Goal: Contribute content: Contribute content

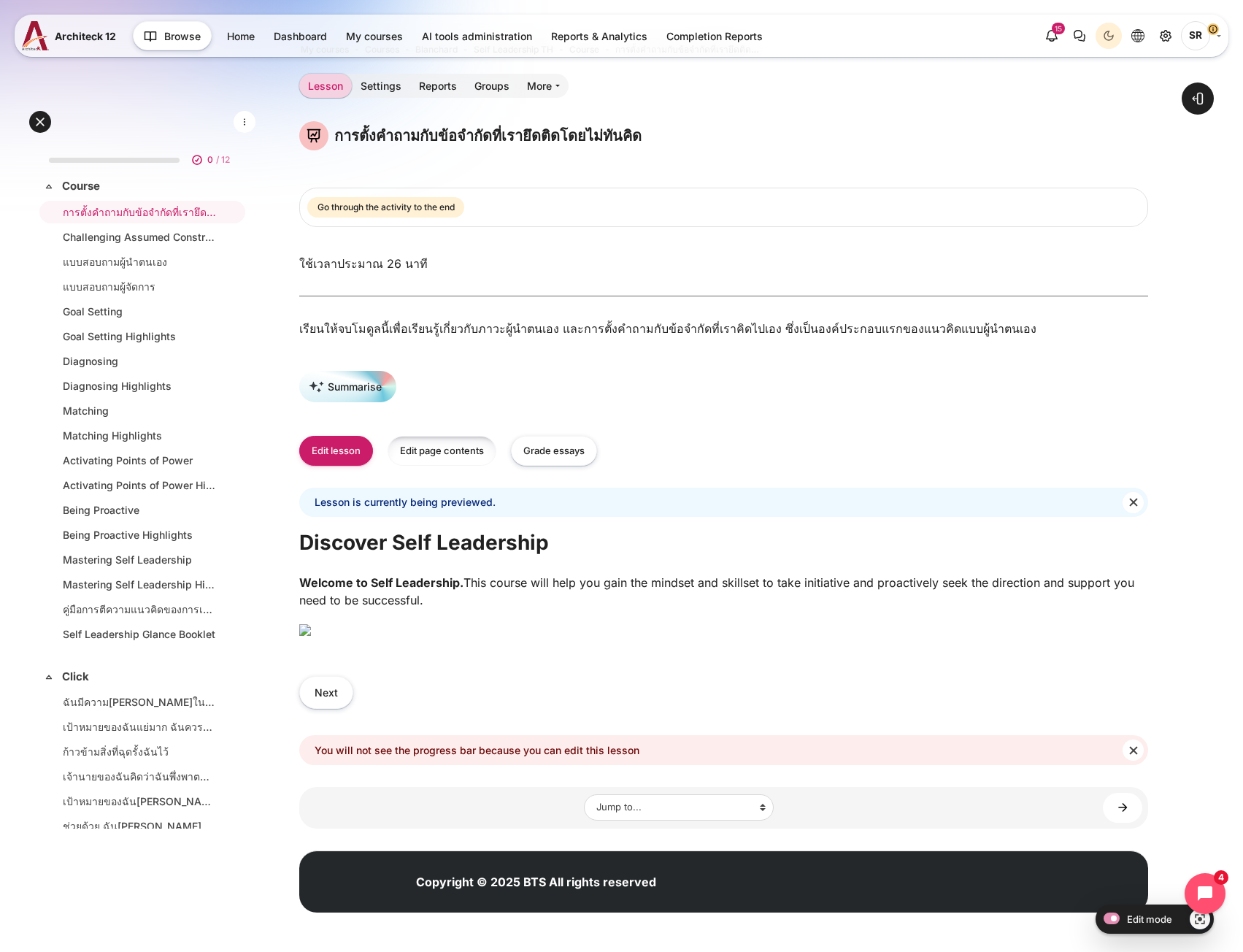
scroll to position [73, 0]
click at [349, 436] on button "Edit lesson" at bounding box center [336, 450] width 74 height 30
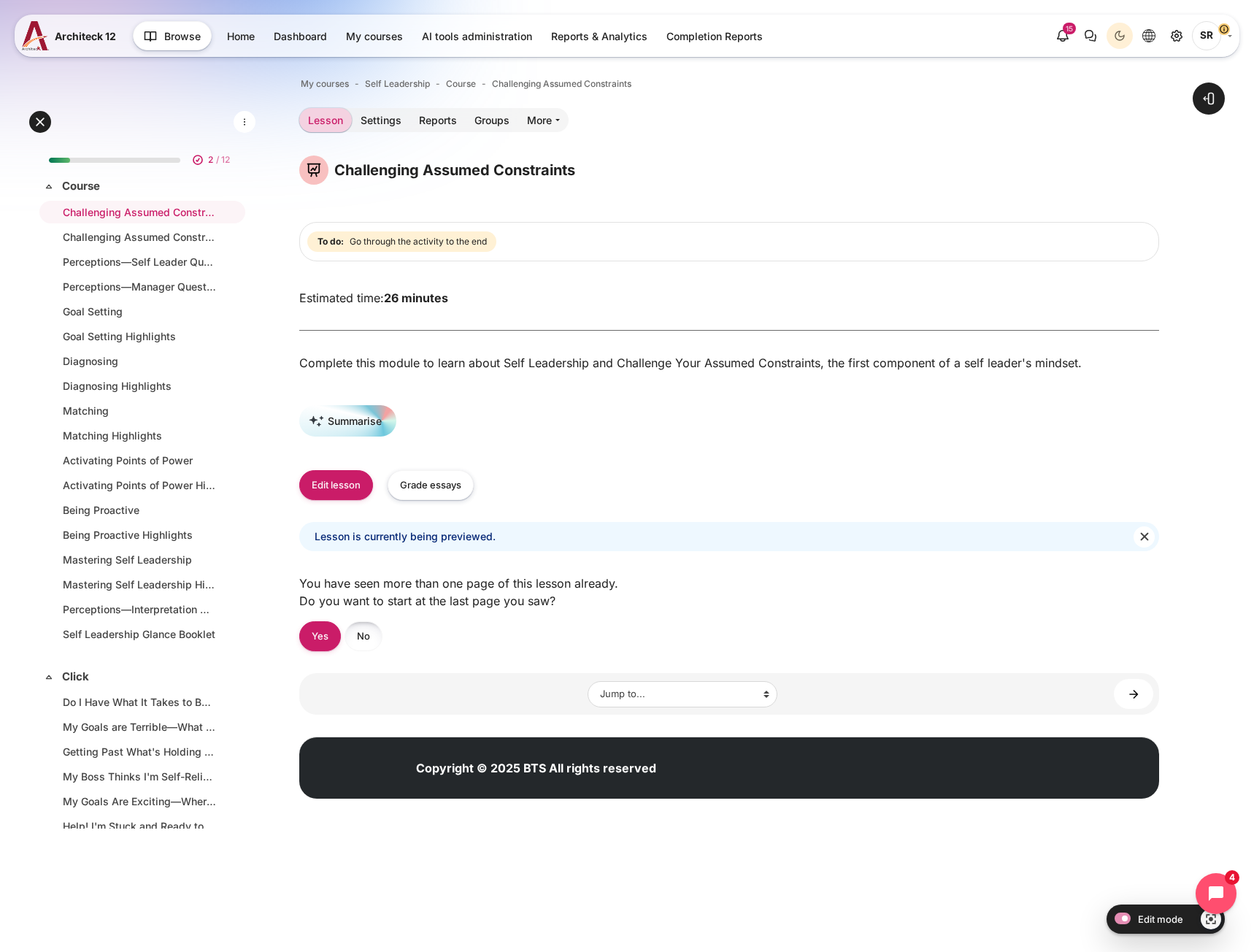
click at [373, 645] on link "No" at bounding box center [363, 636] width 38 height 30
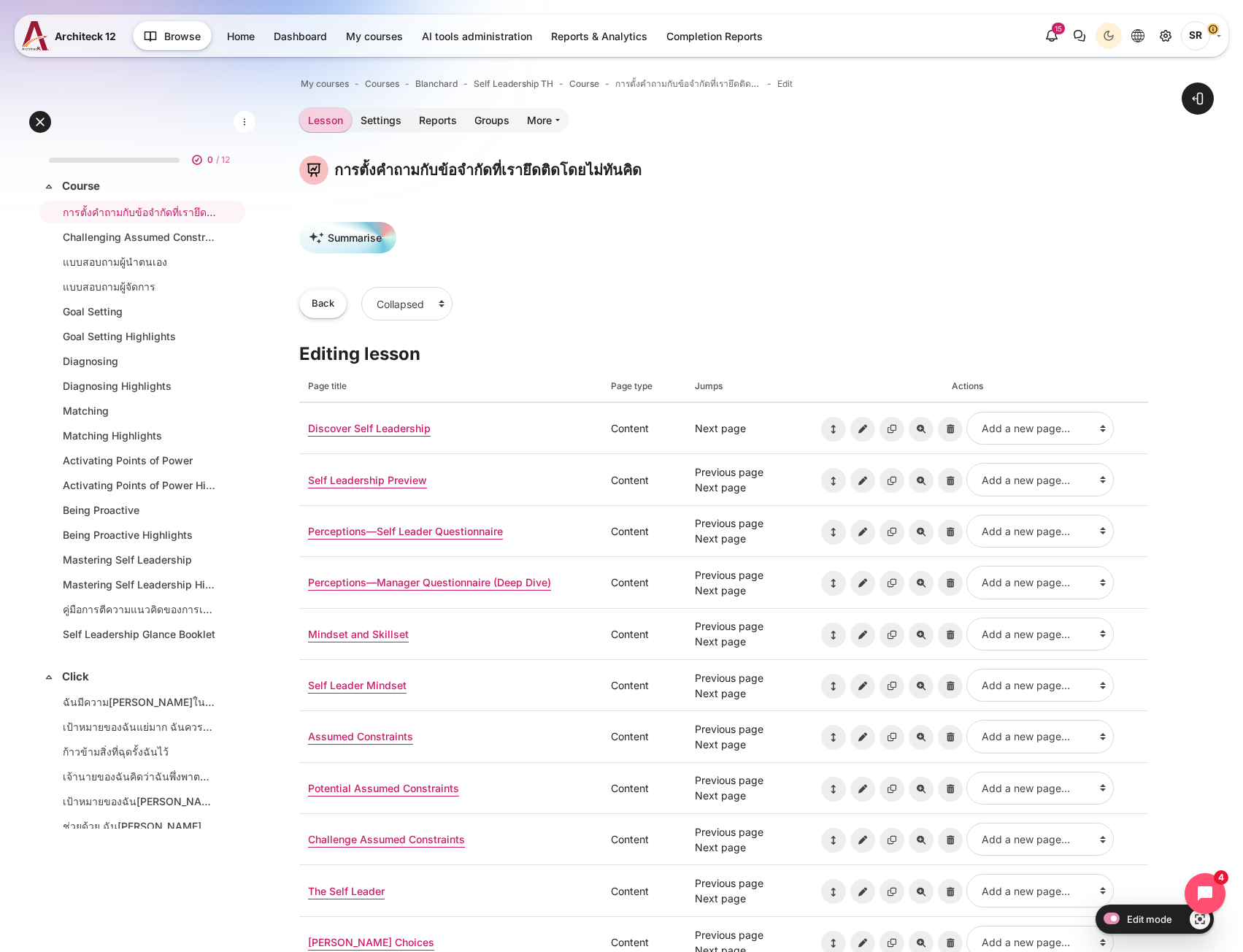
drag, startPoint x: 373, startPoint y: 115, endPoint x: 762, endPoint y: 166, distance: 392.3
drag, startPoint x: 762, startPoint y: 166, endPoint x: 678, endPoint y: 83, distance: 118.1
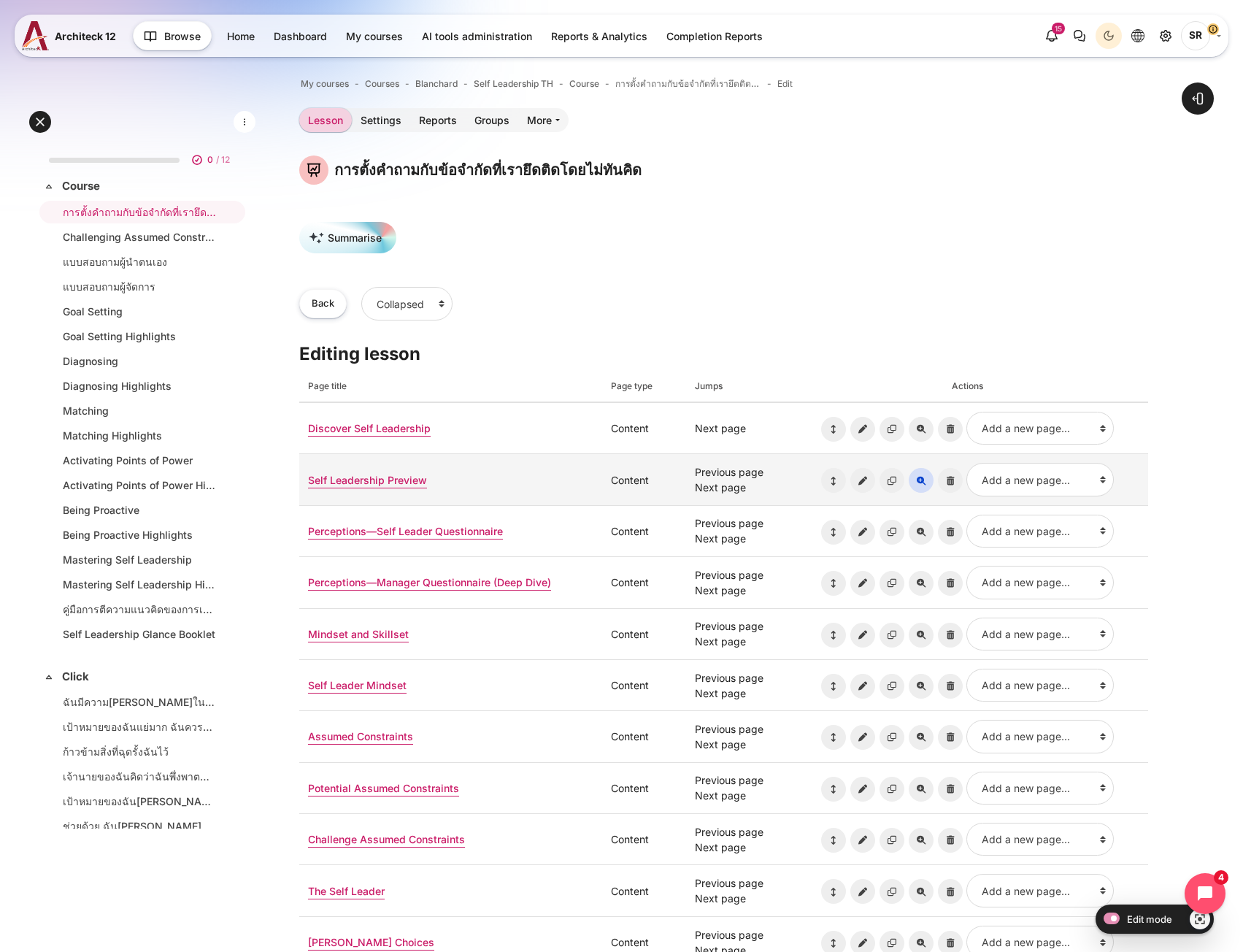
click at [917, 484] on icon "Preview page: Self Leadership Preview" at bounding box center [921, 480] width 25 height 25
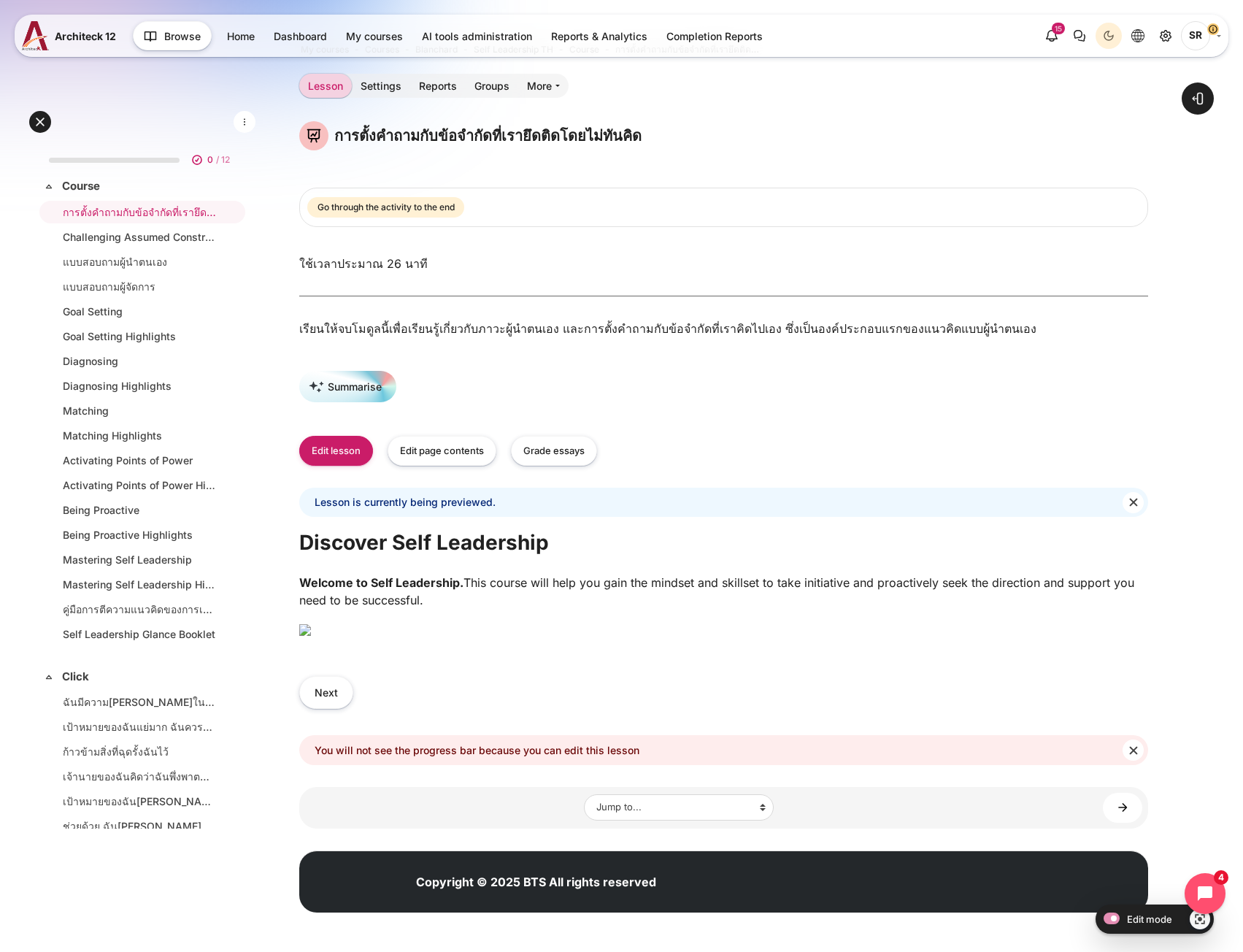
scroll to position [8, 0]
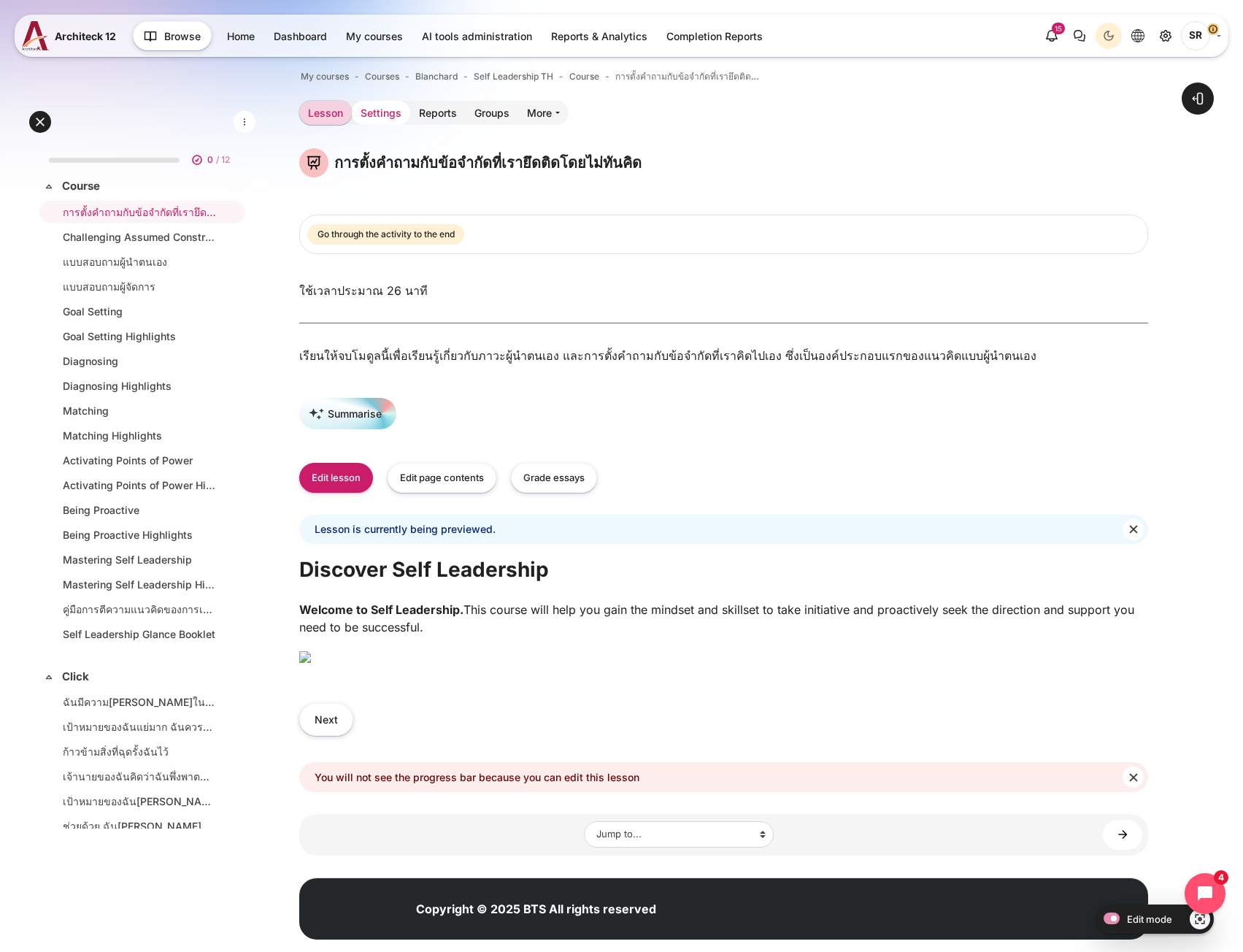
click at [377, 112] on link "Settings" at bounding box center [381, 113] width 58 height 24
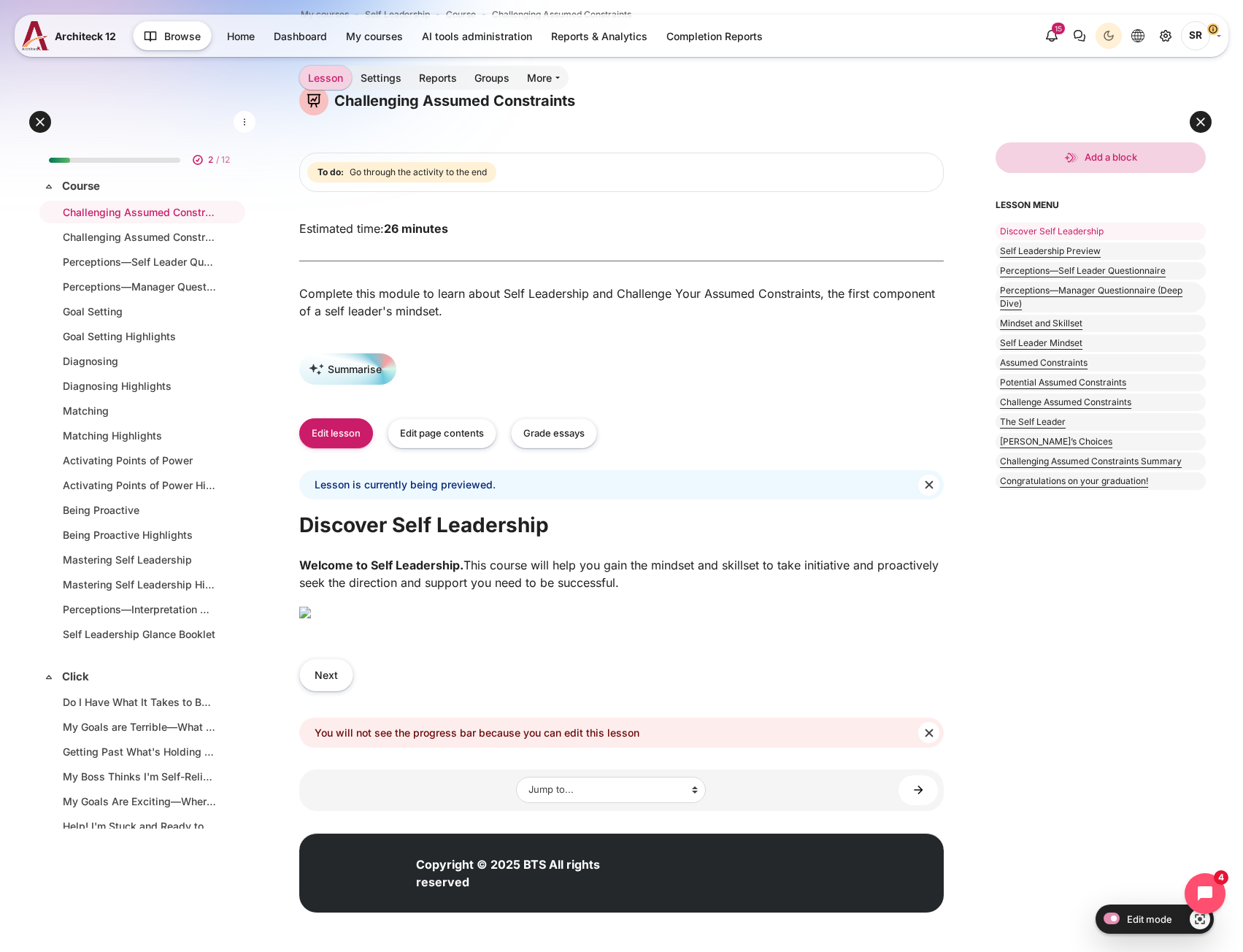
scroll to position [414, 0]
click at [346, 681] on button "Next" at bounding box center [326, 674] width 54 height 33
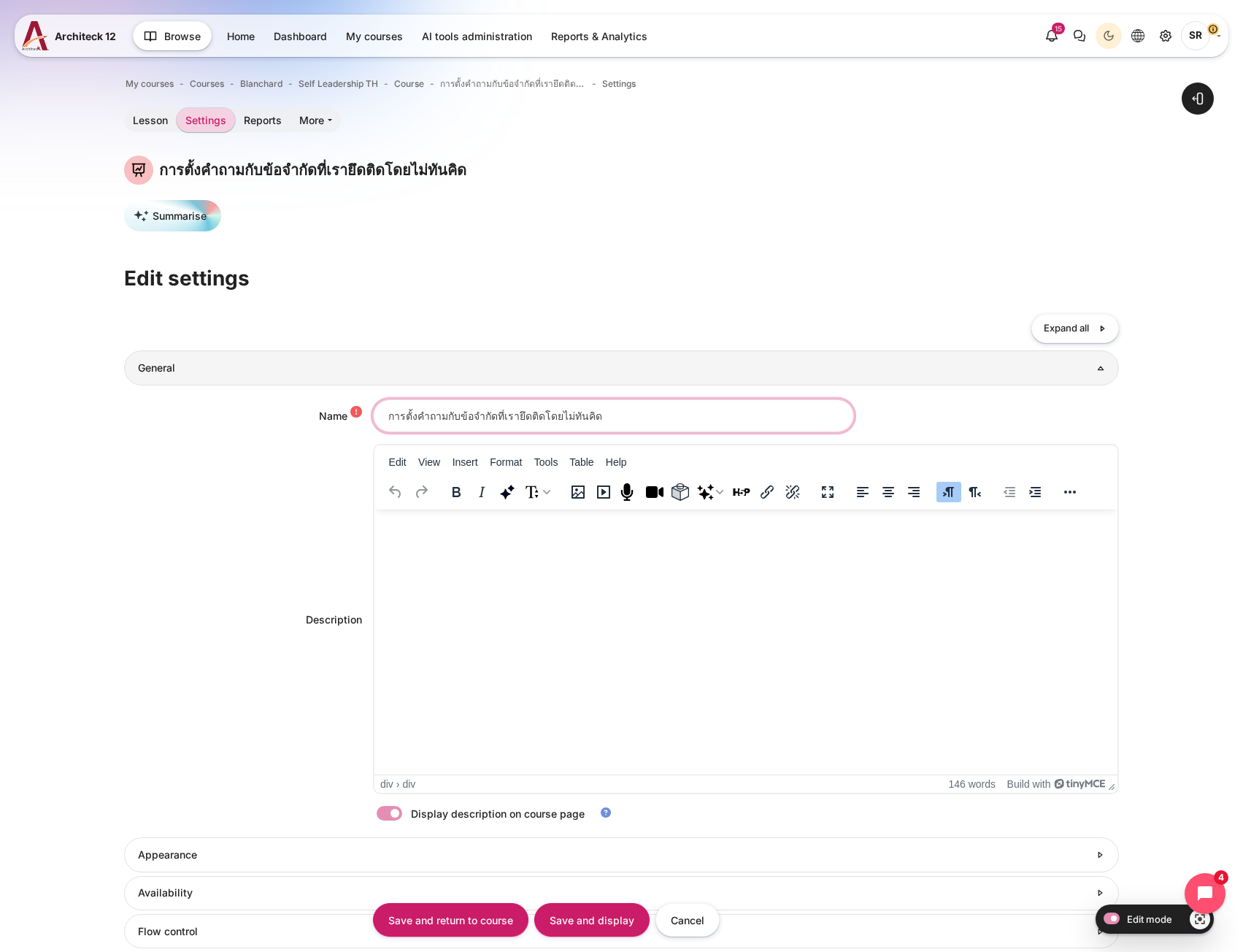
click at [563, 420] on input "การตั้งคำถามกับข้อจำกัดที่เรายึดติดโดยไม่ทันคิด" at bounding box center [613, 415] width 481 height 33
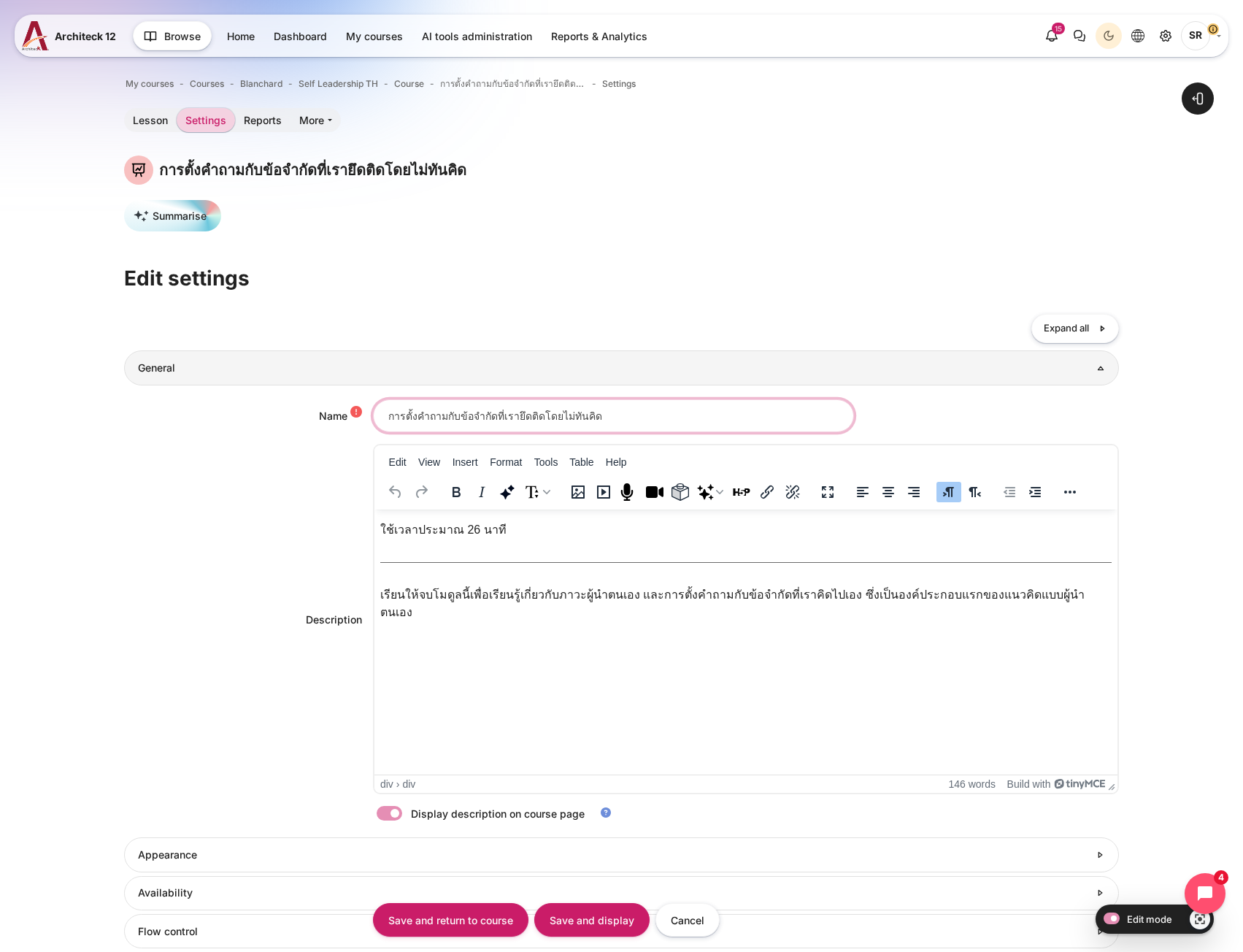
click at [563, 420] on input "การตั้งคำถามกับข้อจำกัดที่เรายึดติดโดยไม่ทันคิด" at bounding box center [613, 415] width 481 height 33
paste input "้าทายความเชื่อที่ฉุดรั้งความสำเร็จ"
type input "การท้าทายความเชื่อที่ฉุดรั้งความสำเร็จ"
click at [776, 602] on div "เรียนให้จบโมดูลนี้เพื่อเรียนรู้เกี่ยวกับภาวะผู้นำตนเอง และการตั้งคำถามกับข้อจำก…" at bounding box center [745, 604] width 732 height 35
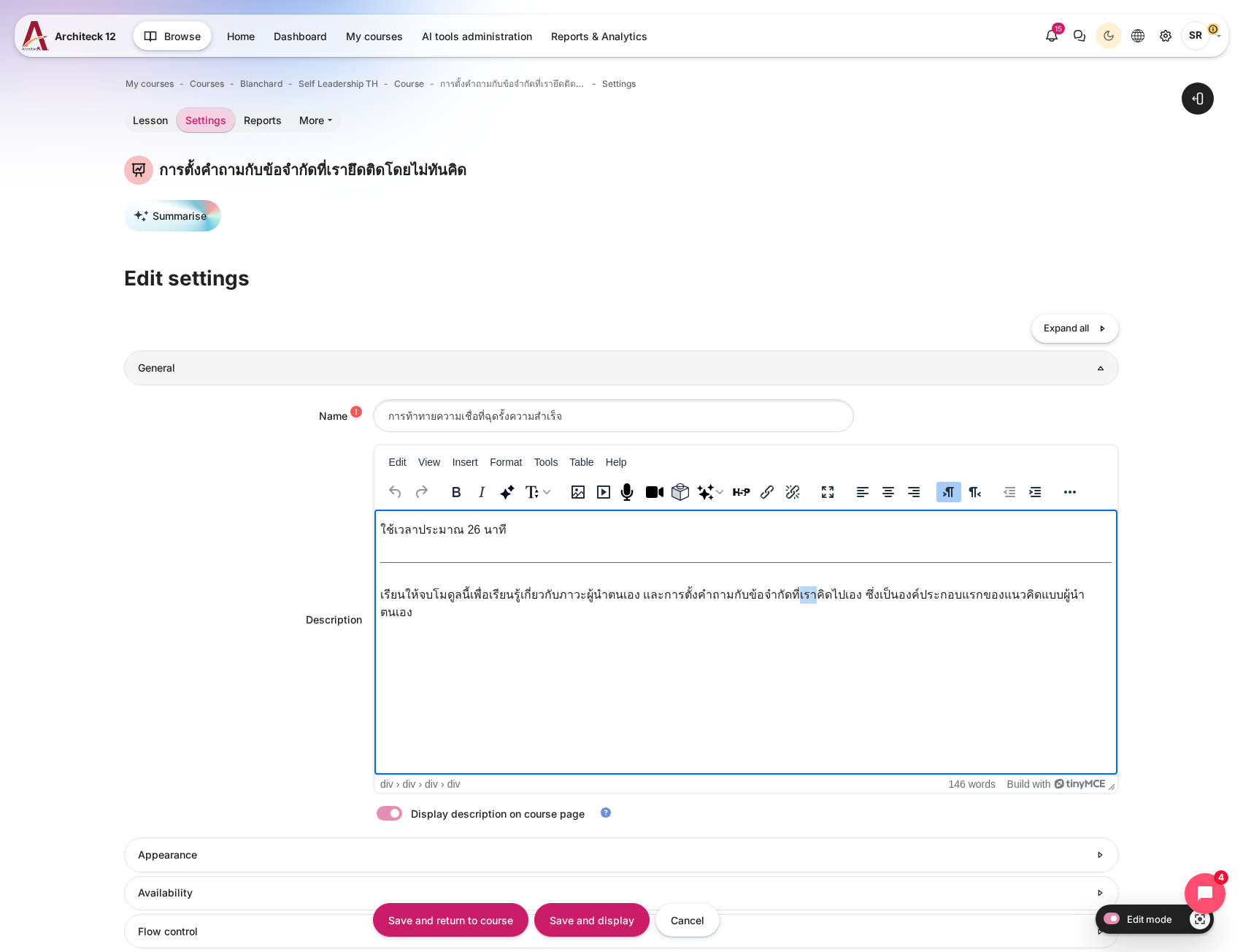
click at [776, 602] on div "เรียนให้จบโมดูลนี้เพื่อเรียนรู้เกี่ยวกับภาวะผู้นำตนเอง และการตั้งคำถามกับข้อจำก…" at bounding box center [745, 604] width 732 height 35
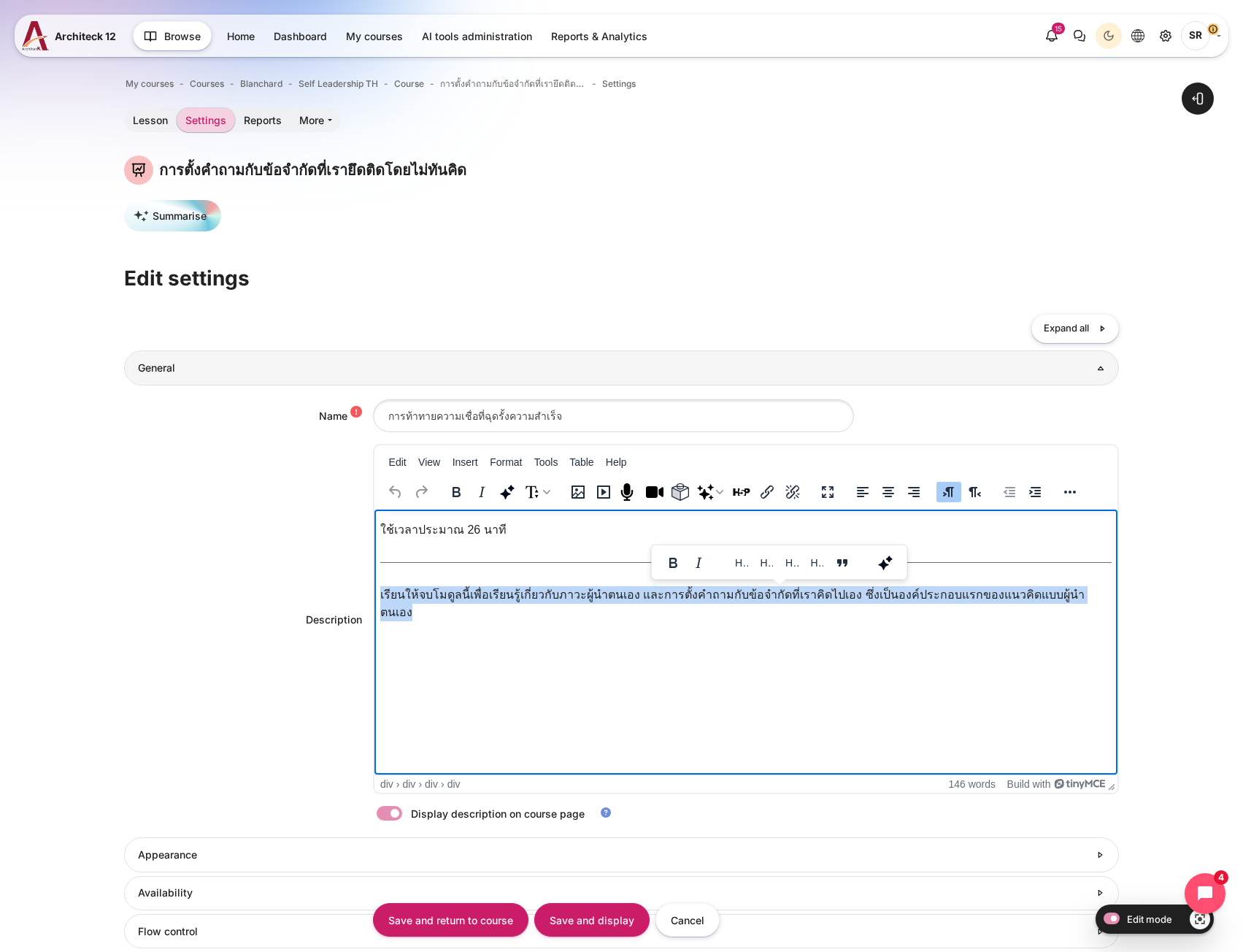
click at [776, 602] on div "เรียนให้จบโมดูลนี้เพื่อเรียนรู้เกี่ยวกับภาวะผู้นำตนเอง และการตั้งคำถามกับข้อจำก…" at bounding box center [745, 604] width 732 height 35
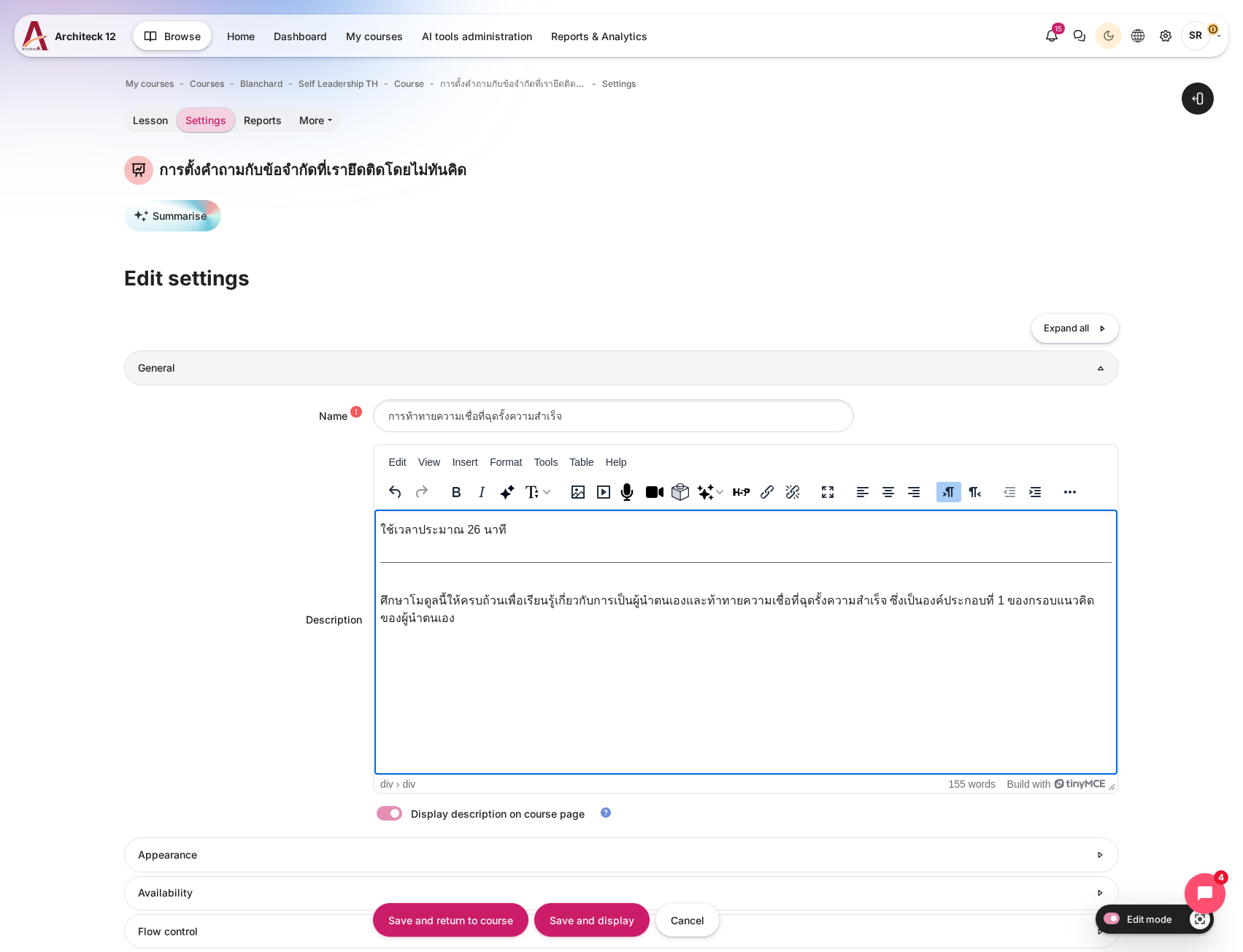
click at [464, 573] on div "Rich text area. Press ALT-0 for help." at bounding box center [745, 577] width 753 height 17
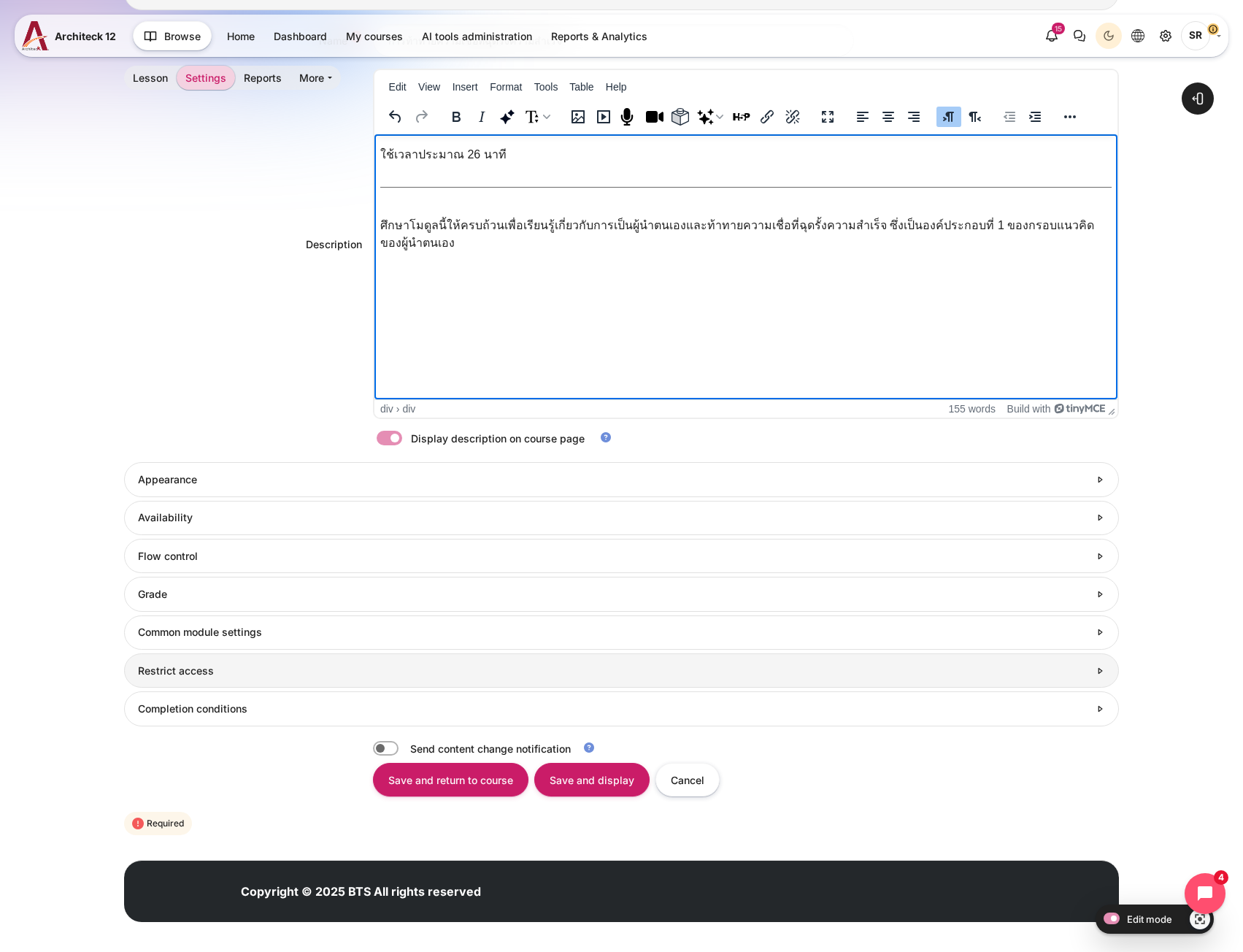
scroll to position [384, 0]
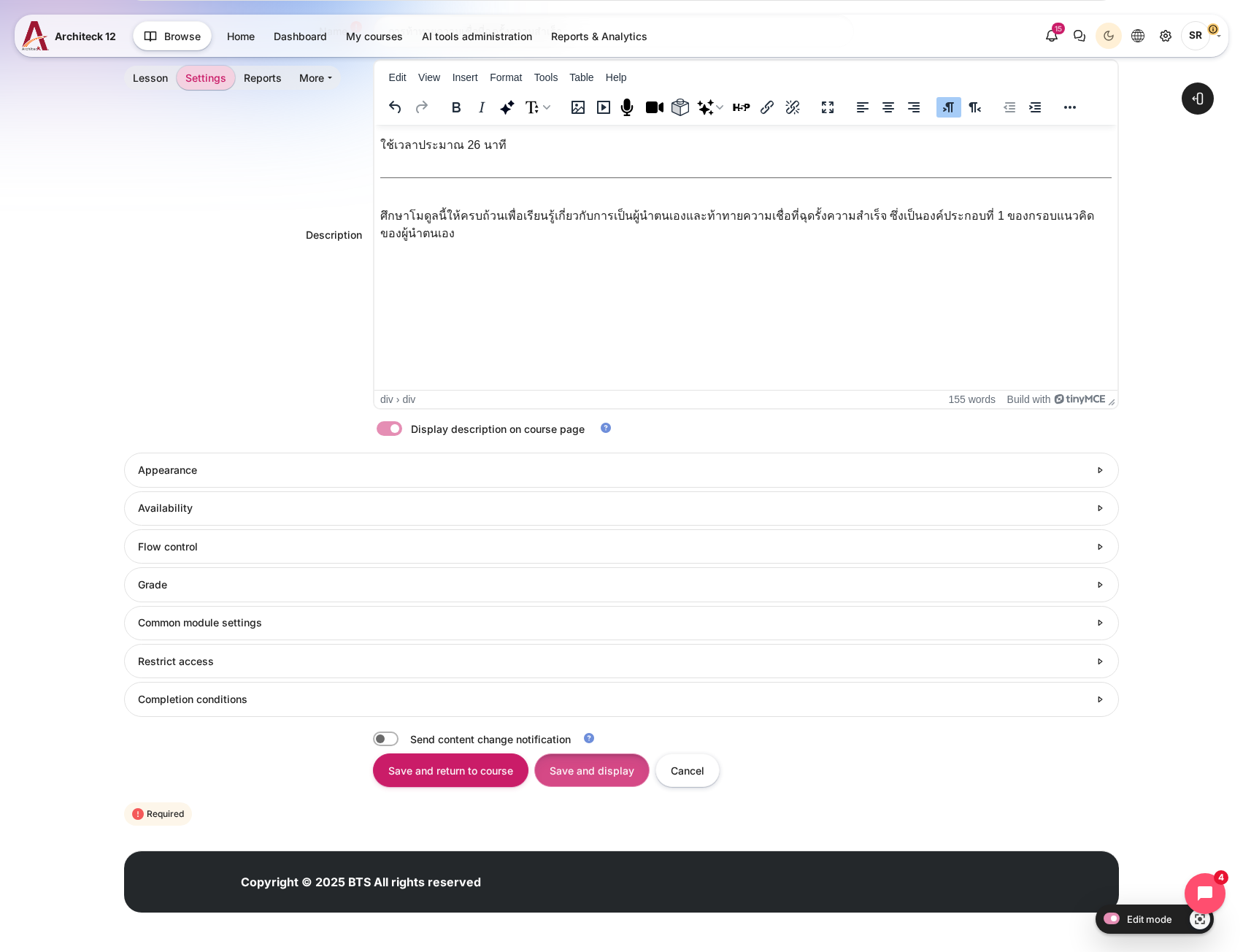
click at [572, 777] on input "Save and display" at bounding box center [592, 770] width 115 height 33
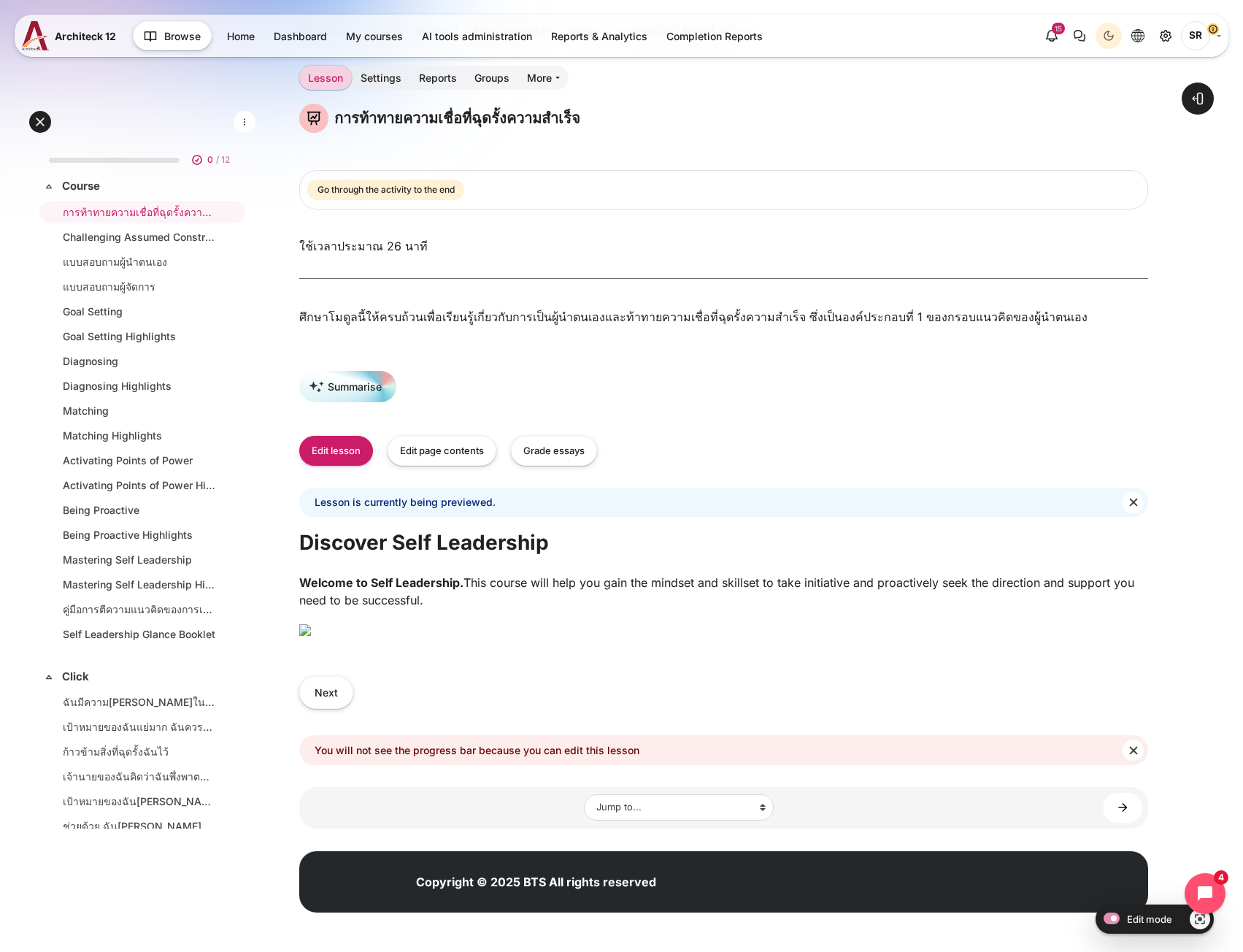
scroll to position [219, 0]
click at [338, 436] on button "Edit lesson" at bounding box center [336, 450] width 74 height 30
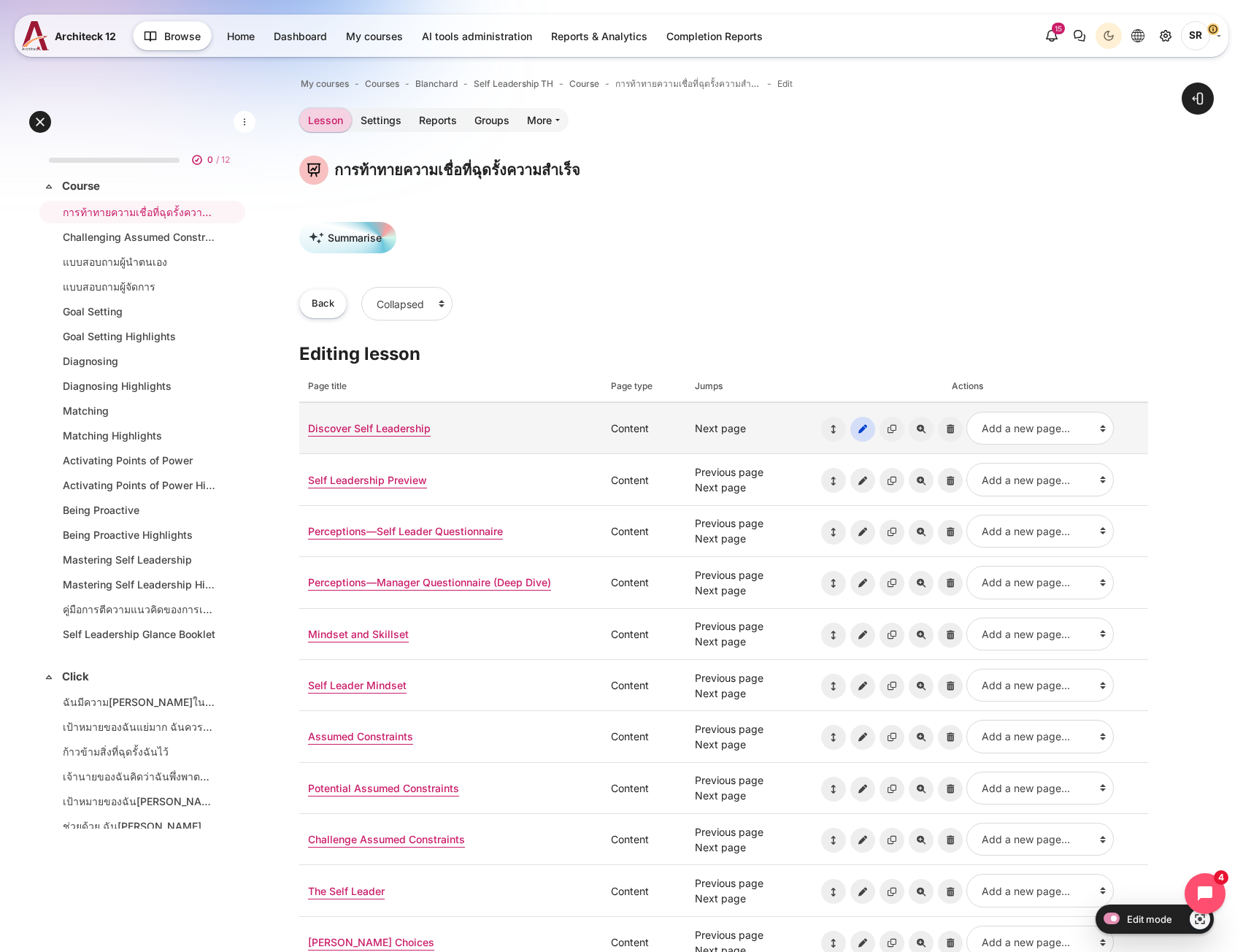
click at [869, 433] on icon "Update page: Discover Self Leadership" at bounding box center [863, 429] width 25 height 25
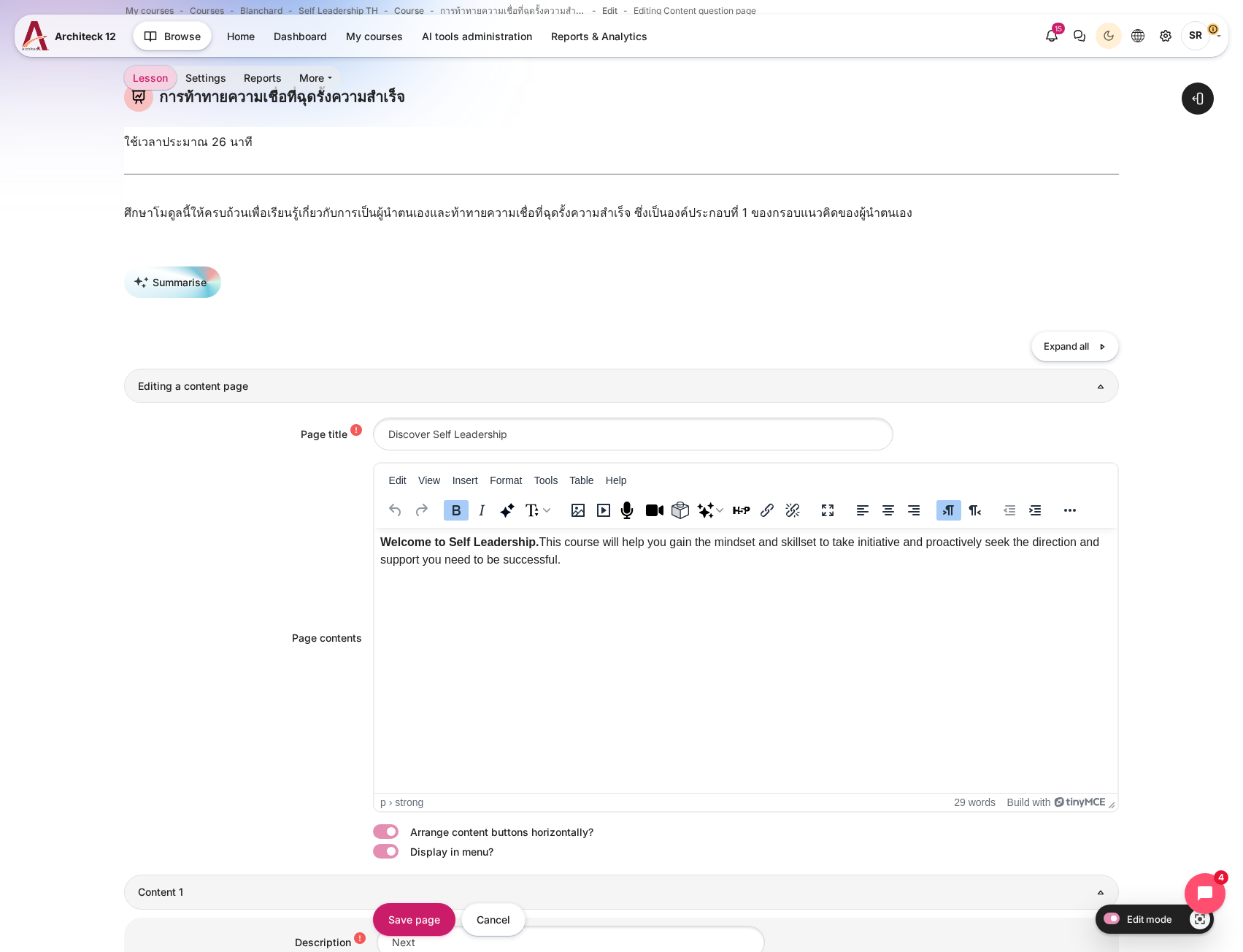
scroll to position [158, 0]
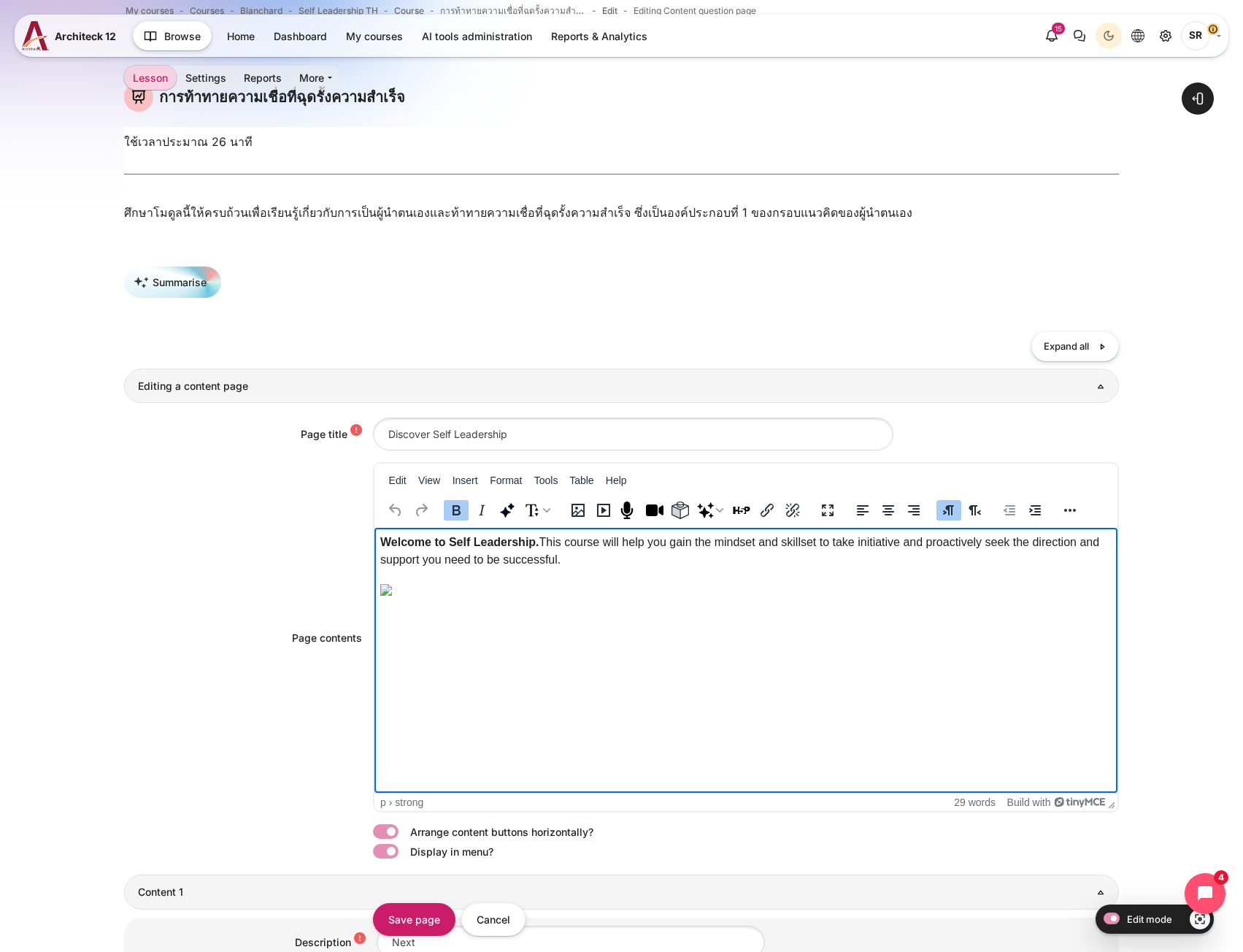
click at [391, 596] on img "Rich text area. Press ALT-0 for help." at bounding box center [385, 590] width 12 height 12
drag, startPoint x: 746, startPoint y: 788, endPoint x: 668, endPoint y: 1299, distance: 516.9
click at [555, 583] on p "Rich text area. Press ALT-0 for help." at bounding box center [745, 589] width 732 height 17
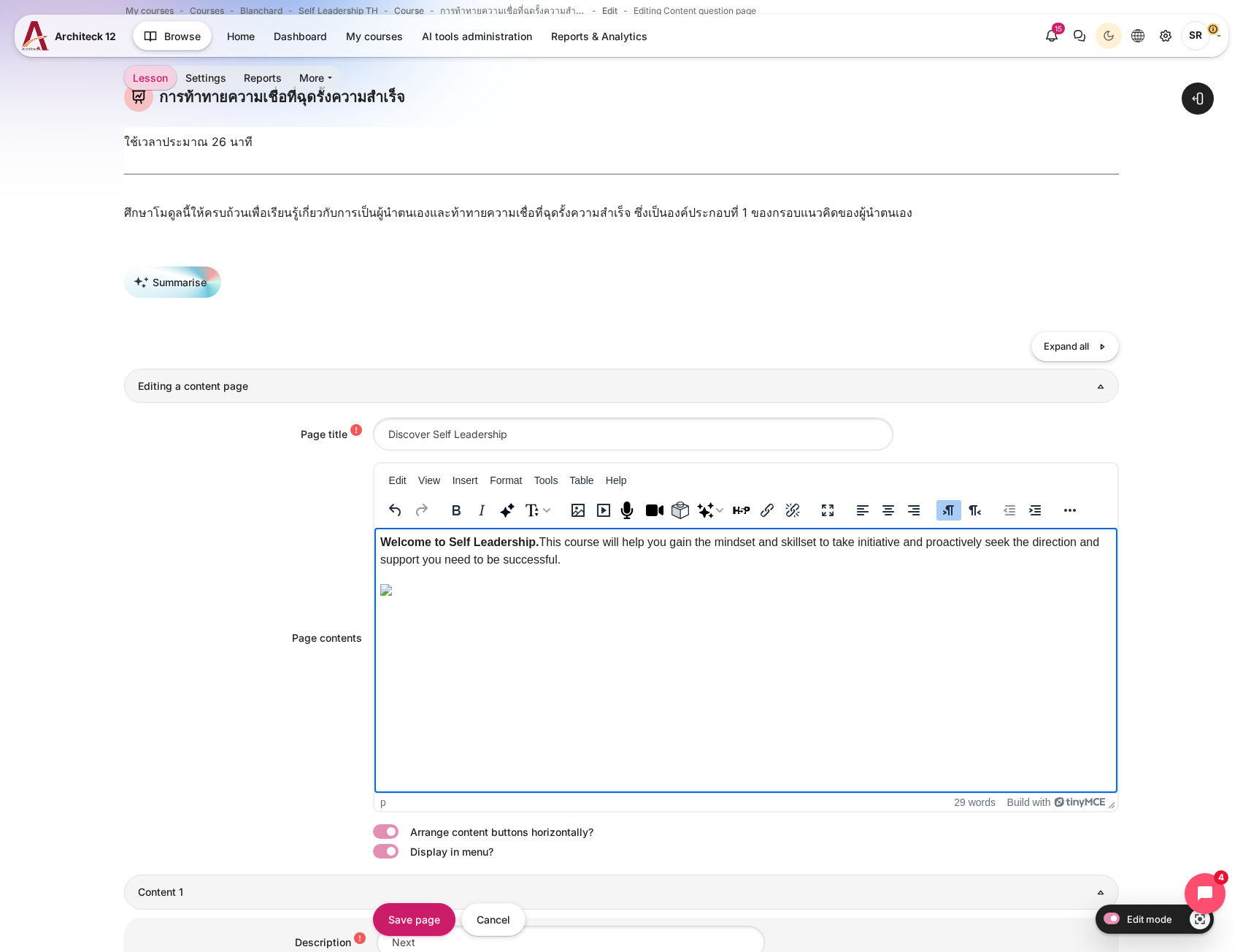
click at [391, 596] on img "Rich text area. Press ALT-0 for help." at bounding box center [385, 590] width 12 height 12
click at [455, 587] on p "Rich text area. Press ALT-0 for help." at bounding box center [745, 589] width 732 height 17
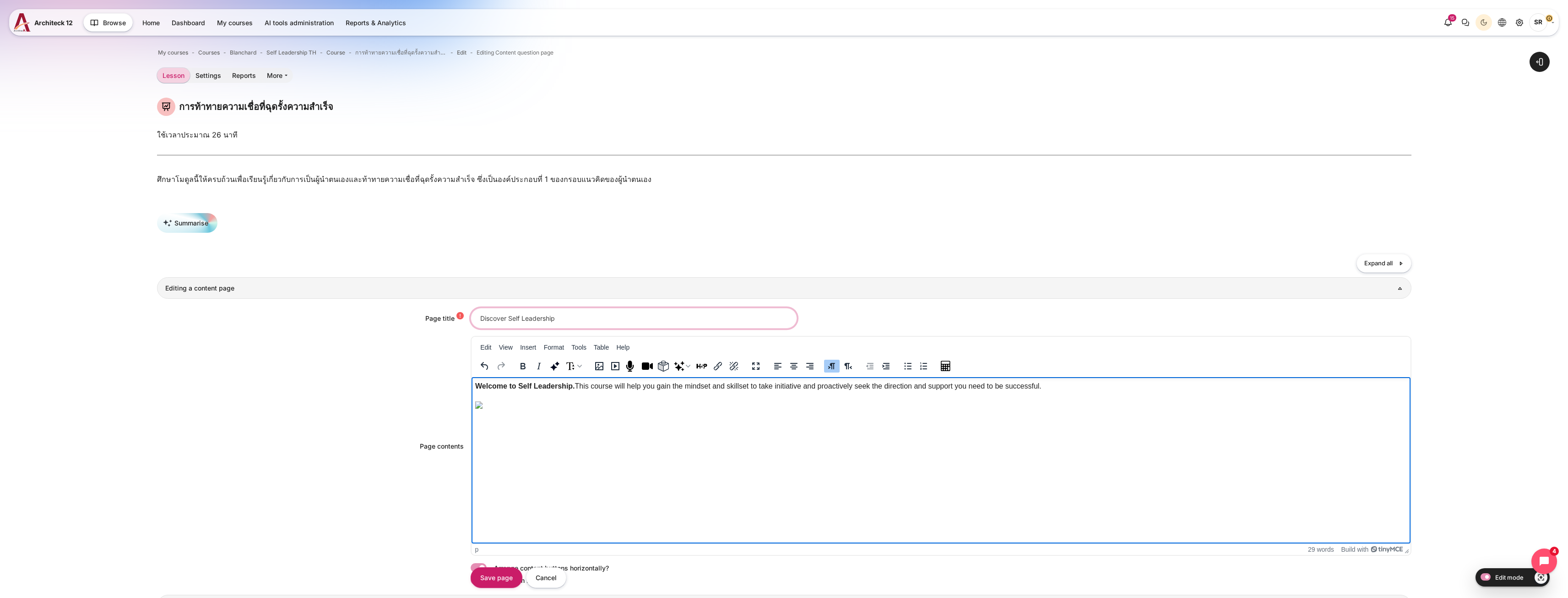
click at [555, 320] on input "Discover Self Leadership" at bounding box center [634, 318] width 326 height 21
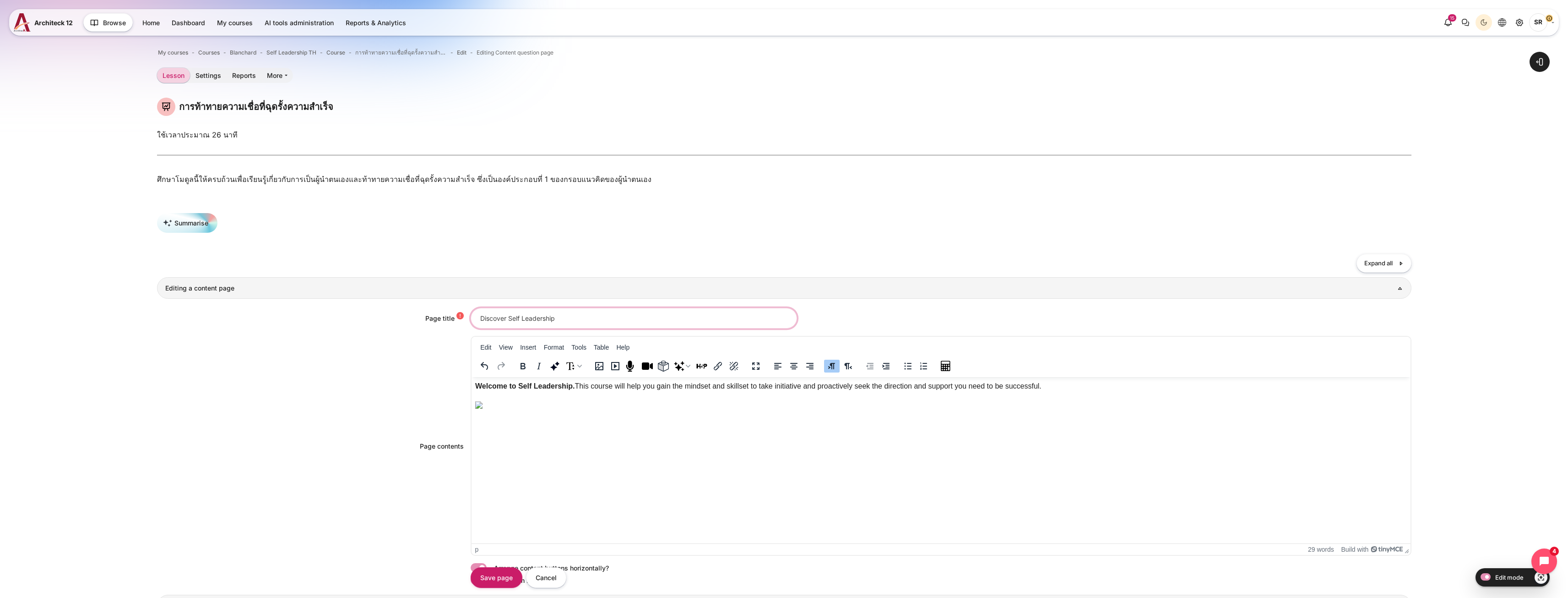
click at [555, 320] on input "Discover Self Leadership" at bounding box center [634, 318] width 326 height 21
type input "การเป็นผู้นำตนเอง—การท้าทายความเชื่อดั้งเดิม"
click at [575, 385] on p "Welcome to Self Leadership. This course will help you gain the mindset and skil…" at bounding box center [940, 386] width 932 height 11
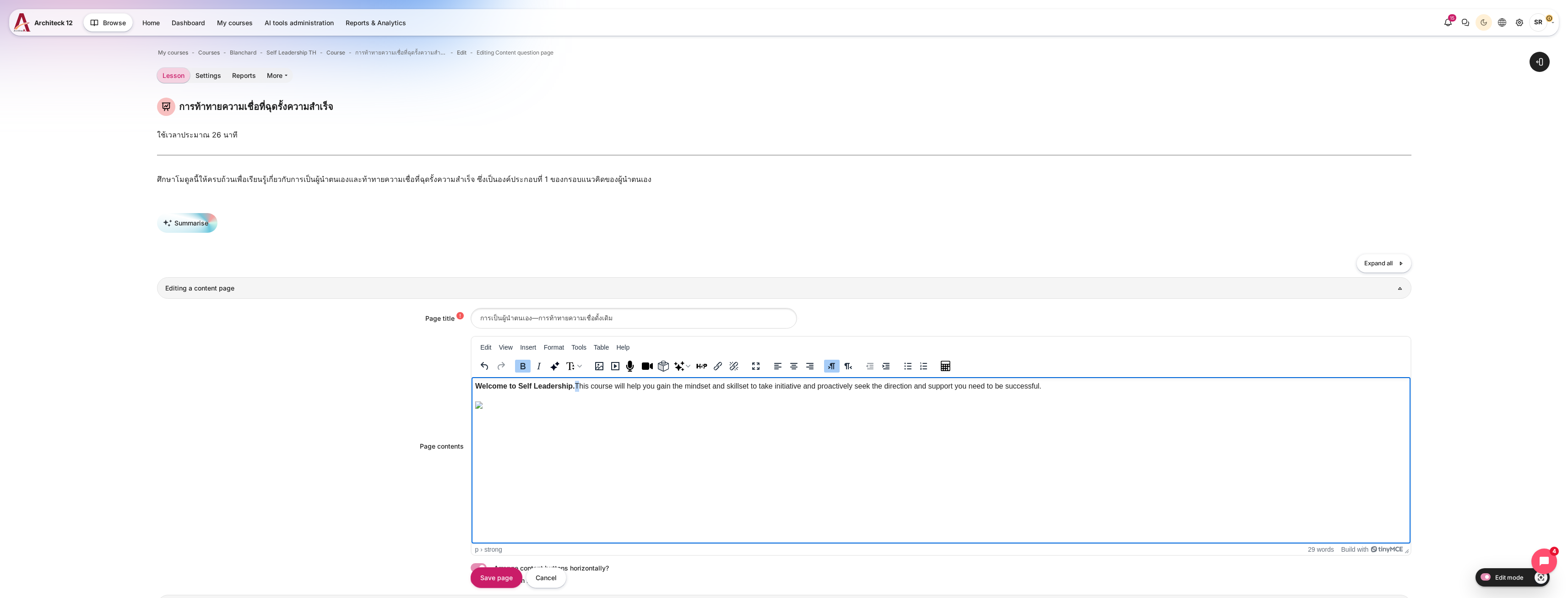
click at [575, 385] on p "Welcome to Self Leadership. This course will help you gain the mindset and skil…" at bounding box center [940, 386] width 932 height 11
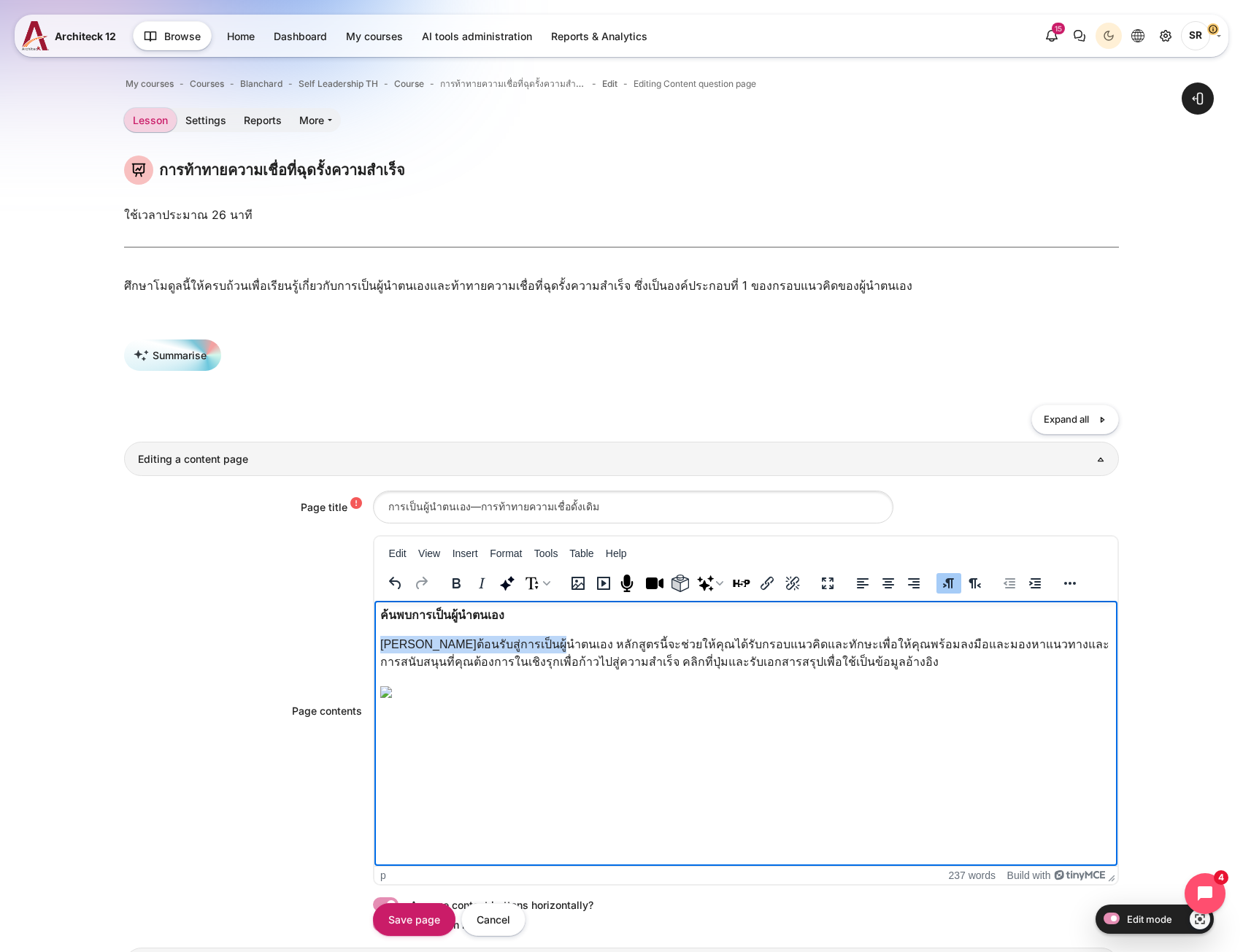
drag, startPoint x: 526, startPoint y: 646, endPoint x: 381, endPoint y: 642, distance: 145.1
click at [381, 642] on p "ยินดีต้อนรับสู่การเป็นผู้นำตนเอง หลักสูตรนี้จะช่วยให้คุณได้รับกรอบแนวคิดและทักษ…" at bounding box center [745, 653] width 732 height 35
click at [450, 592] on icon "Bold" at bounding box center [456, 583] width 17 height 17
click at [595, 671] on div "Content" at bounding box center [614, 676] width 43 height 28
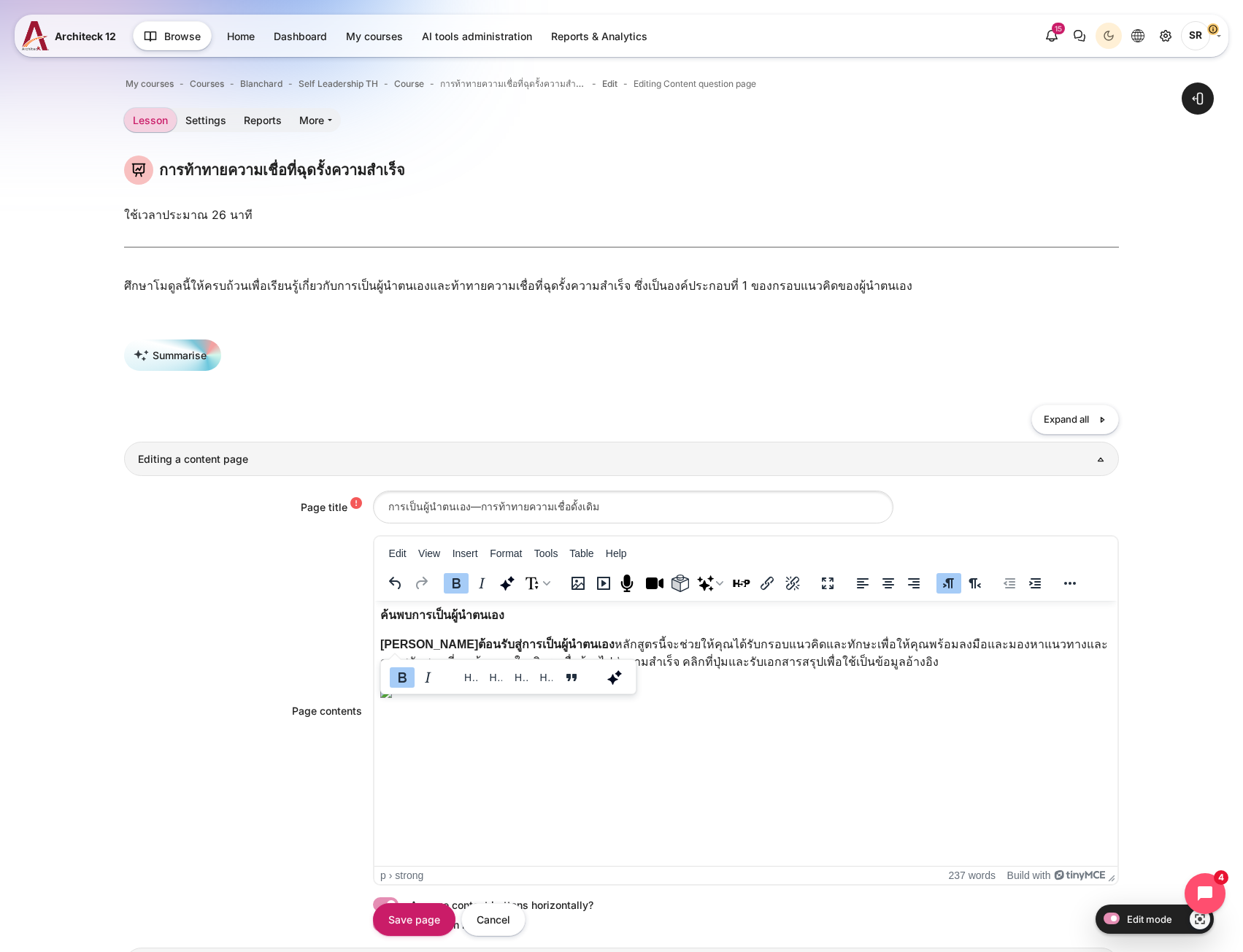
click at [603, 648] on p "ยินดีต้อนรับสู่การเป็นผู้นำตนเอง หลักสูตรนี้จะช่วยให้คุณได้รับกรอบแนวคิดและทักษ…" at bounding box center [745, 653] width 732 height 35
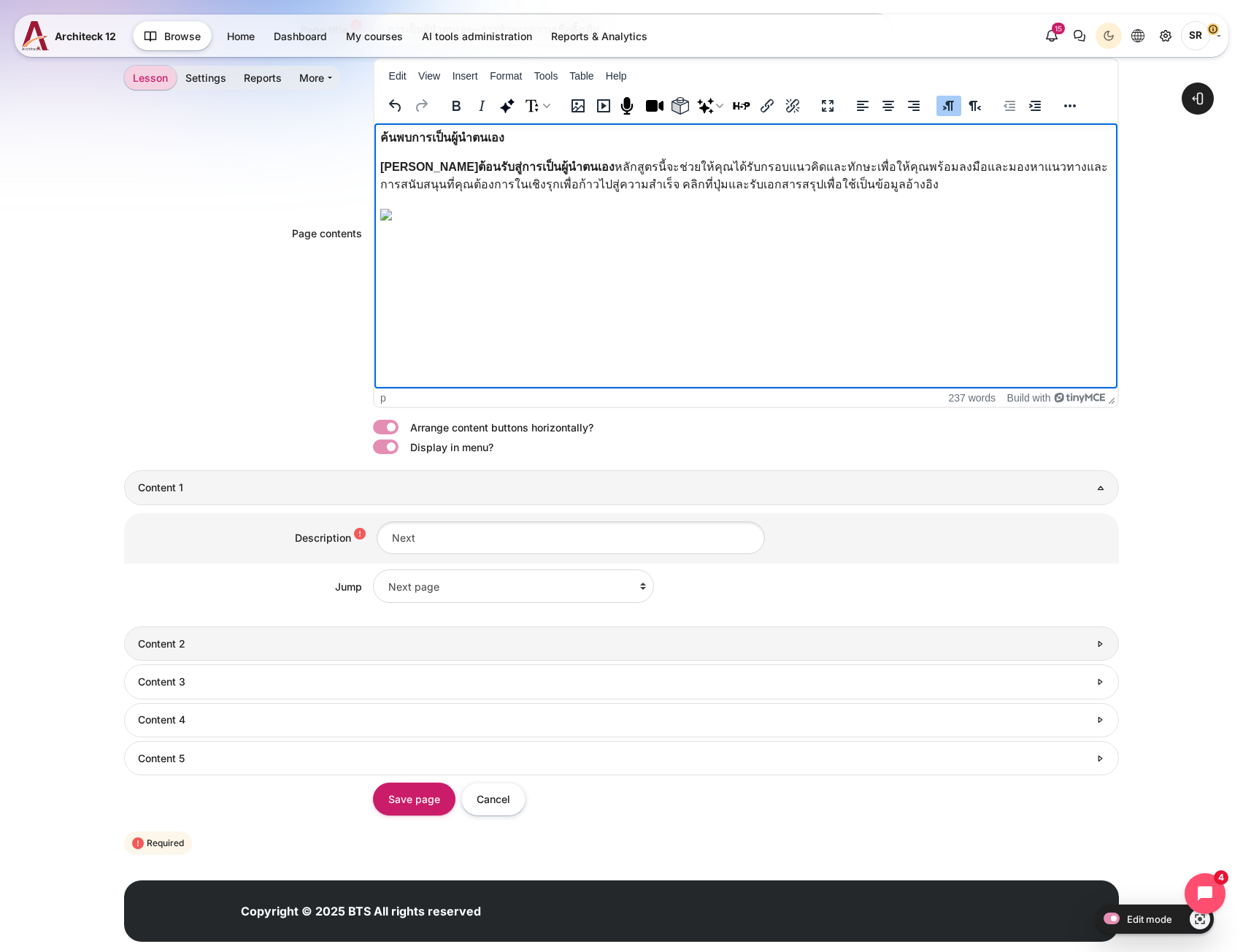
scroll to position [513, 0]
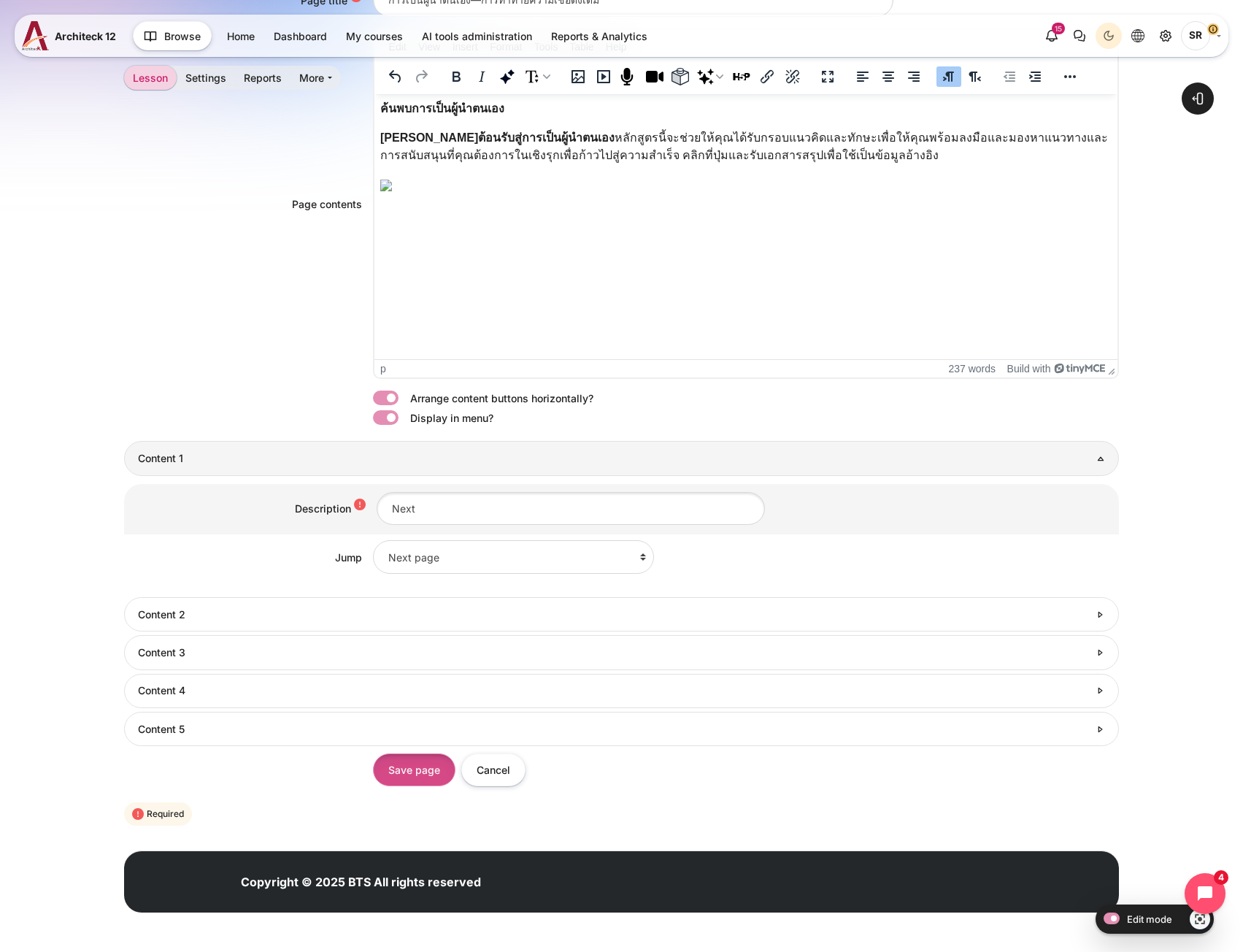
click at [407, 781] on input "Save page" at bounding box center [413, 770] width 82 height 33
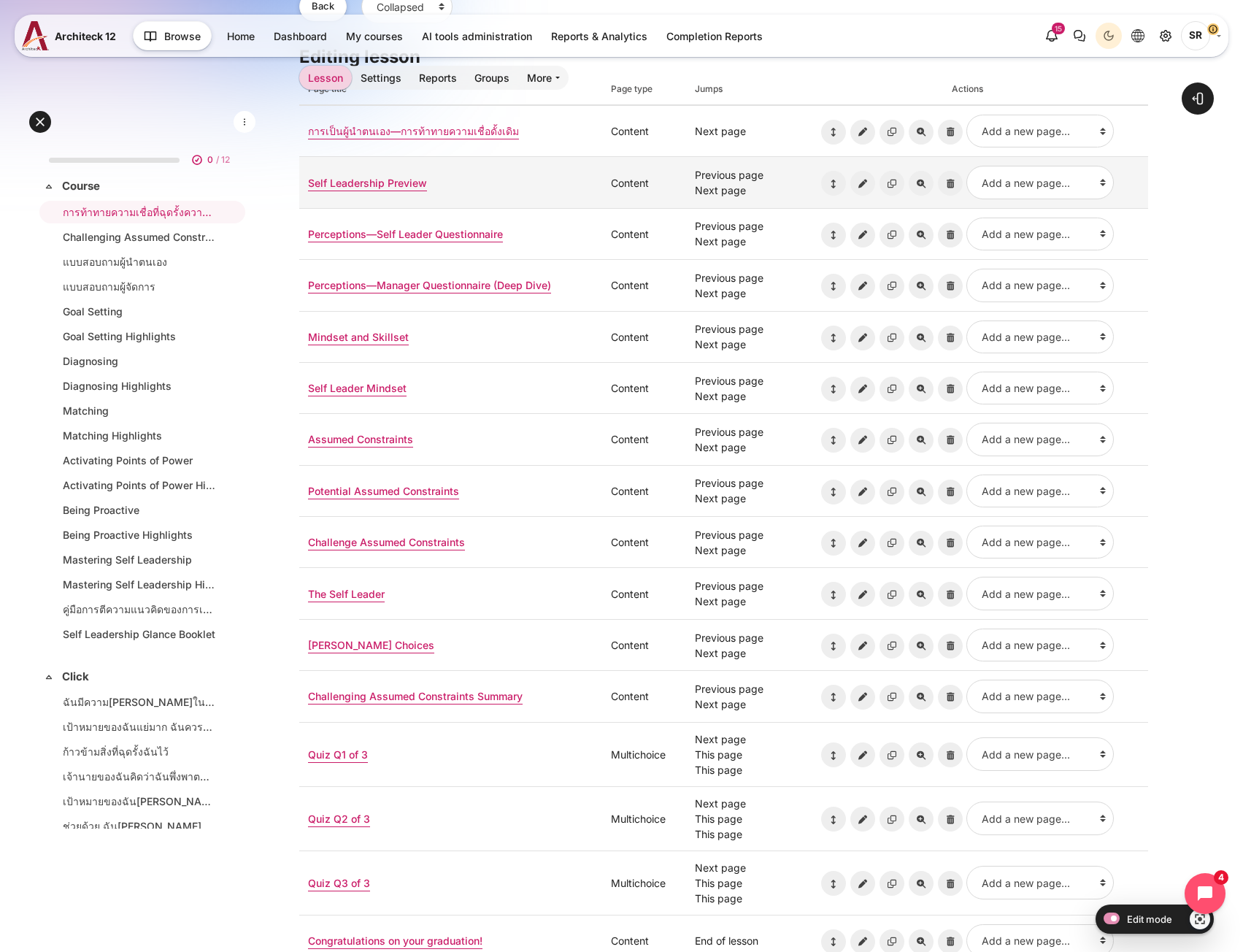
scroll to position [72, 0]
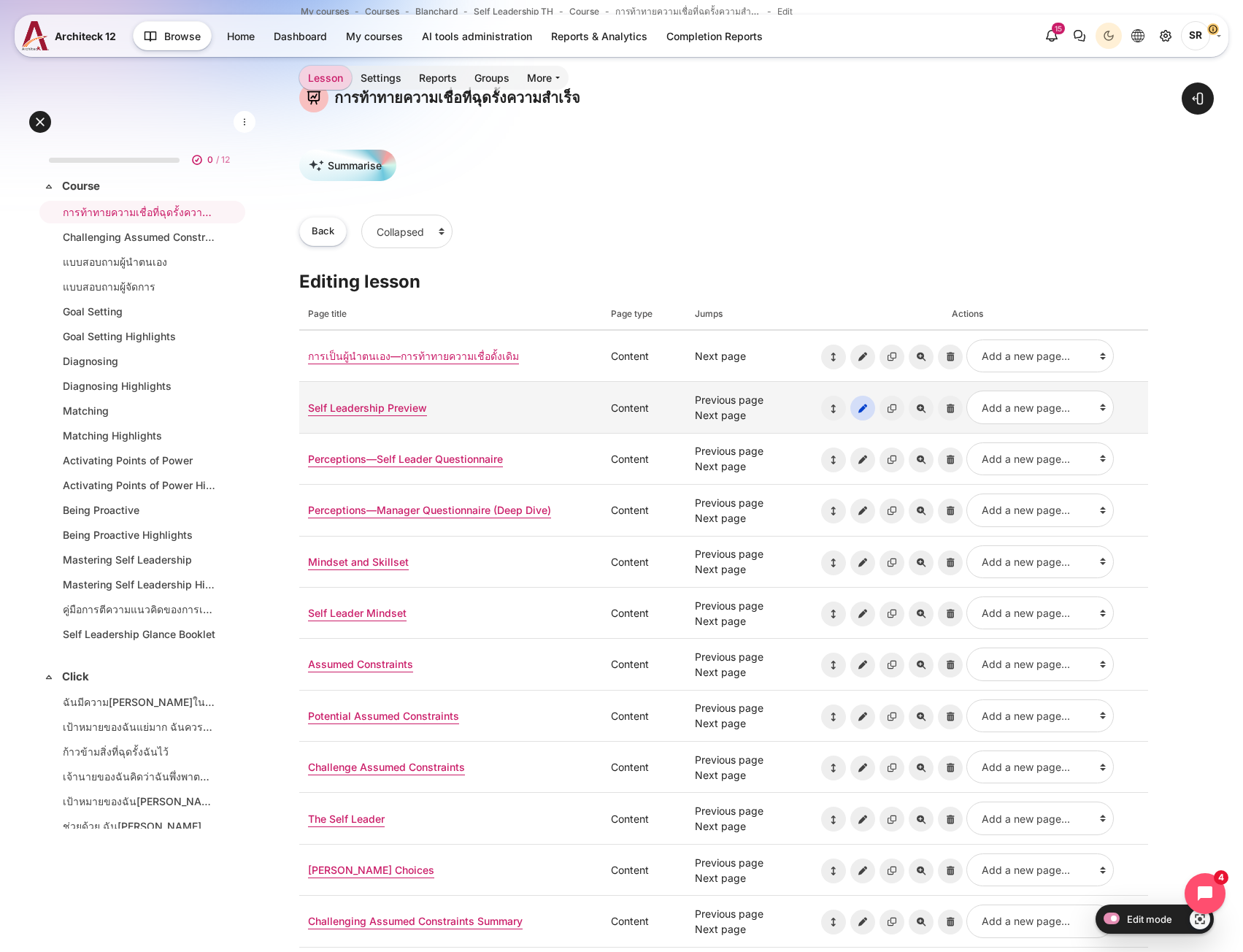
click at [858, 410] on icon "Update page: Self Leadership Preview" at bounding box center [863, 409] width 25 height 25
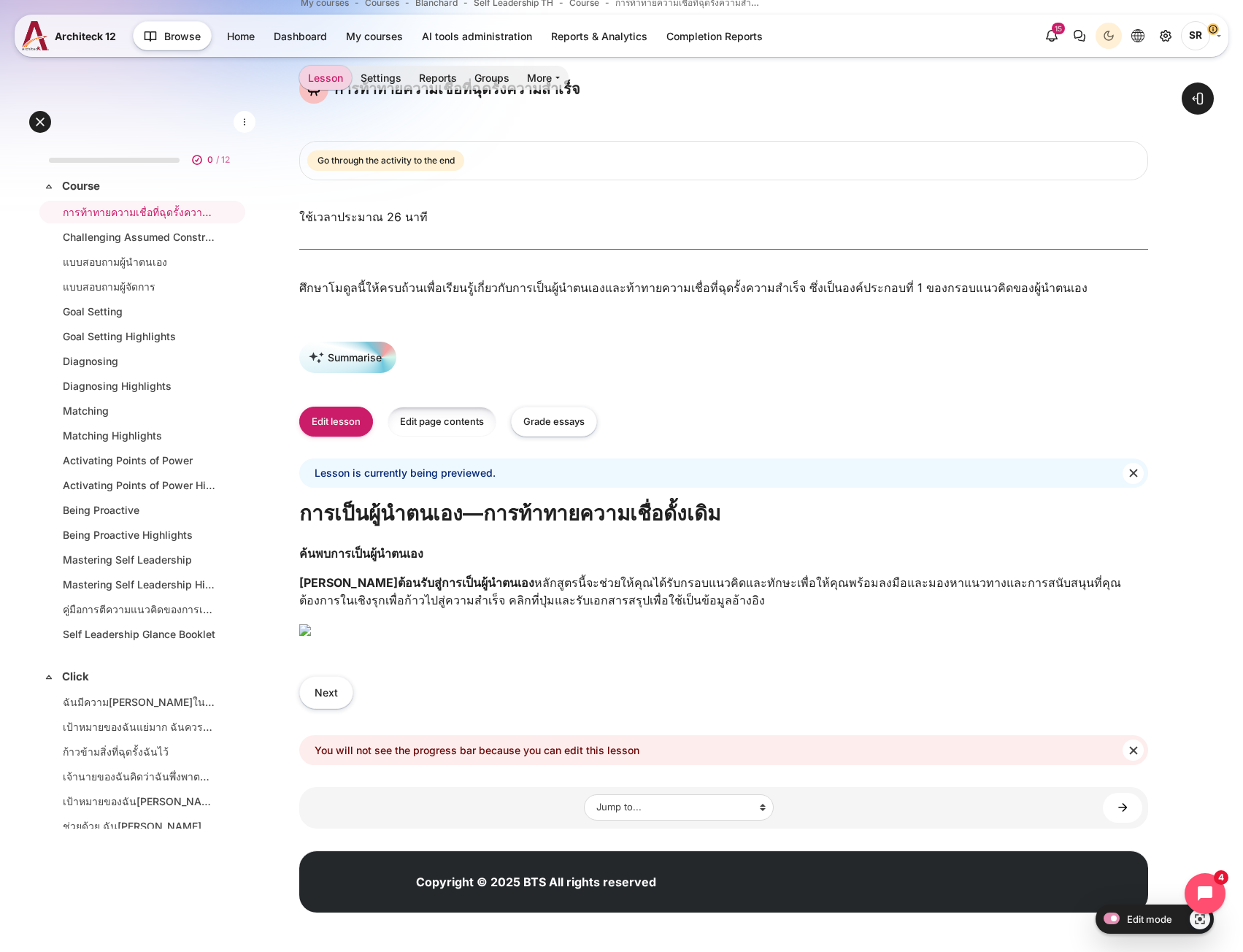
scroll to position [358, 0]
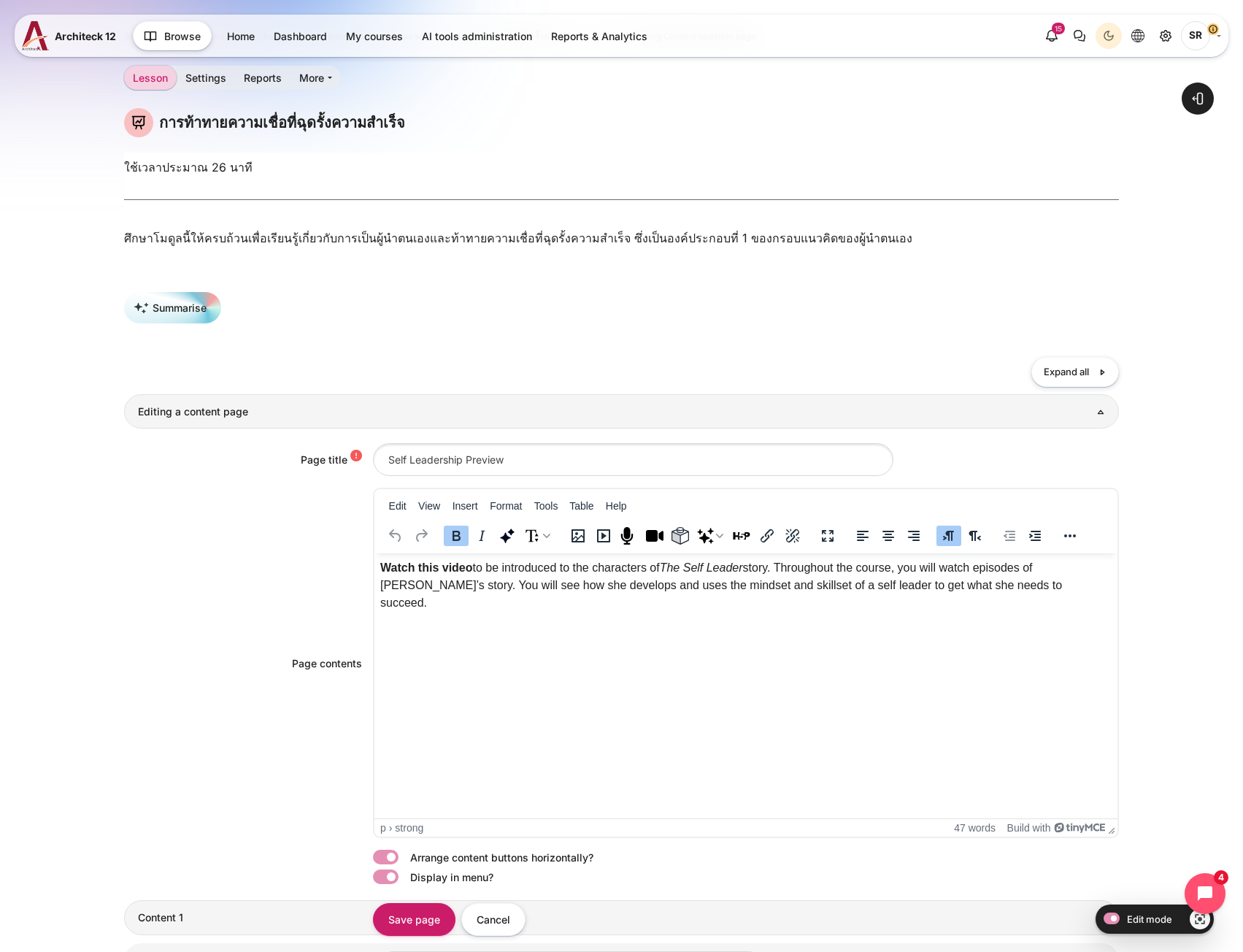
scroll to position [73, 0]
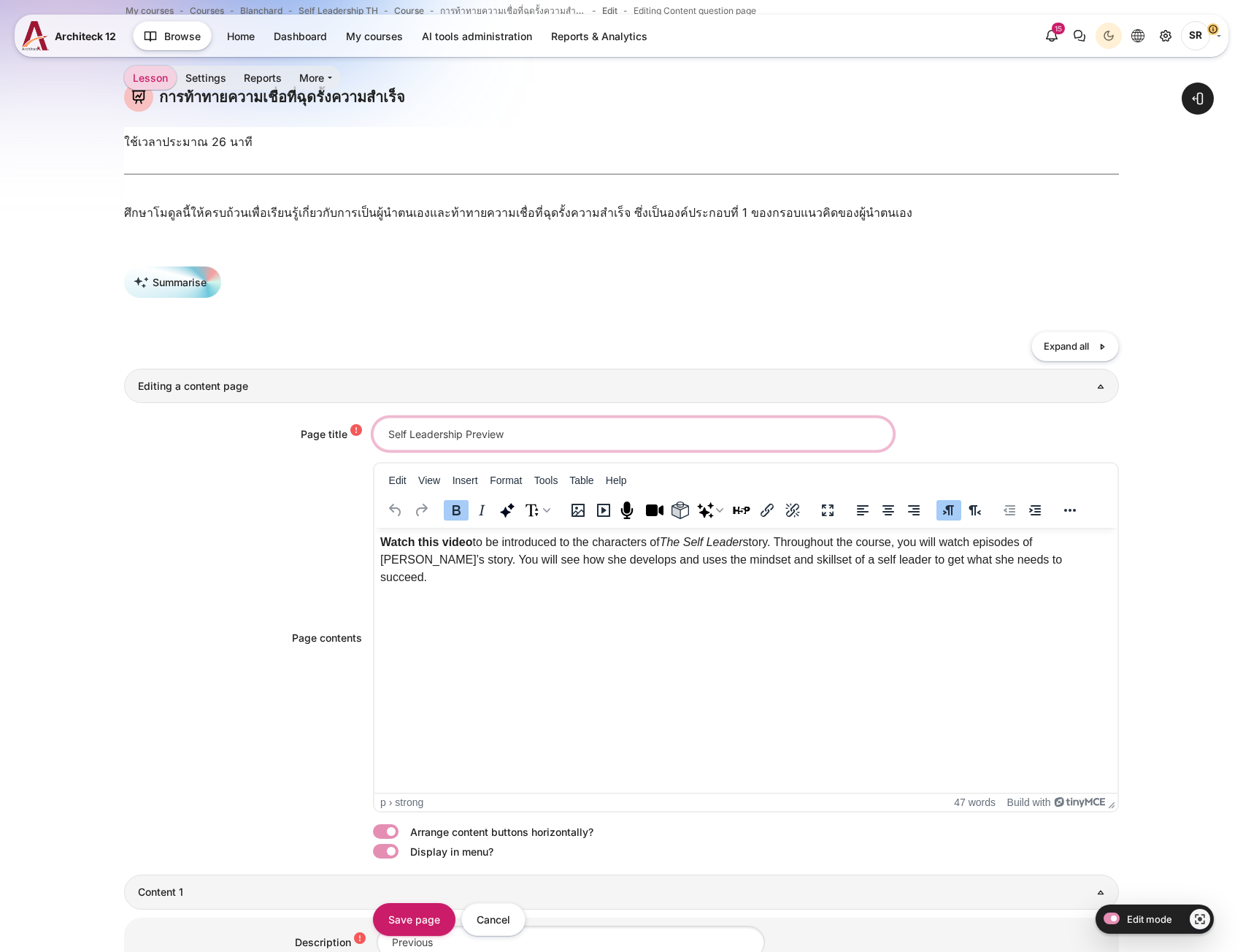
drag, startPoint x: 581, startPoint y: 447, endPoint x: 356, endPoint y: 428, distance: 225.8
click at [356, 428] on div "Page title Self Leadership Preview" at bounding box center [621, 434] width 994 height 33
paste input "วิดีโอตัวอย่างการเป็นผู้นำตนเอง"
type input "วิดีโอตัวอย่างการเป็นผู้นำตนเอง"
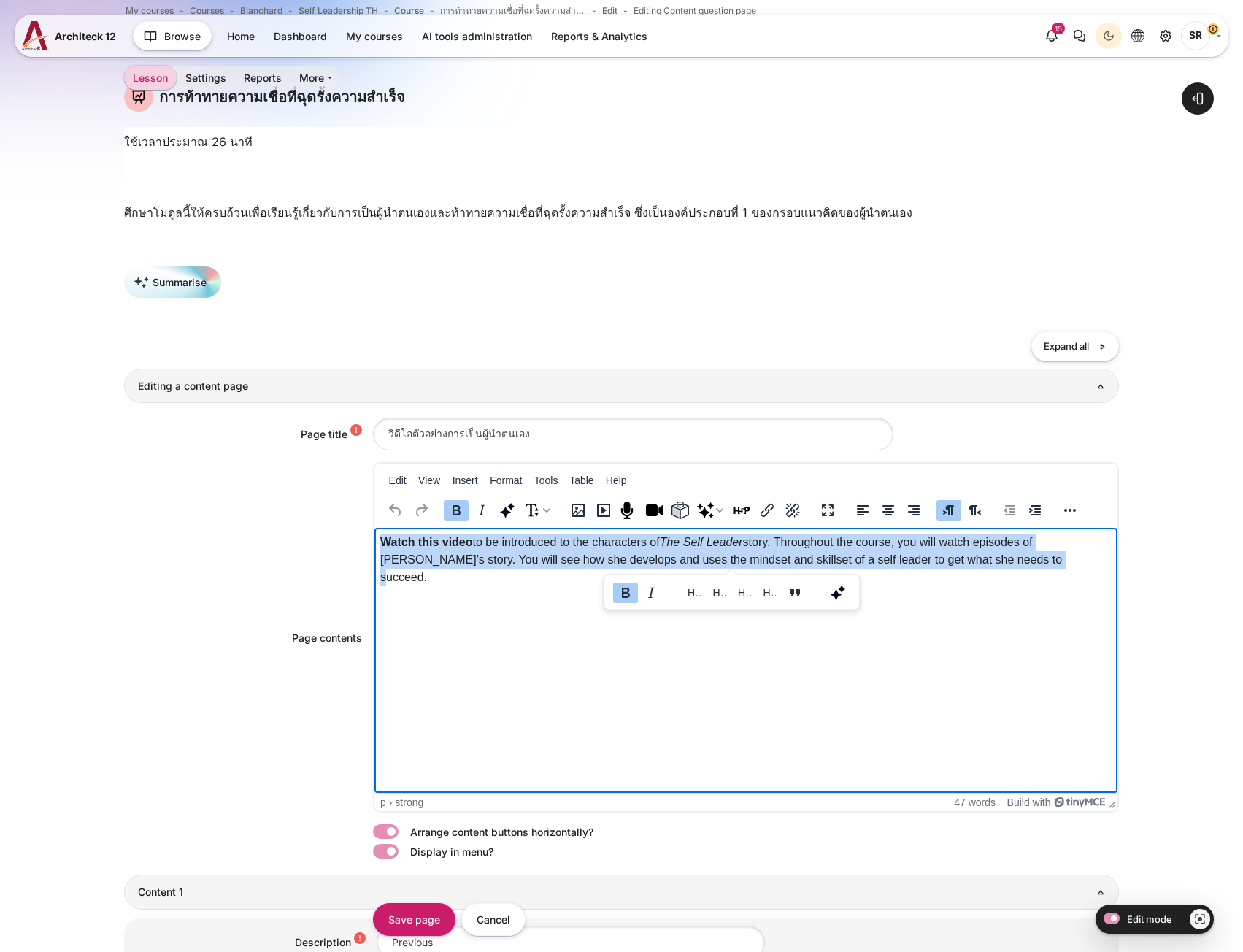
drag, startPoint x: 1011, startPoint y: 562, endPoint x: 374, endPoint y: 546, distance: 637.2
click at [374, 546] on html "Watch this video to be introduced to the characters of The Self Leader story. T…" at bounding box center [745, 774] width 743 height 493
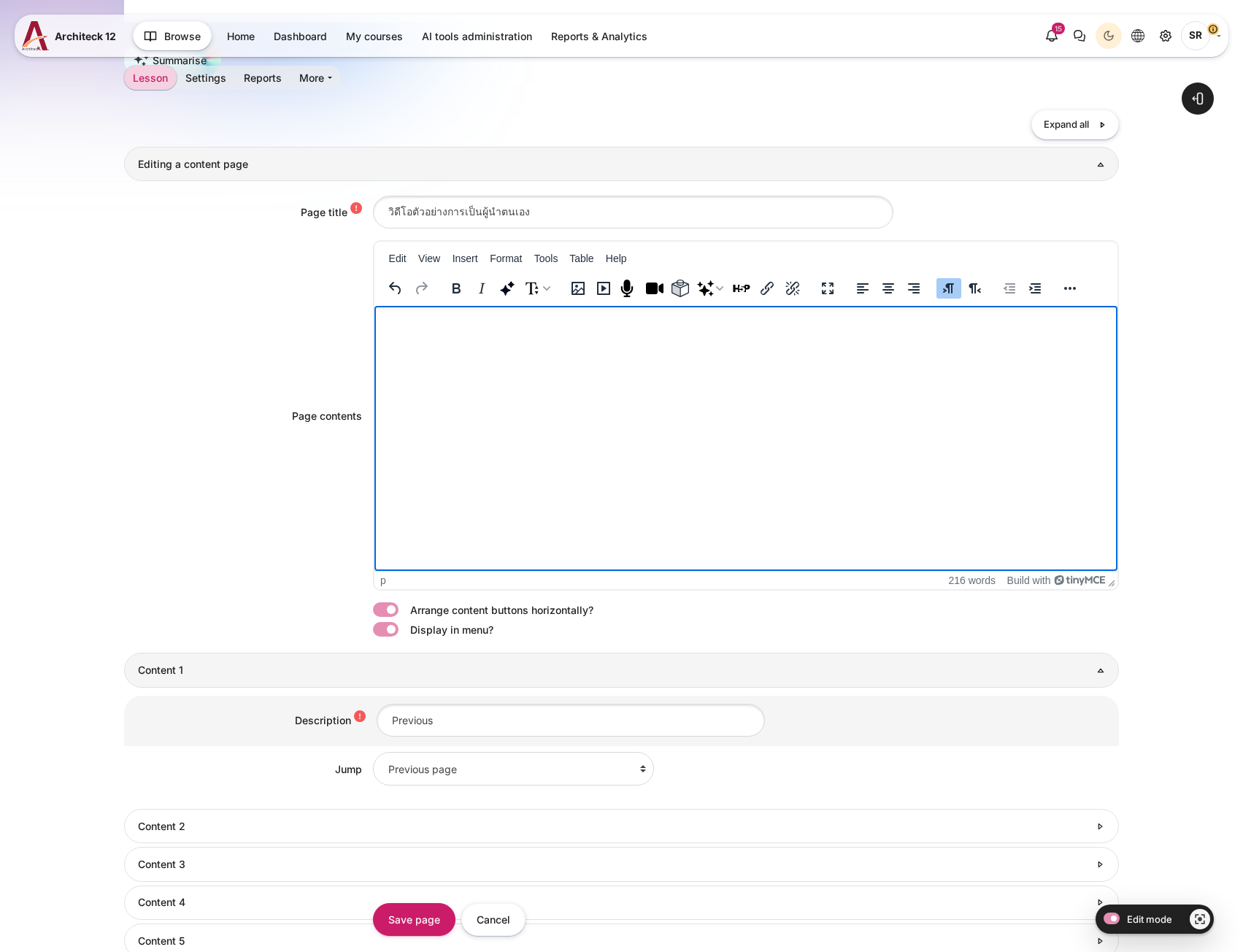
scroll to position [513, 0]
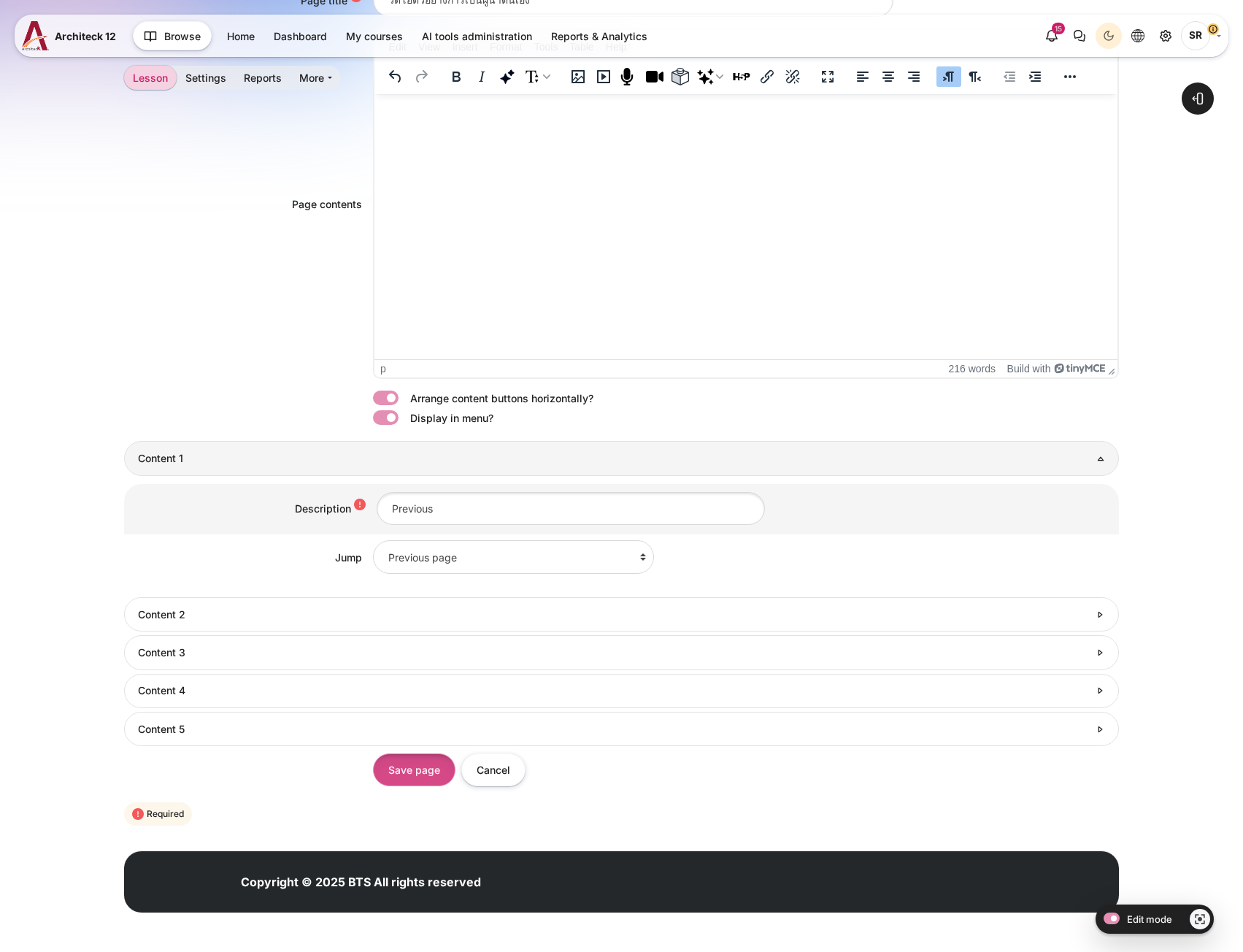
click at [402, 771] on input "Save page" at bounding box center [413, 770] width 82 height 33
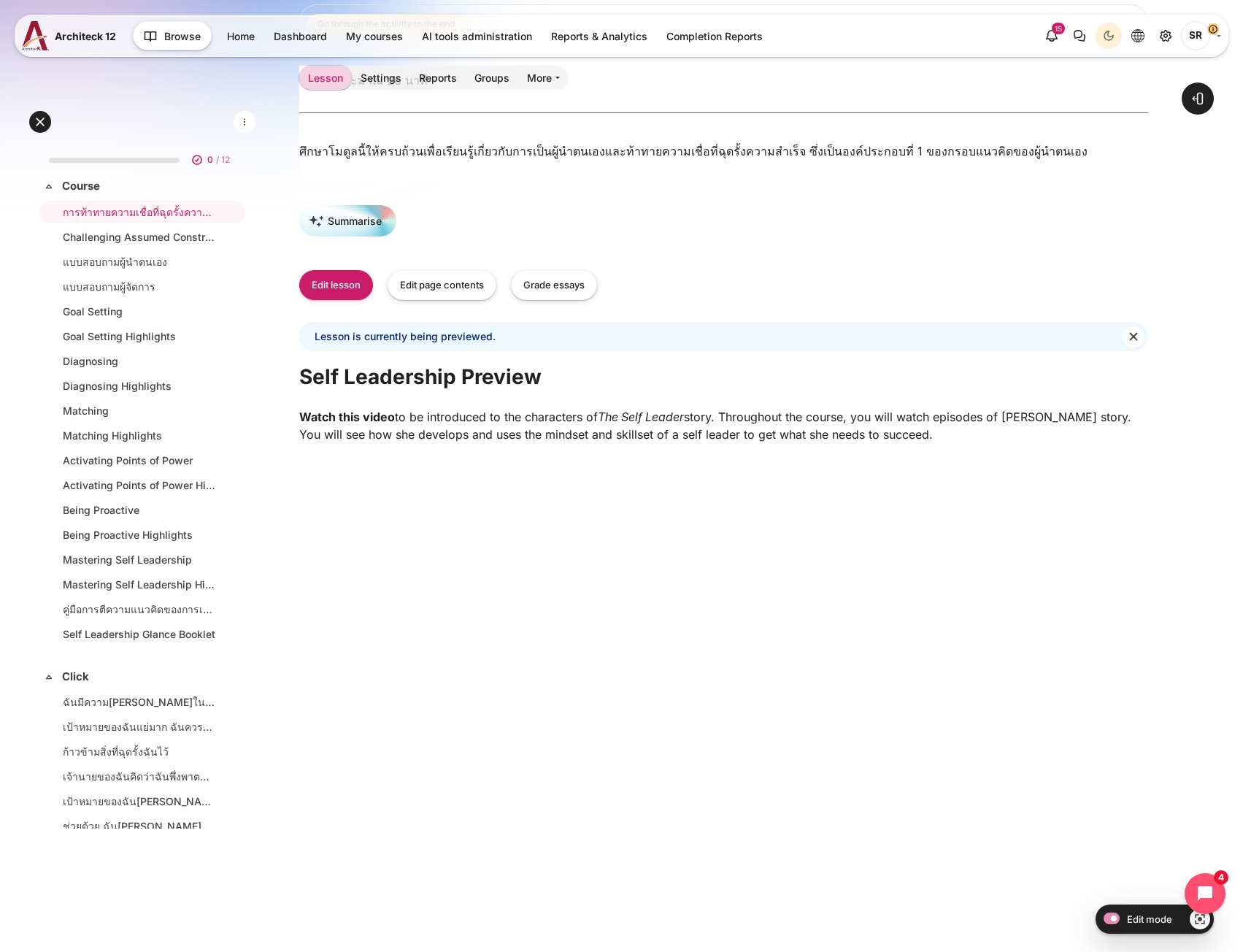
scroll to position [519, 0]
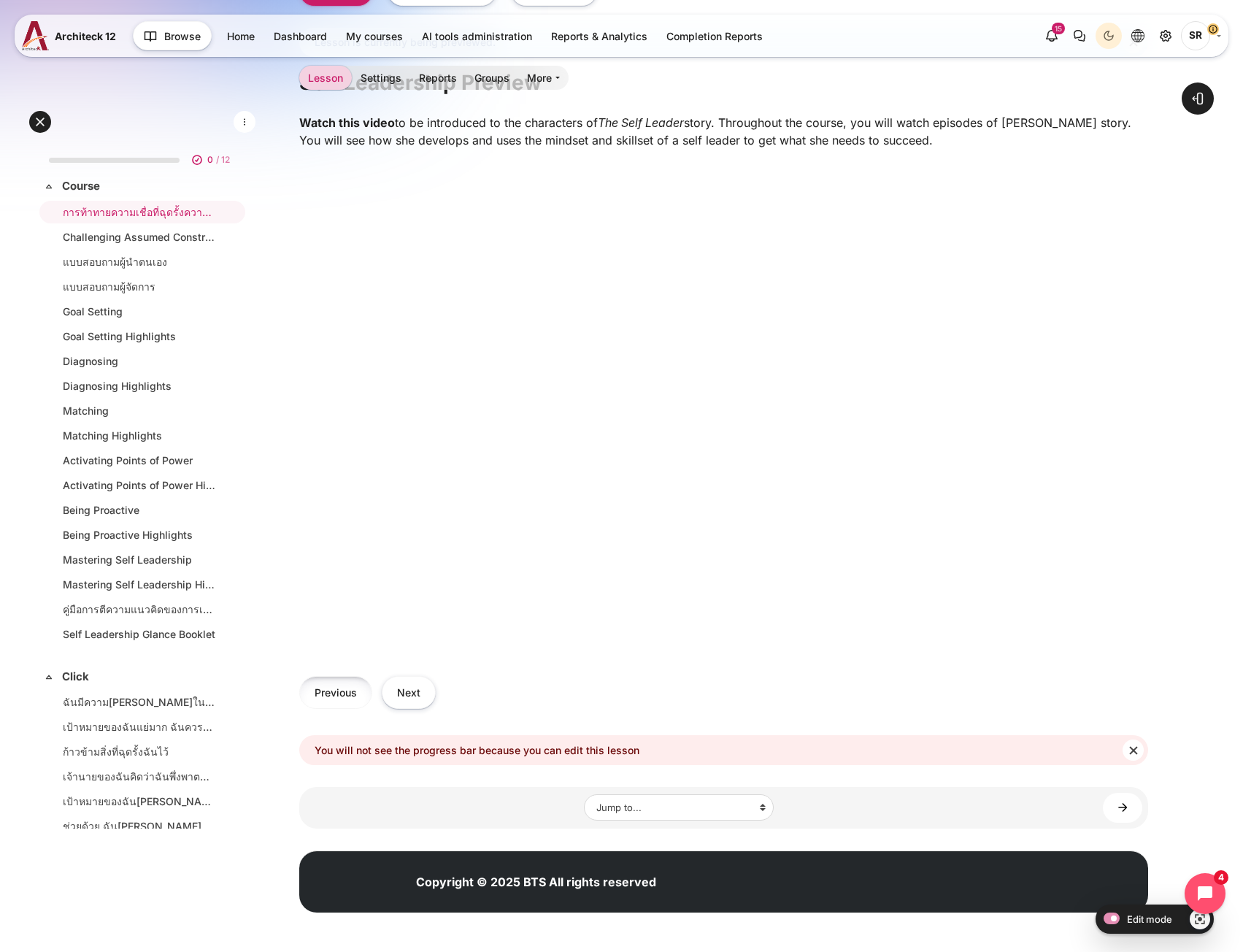
click at [343, 690] on button "Previous" at bounding box center [335, 692] width 73 height 33
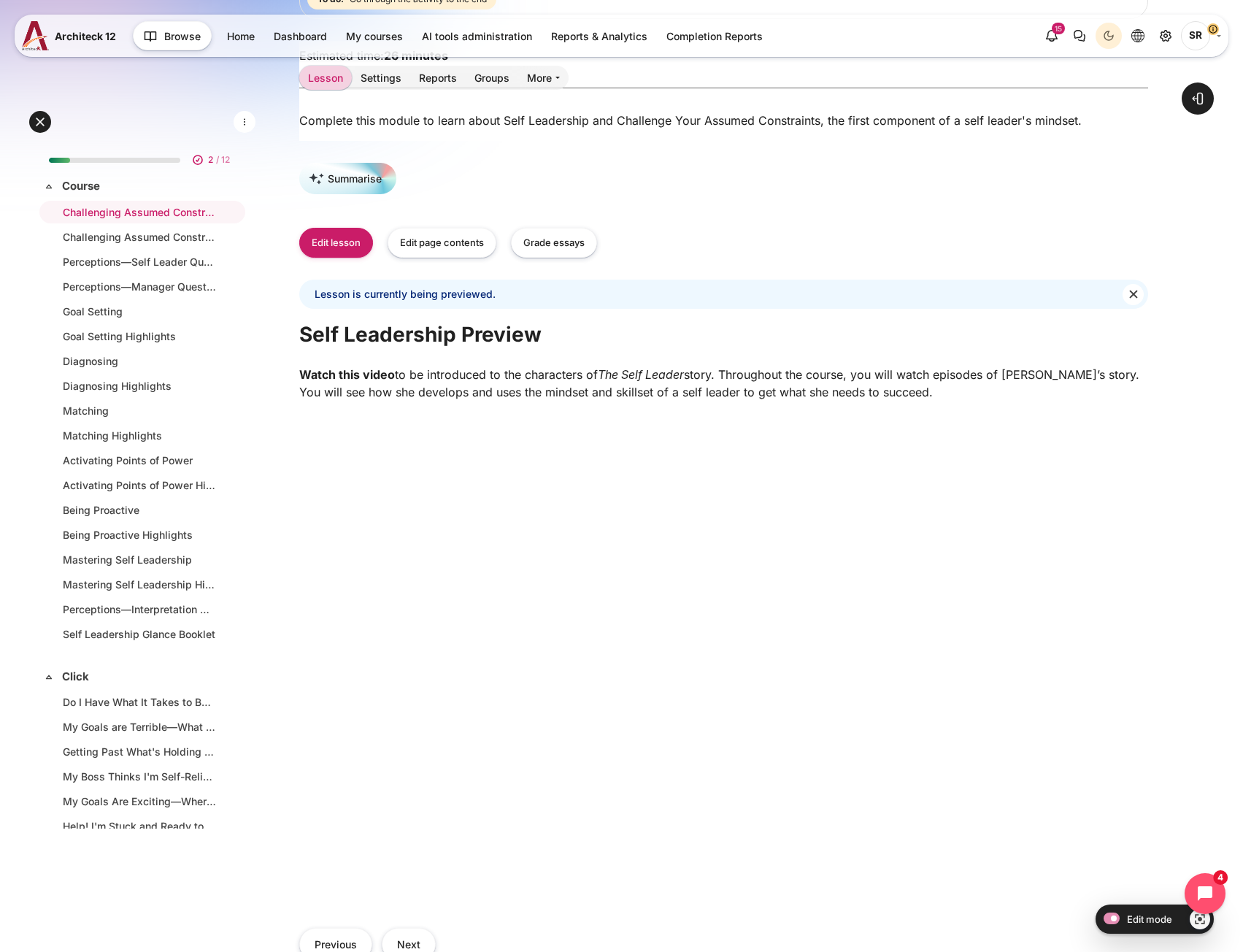
scroll to position [73, 0]
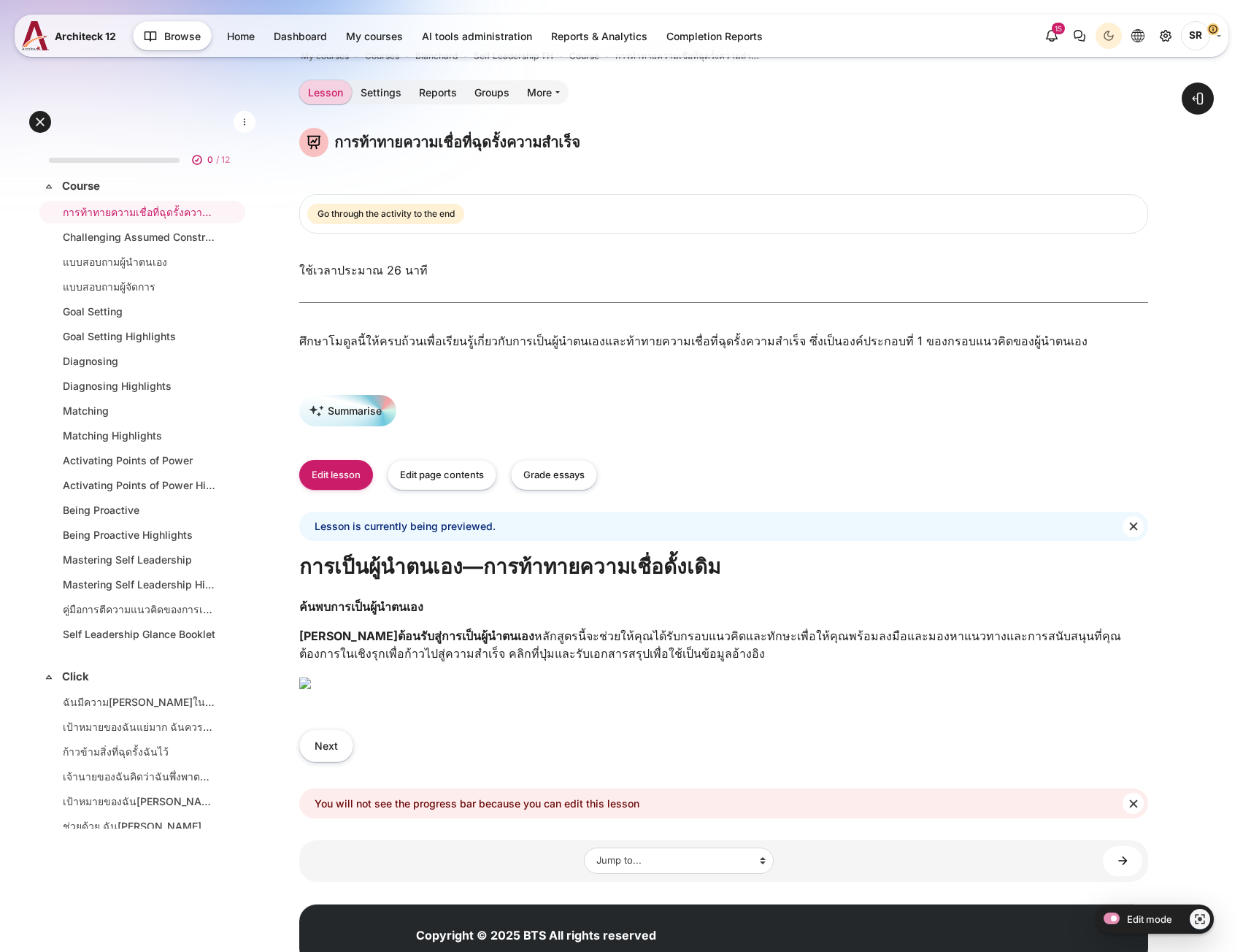
scroll to position [73, 0]
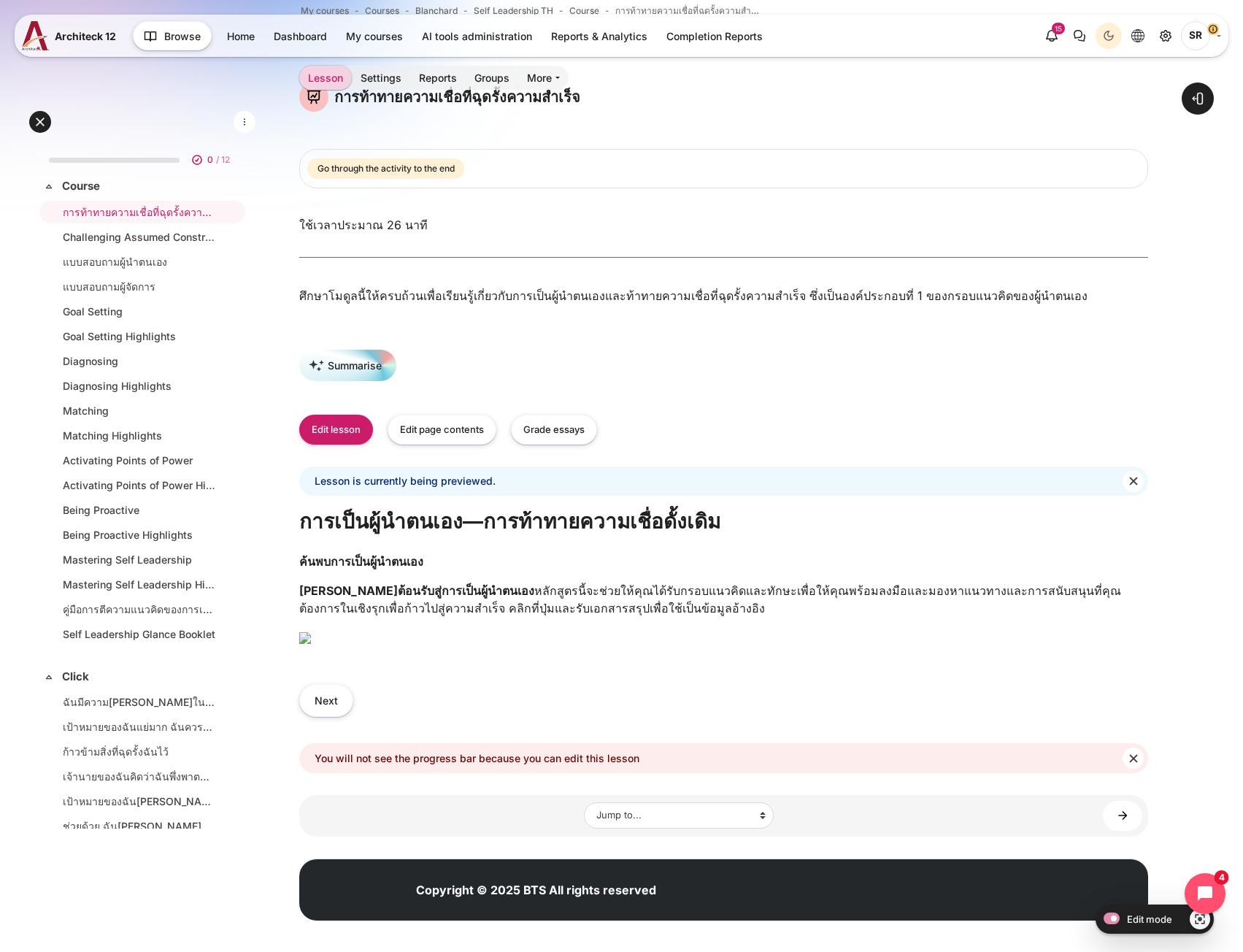
click at [510, 533] on h2 "การเป็นผู้นำตนเอง—การท้าทายความเชื่อดั้งเดิม" at bounding box center [723, 520] width 849 height 26
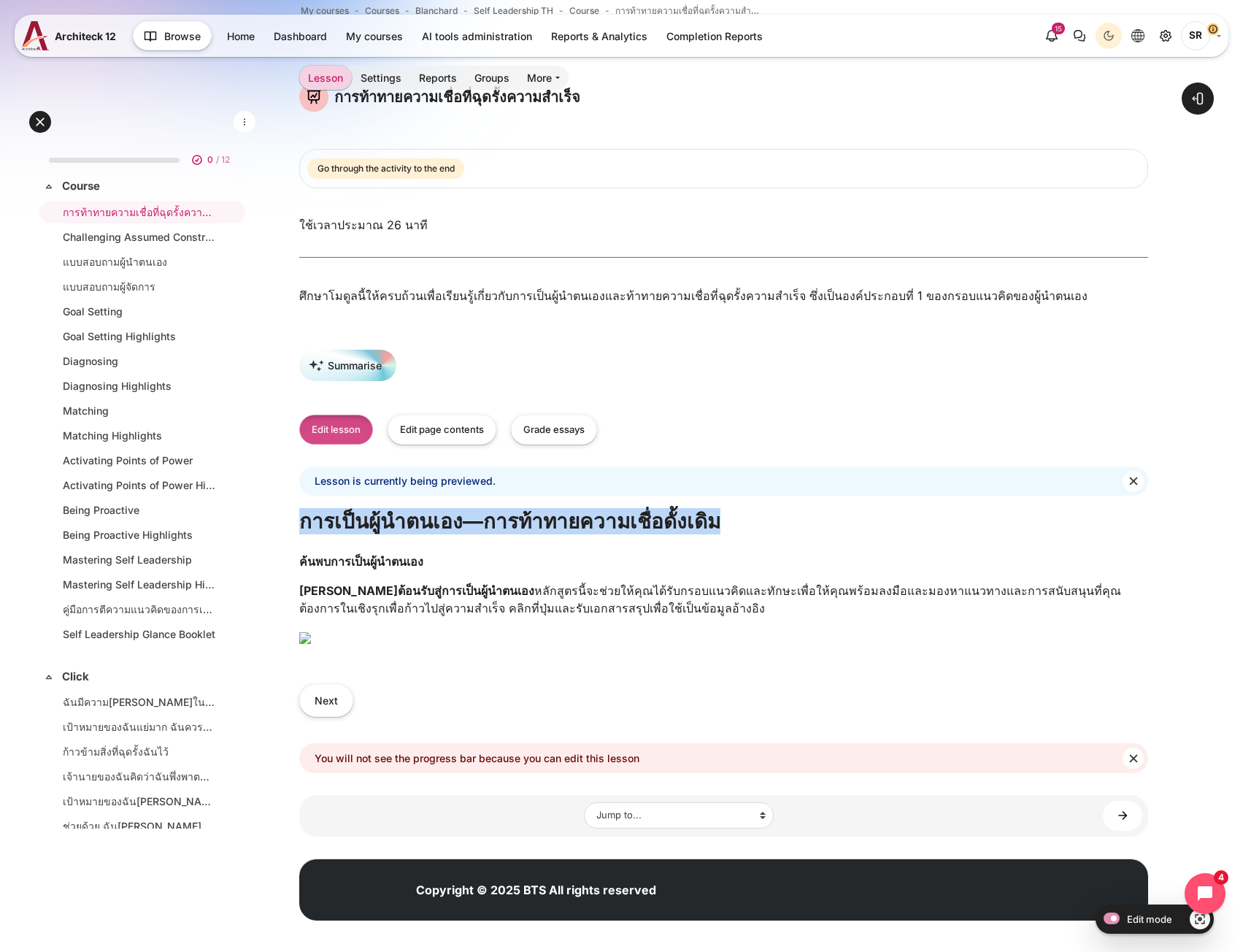
click at [333, 441] on button "Edit lesson" at bounding box center [336, 429] width 74 height 30
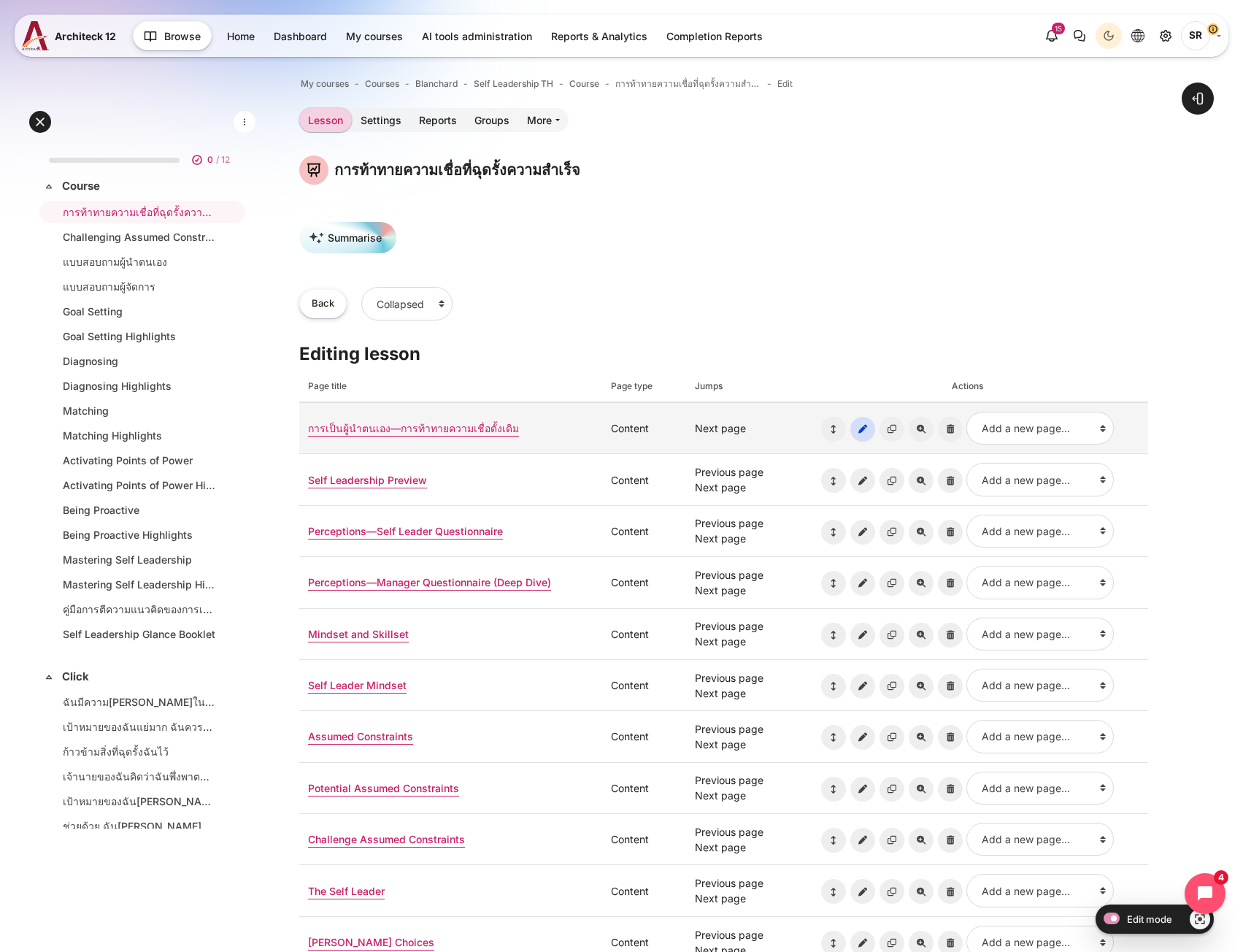
click at [863, 434] on icon "Update page: การเป็นผู้นำตนเอง—การท้าทายความเชื่อดั้งเดิม" at bounding box center [863, 429] width 25 height 25
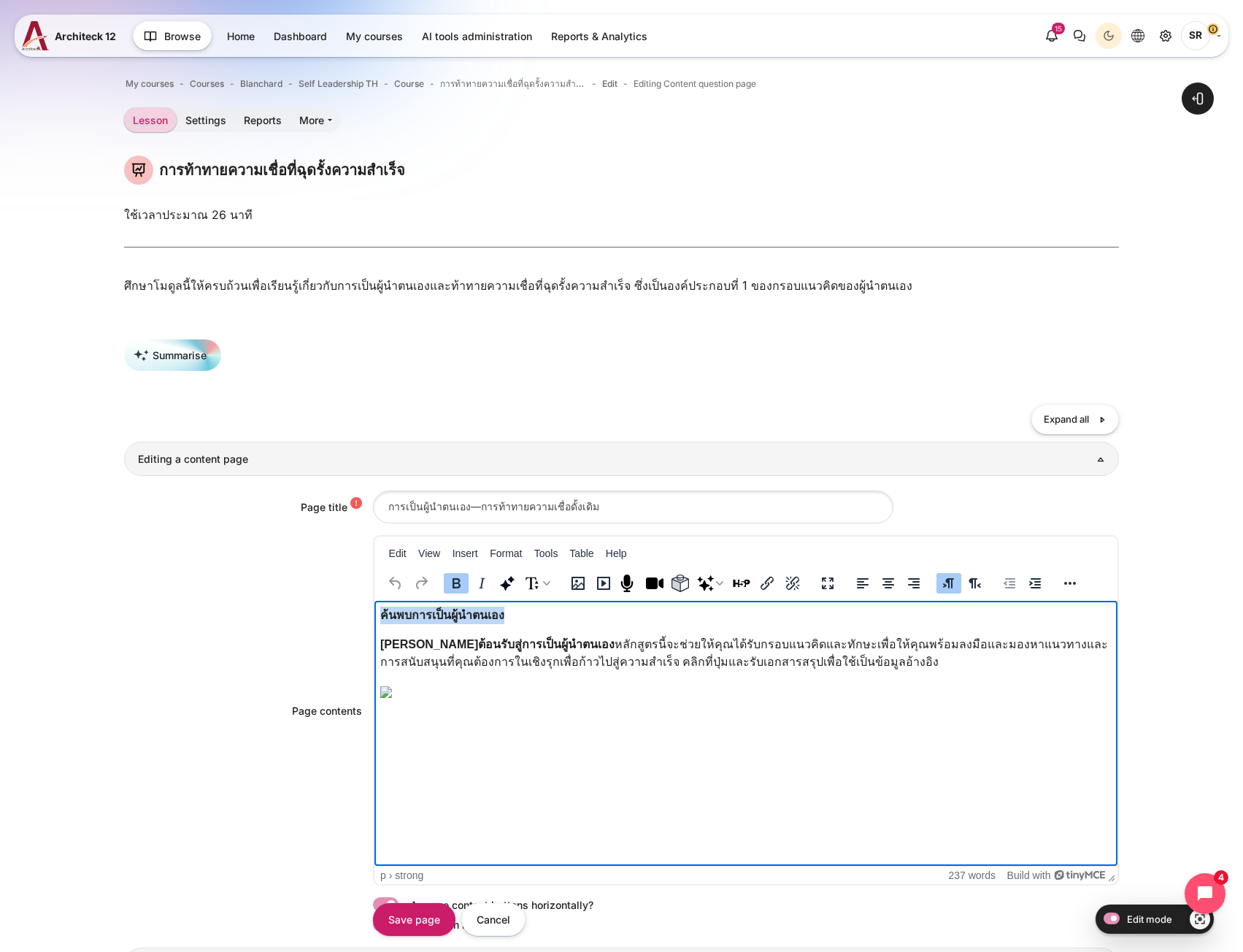
drag, startPoint x: 539, startPoint y: 617, endPoint x: 378, endPoint y: 614, distance: 161.0
click at [378, 614] on html "ค้นพบการเป็นผู้นำตนเอง ยินดีต้อนรับสู่การเป็นผู้นำตนเอง หลักสูตรนี้จะช่วยให้คุณ…" at bounding box center [745, 656] width 743 height 111
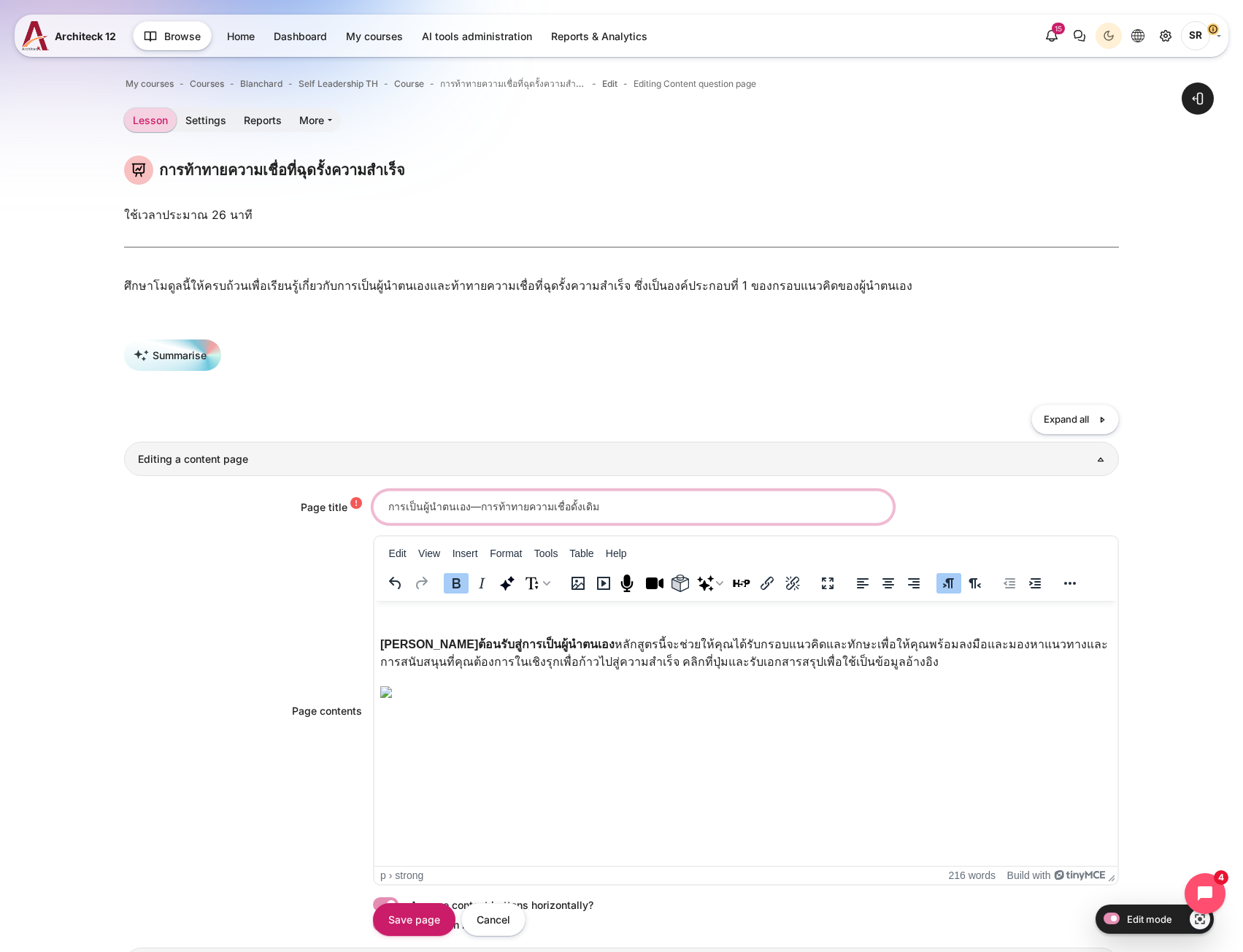
drag, startPoint x: 598, startPoint y: 510, endPoint x: 278, endPoint y: 509, distance: 320.0
click at [278, 509] on div "Page title การเป็นผู้นำตนเอง—การท้าทายความเชื่อดั้งเดิม" at bounding box center [621, 507] width 994 height 33
type input "ค้นพบการเป็นผู้นำตนเอง"
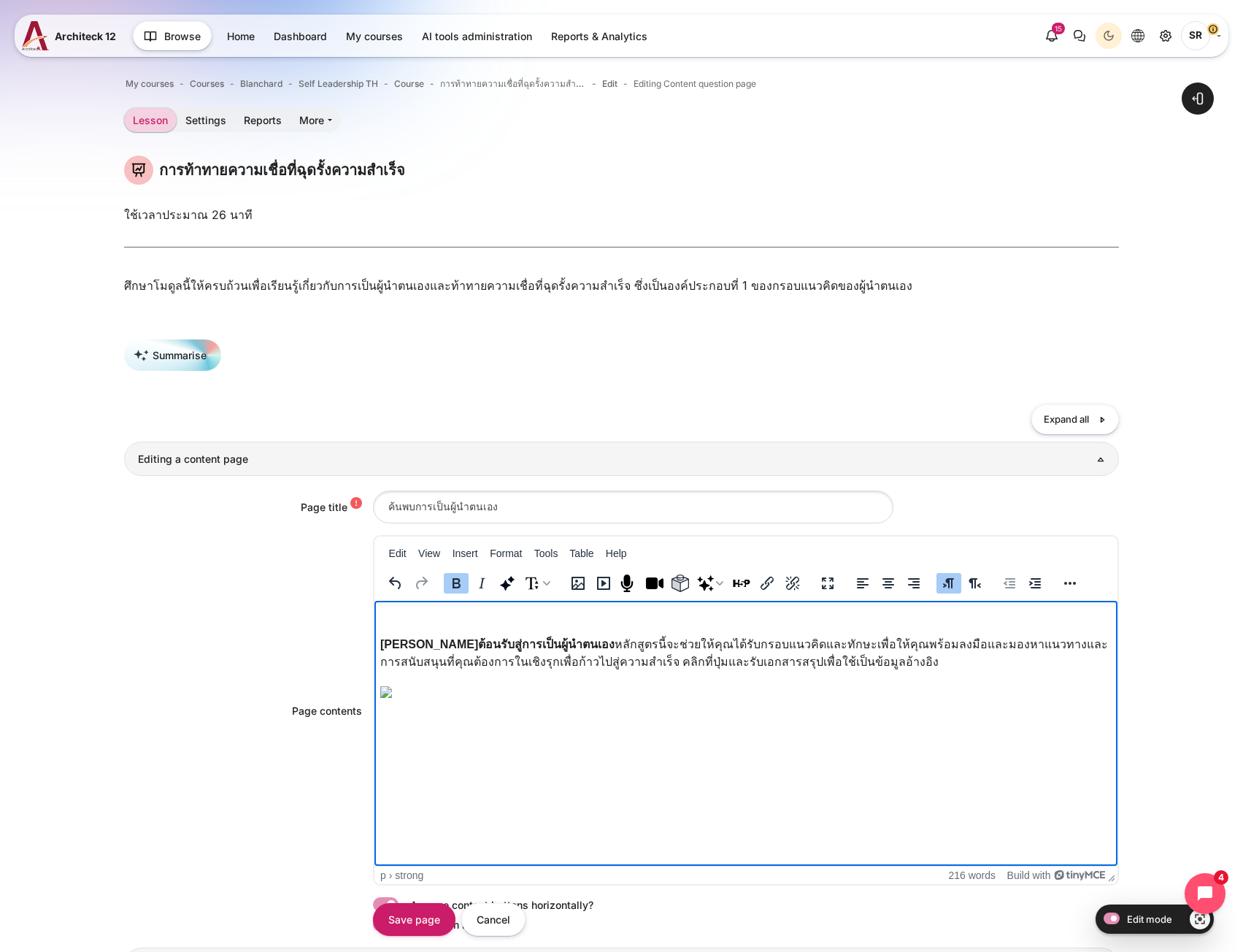
click at [460, 617] on p "﻿" at bounding box center [745, 615] width 732 height 17
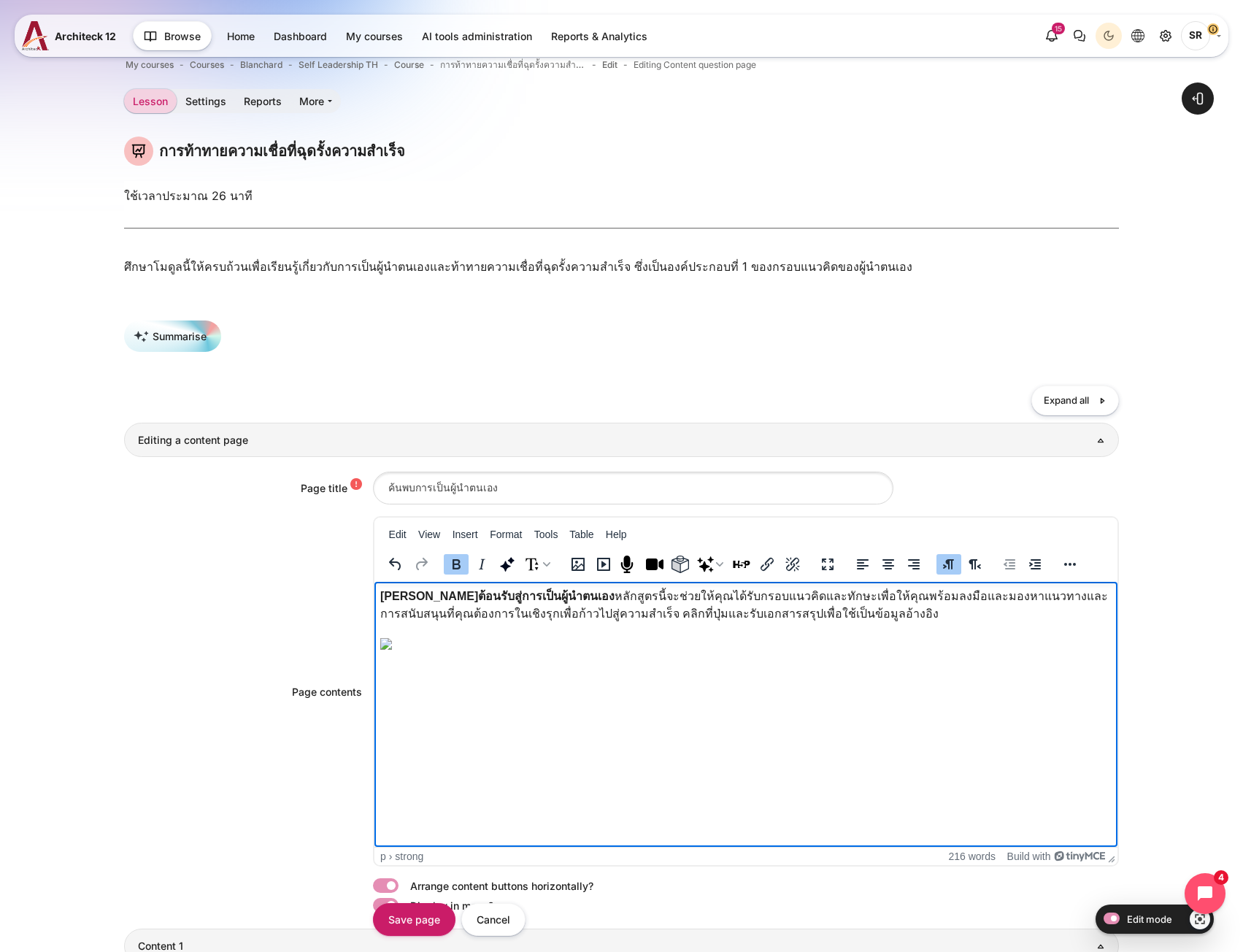
scroll to position [510, 0]
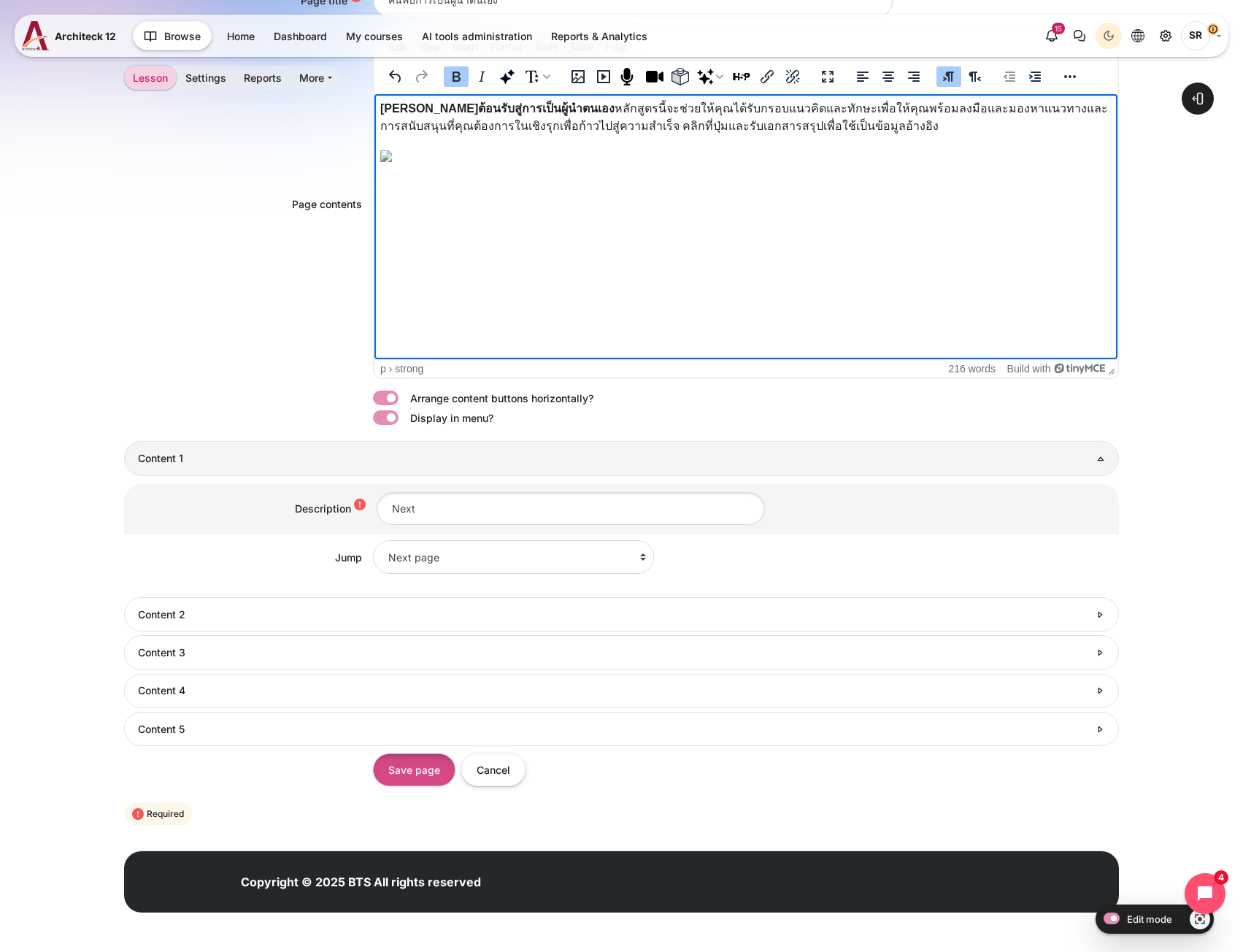
click at [432, 768] on input "Save page" at bounding box center [413, 770] width 82 height 33
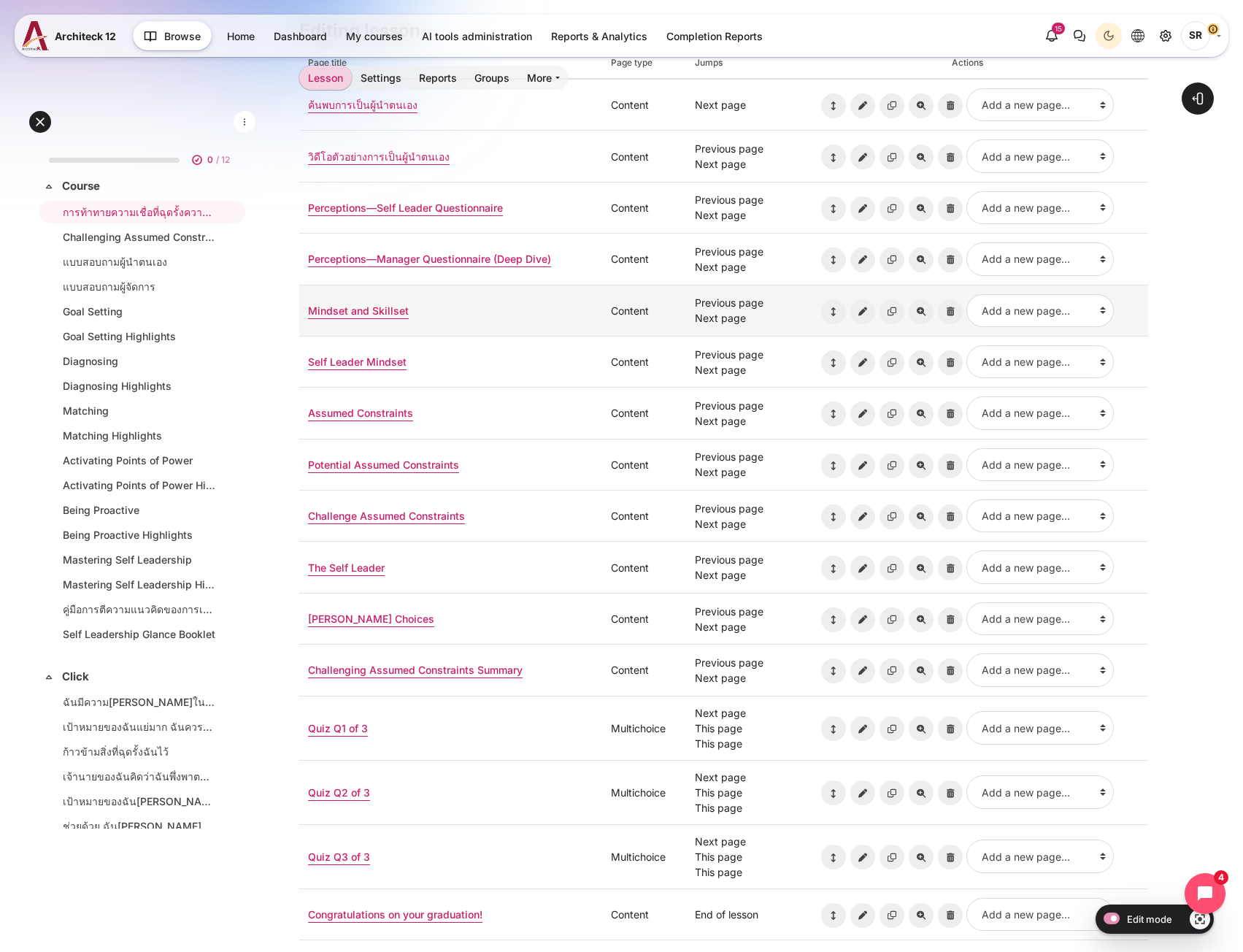
scroll to position [205, 0]
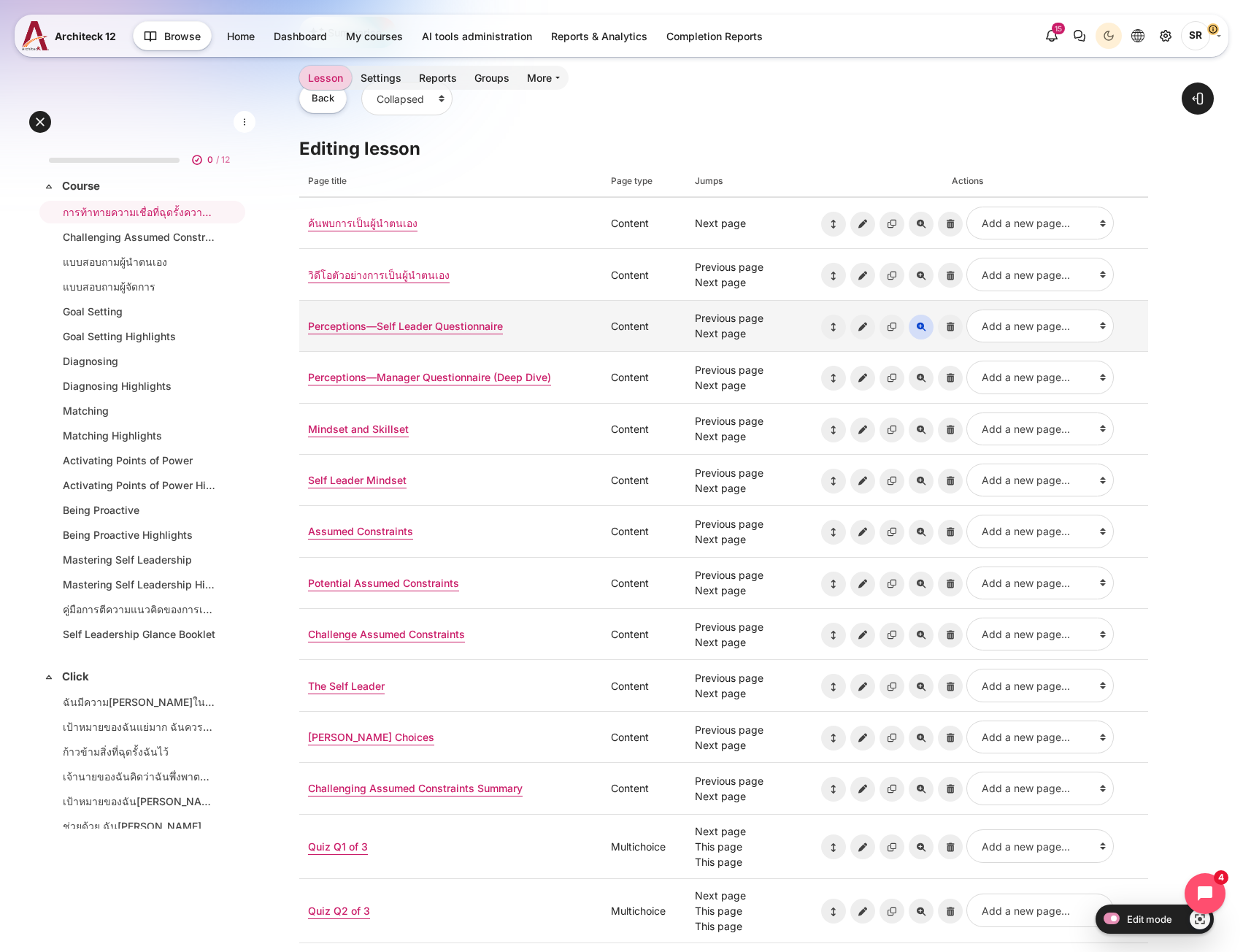
click at [923, 331] on icon "Preview page: Perceptions—Self Leader Questionnaire" at bounding box center [921, 327] width 25 height 25
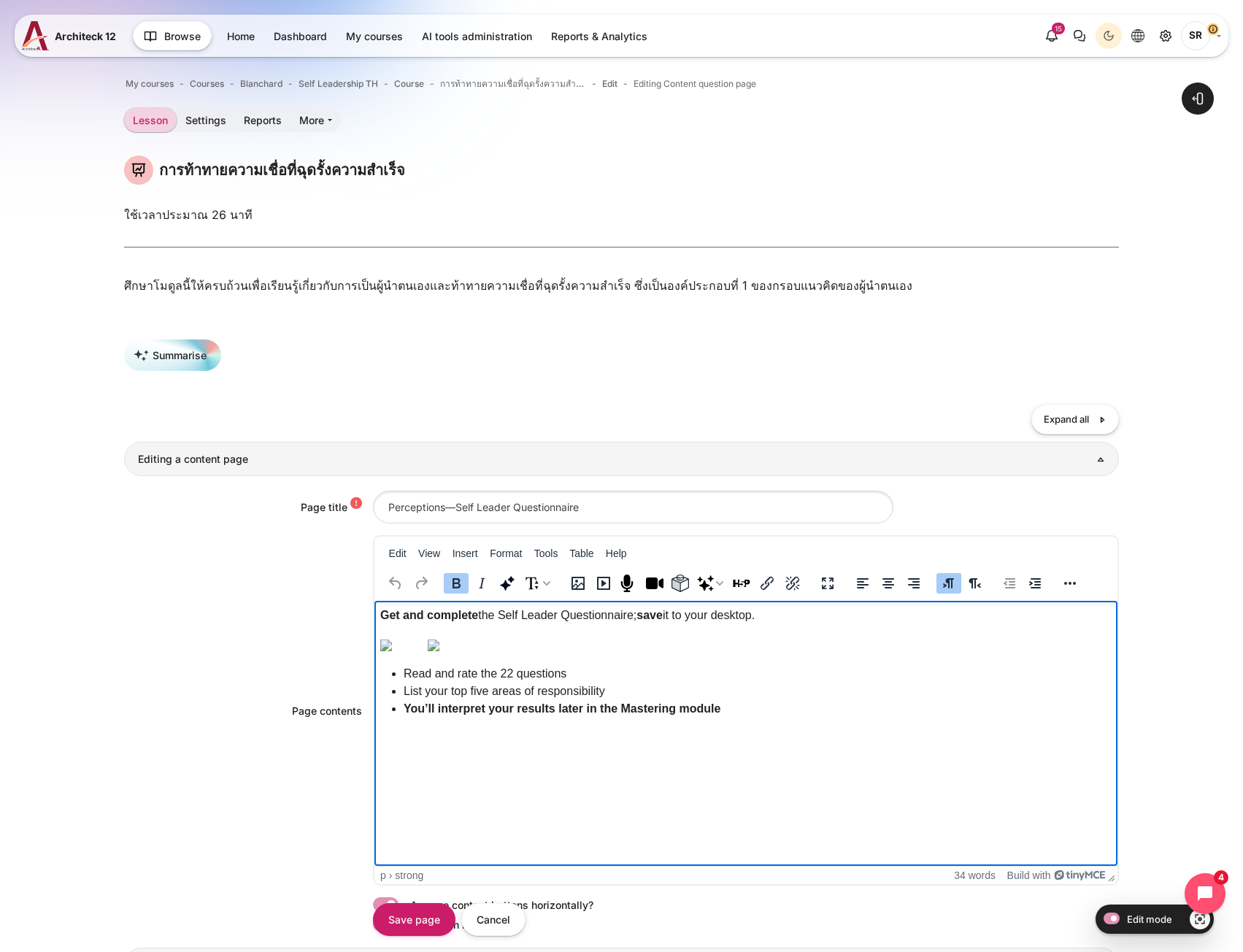
click at [439, 651] on img "Rich text area. Press ALT-0 for help." at bounding box center [433, 645] width 12 height 12
click at [391, 651] on img "Rich text area. Press ALT-0 for help." at bounding box center [385, 645] width 12 height 12
click at [605, 700] on p "List your top five areas of responsibility" at bounding box center [757, 691] width 708 height 17
drag, startPoint x: 599, startPoint y: 844, endPoint x: 480, endPoint y: 829, distance: 119.9
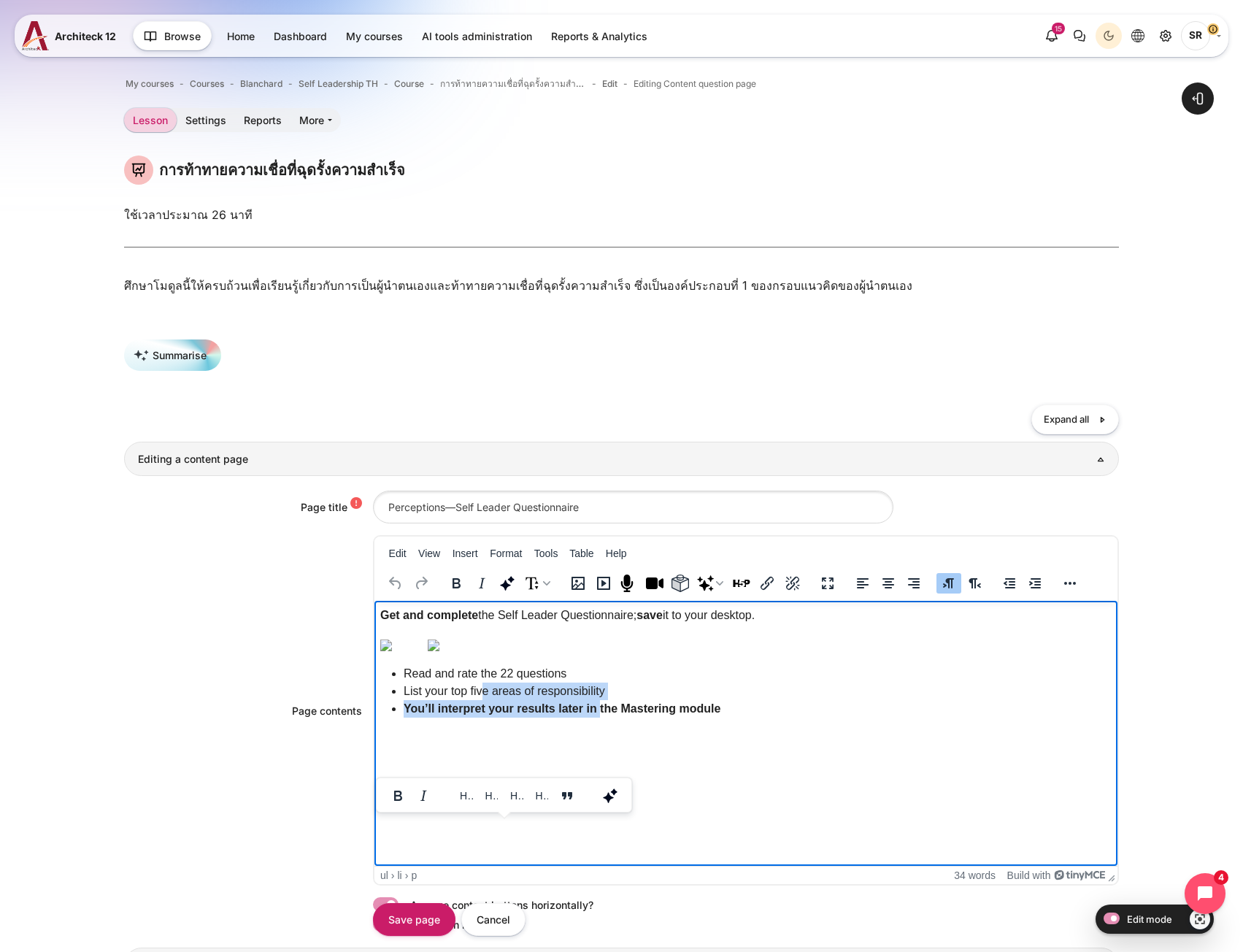
click at [480, 717] on ul "Read and rate the 22 questions List your top five areas of responsibility You’l…" at bounding box center [751, 691] width 720 height 52
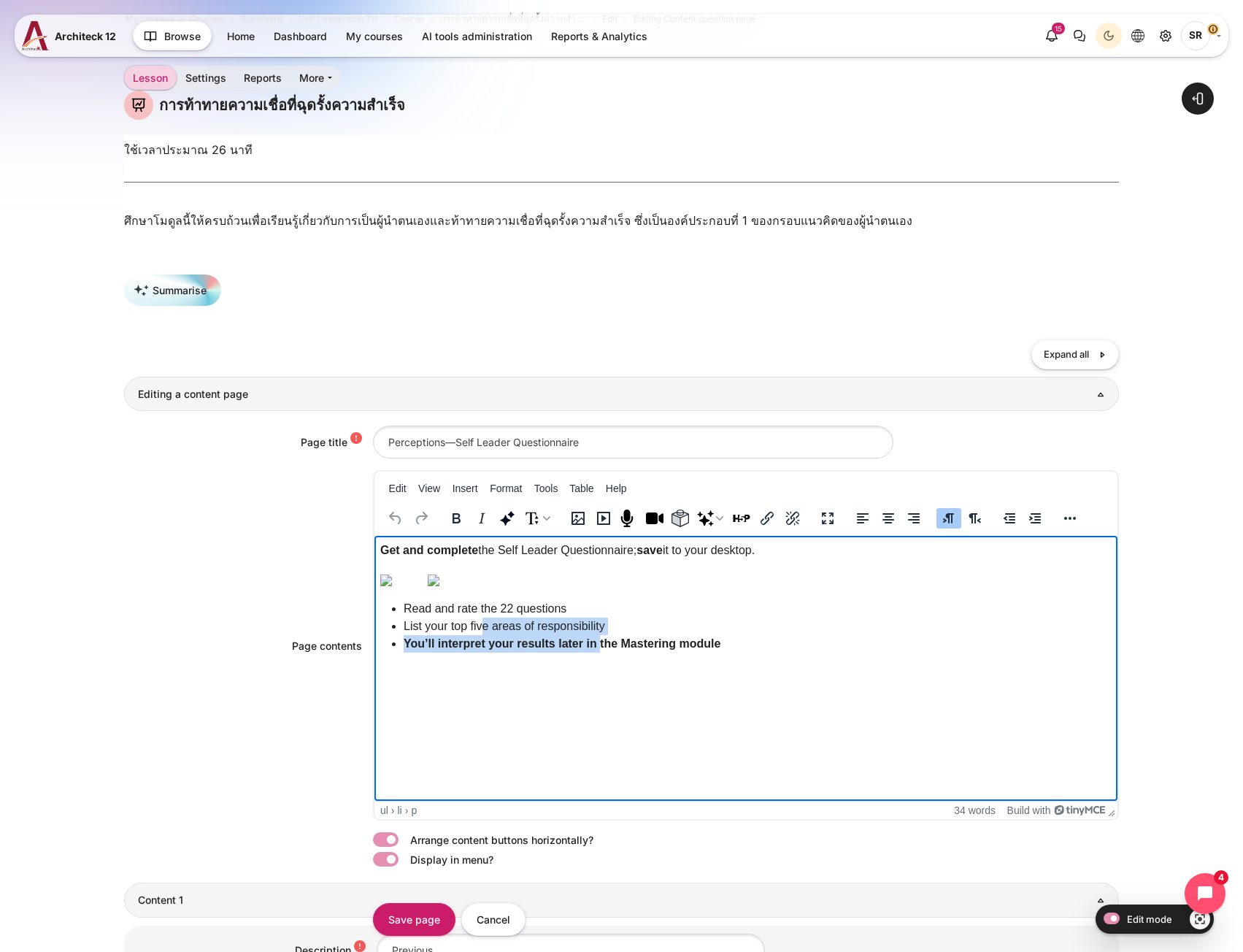
scroll to position [0, 0]
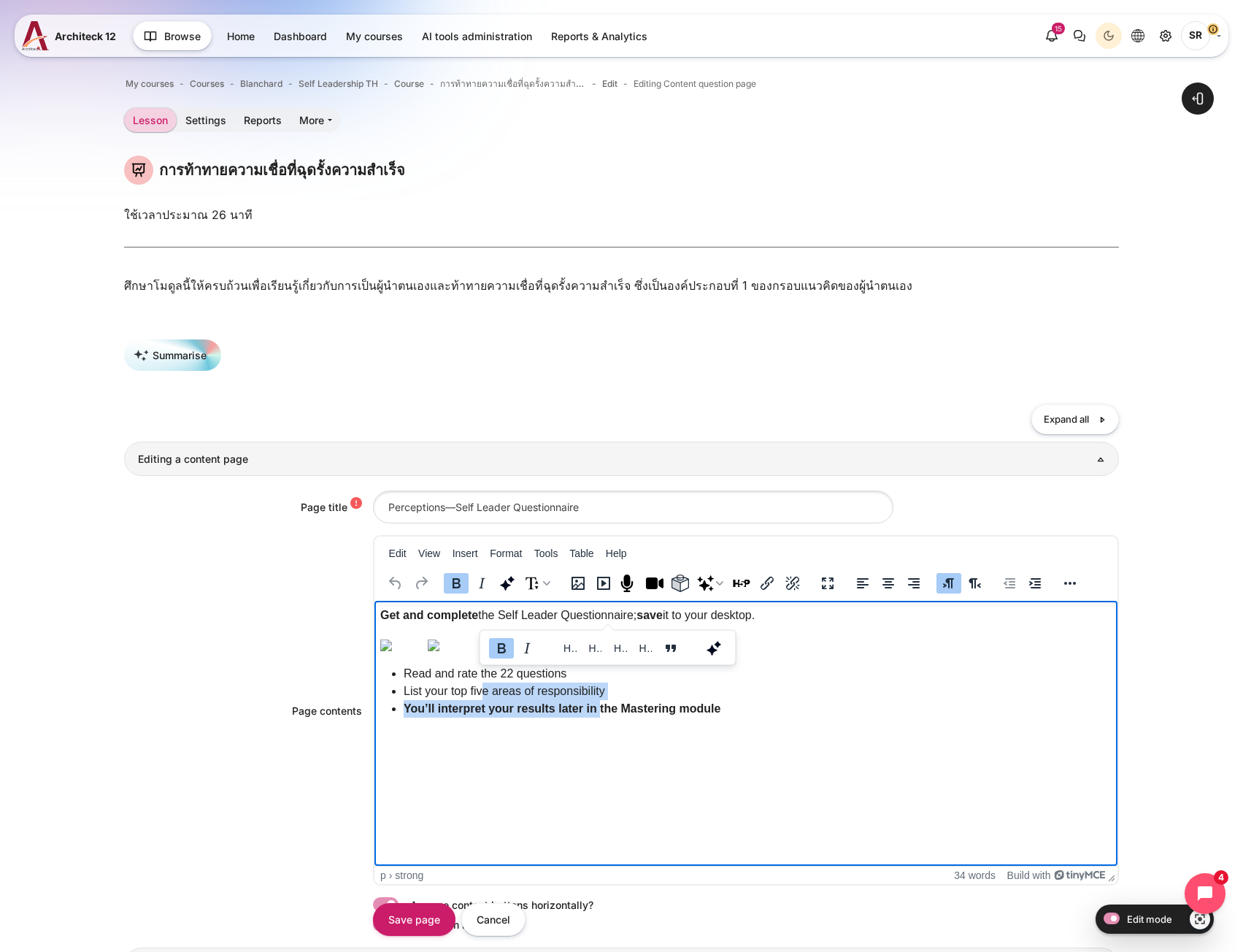
drag, startPoint x: 814, startPoint y: 618, endPoint x: 383, endPoint y: 617, distance: 431.0
click at [383, 617] on p "Get and complete the Self Leader Questionnaire; save it to your desktop." at bounding box center [745, 615] width 732 height 17
paste body "Rich text area. Press ALT-0 for help."
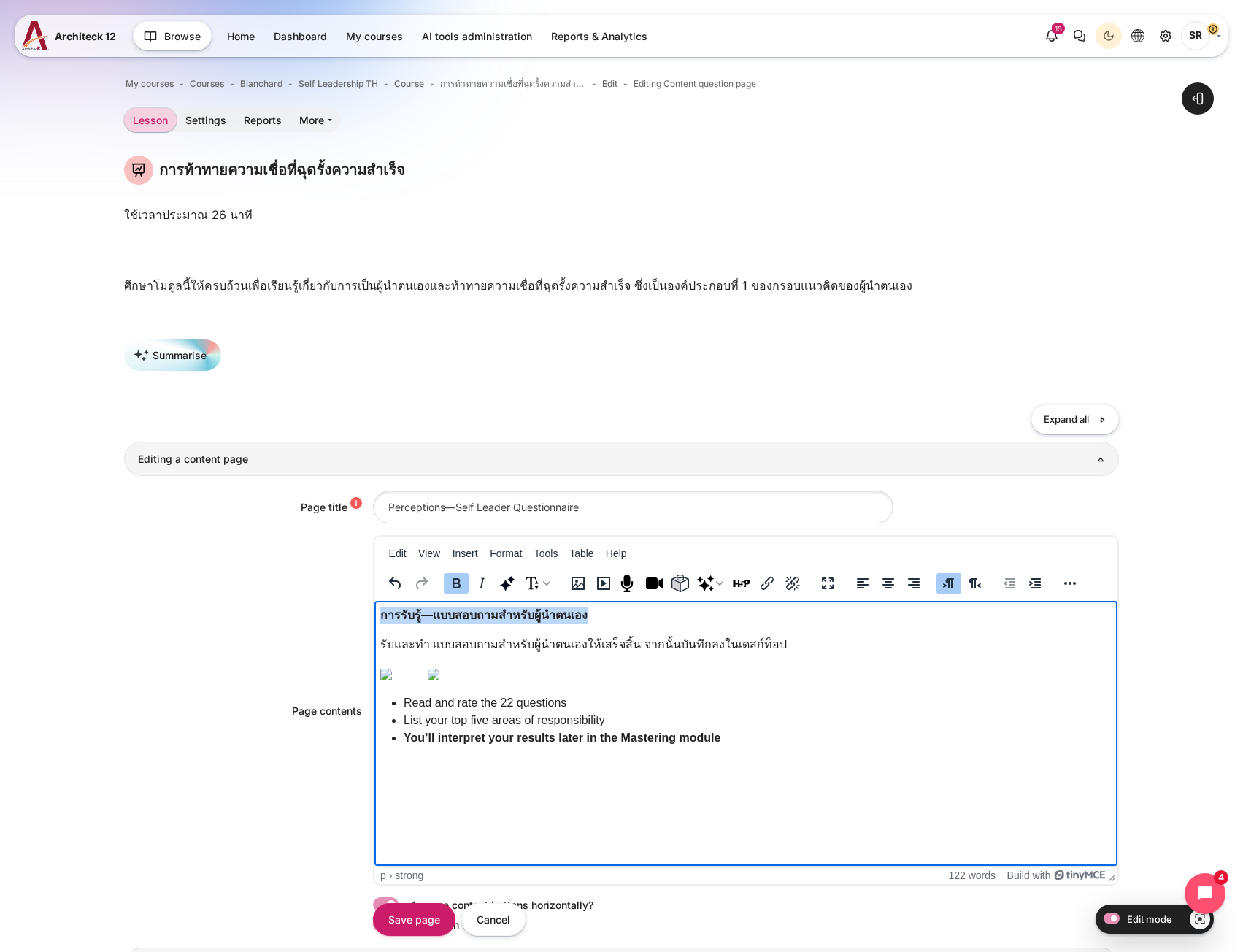
drag, startPoint x: 621, startPoint y: 614, endPoint x: 745, endPoint y: 1224, distance: 622.5
click at [374, 614] on html "การรับรู้—แบบสอบถามสำหรับผู้นำตนเอง รับและทำ แบบสอบถามสำหรับผู้นำตนเองให้เสร็จส…" at bounding box center [745, 679] width 743 height 157
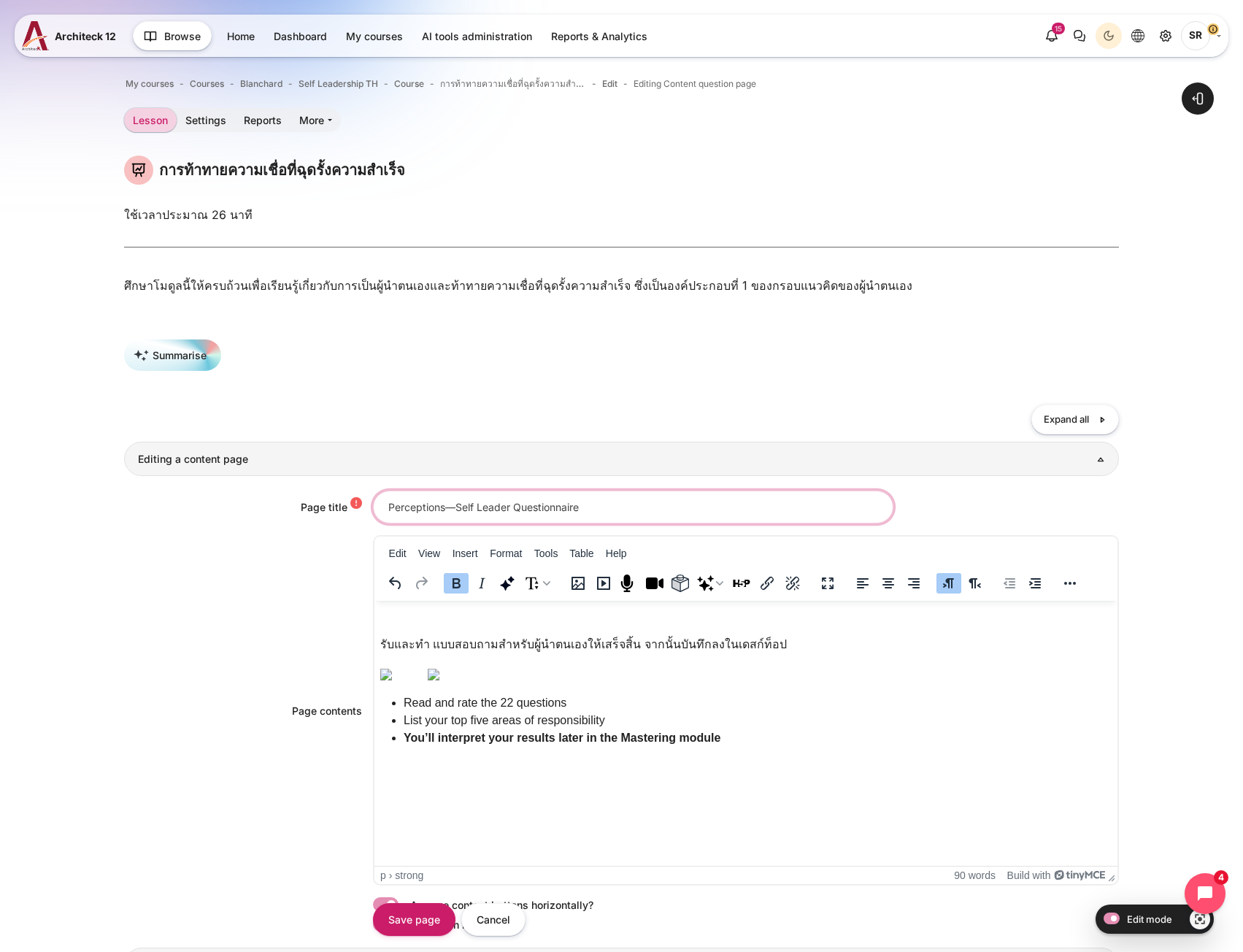
drag, startPoint x: 605, startPoint y: 520, endPoint x: 275, endPoint y: 516, distance: 330.0
click at [275, 516] on div "Page title Perceptions—Self Leader Questionnaire" at bounding box center [621, 507] width 994 height 33
type input "การรับรู้—แบบสอบถามสำหรับผู้นำตนเอง"
click at [453, 617] on p "﻿" at bounding box center [745, 615] width 732 height 17
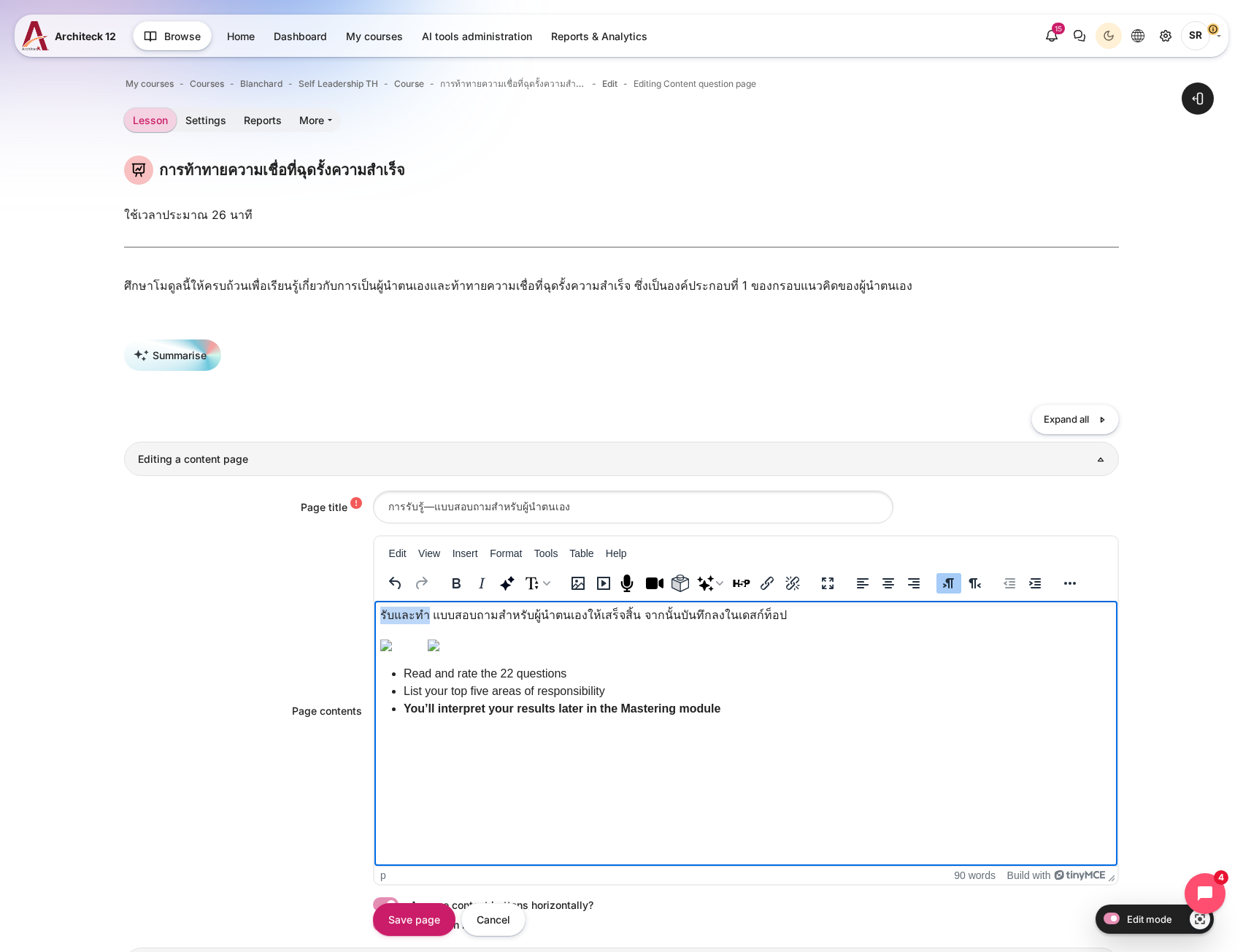
drag, startPoint x: 425, startPoint y: 620, endPoint x: 381, endPoint y: 620, distance: 44.0
click at [381, 620] on p "รับและทำ แบบสอบถามสำหรับผู้นำตนเองให้เสร็จสิ้น จากนั้นบันทึกลงในเดสก์ท็อป" at bounding box center [745, 615] width 732 height 17
click at [458, 588] on icon "Bold" at bounding box center [456, 583] width 8 height 11
click at [636, 626] on body "รับและทำ แบบสอบถามสำหรับผู้นำตนเองให้เสร็จสิ้น จากนั้นบันทึกลงในเดสก์ท็อป Read …" at bounding box center [745, 662] width 732 height 111
drag, startPoint x: 634, startPoint y: 618, endPoint x: 692, endPoint y: 618, distance: 58.0
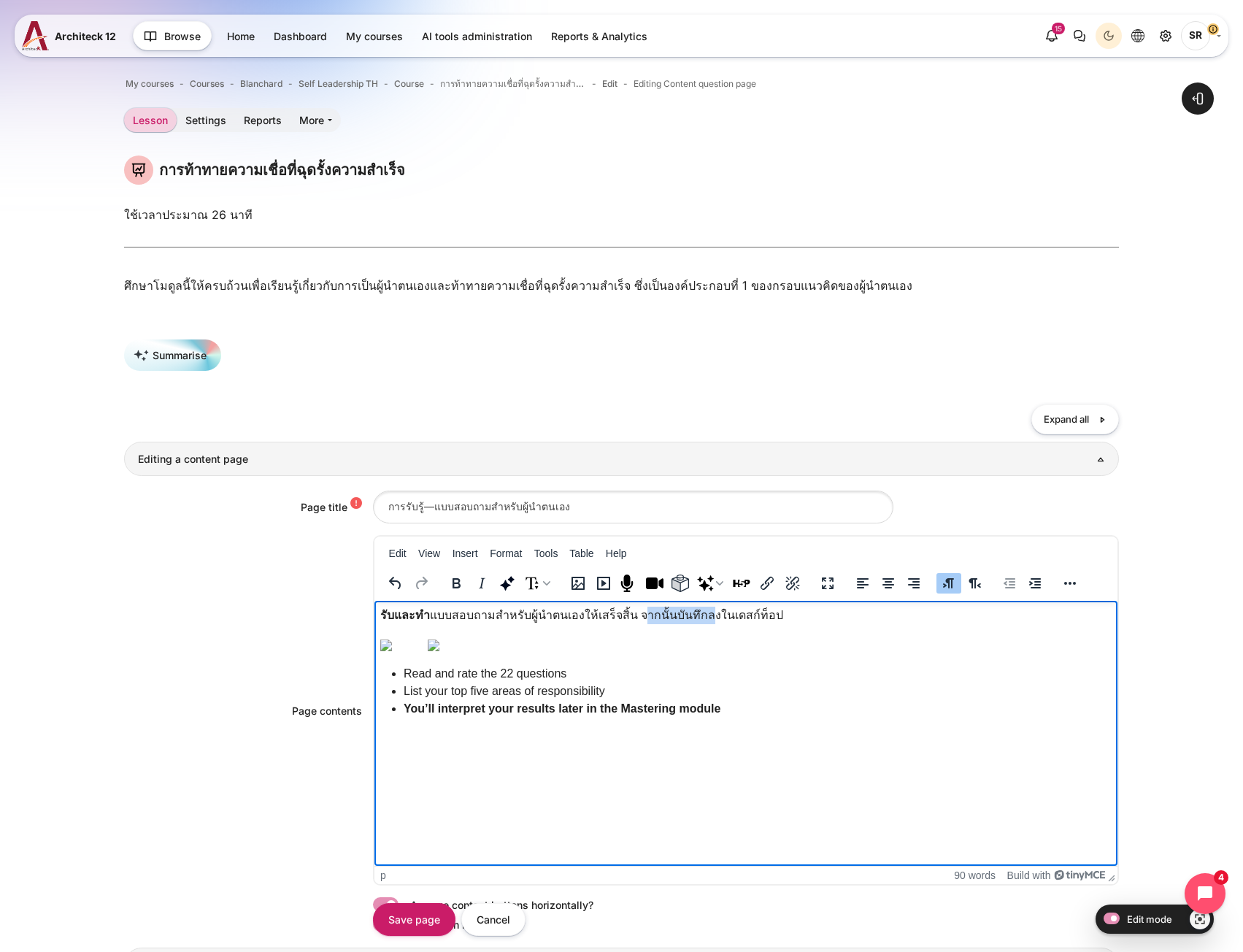
click at [692, 618] on p "รับและทำ แบบสอบถามสำหรับผู้นำตนเองให้เสร็จสิ้น จากนั้นบันทึกลงในเดสก์ท็อป" at bounding box center [745, 615] width 732 height 17
click at [461, 592] on icon "Bold" at bounding box center [456, 583] width 17 height 17
click at [898, 653] on p "﻿" at bounding box center [745, 644] width 732 height 17
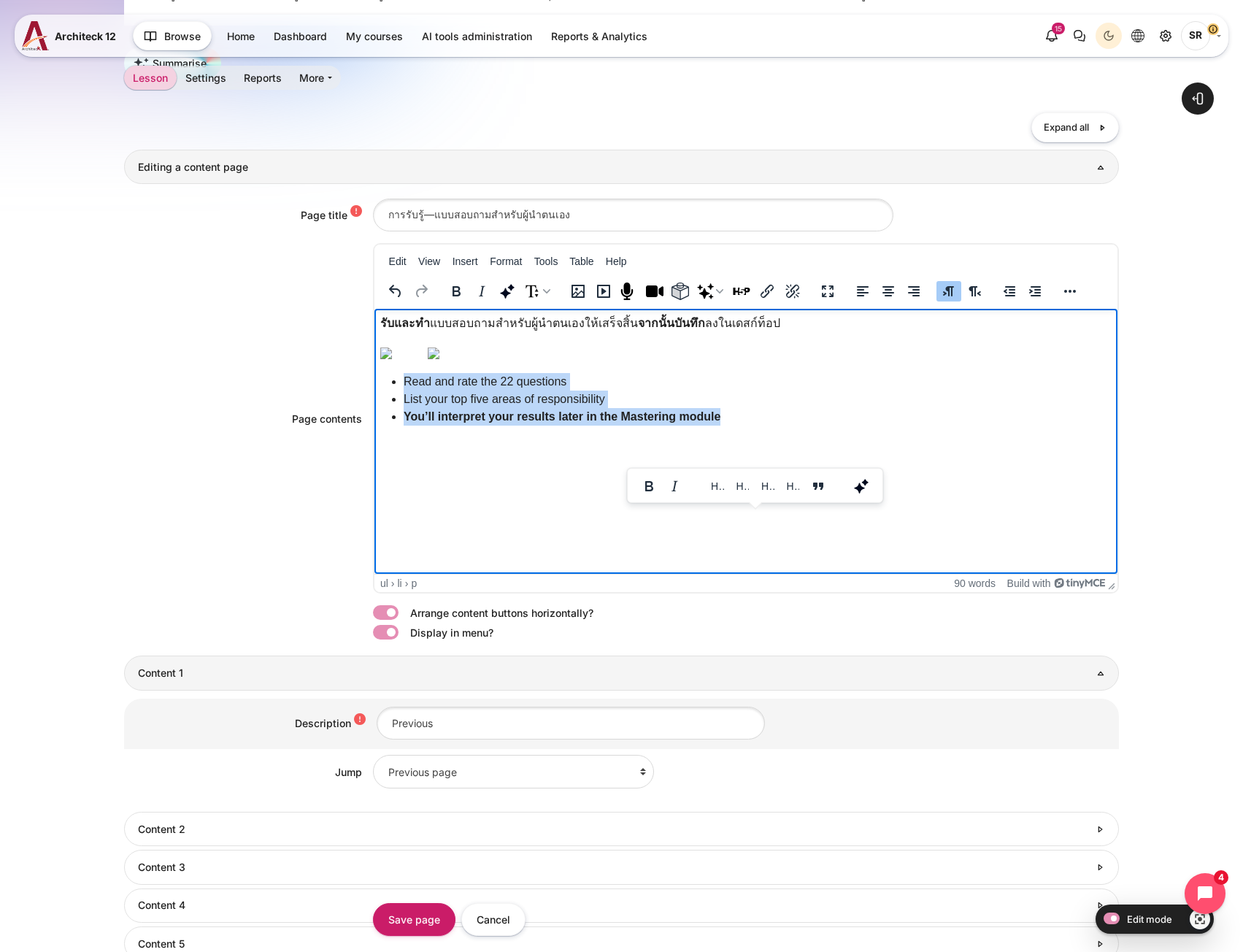
drag, startPoint x: 726, startPoint y: 554, endPoint x: 400, endPoint y: 520, distance: 327.8
click at [400, 425] on ul "Read and rate the 22 questions List your top five areas of responsibility You’l…" at bounding box center [751, 399] width 720 height 52
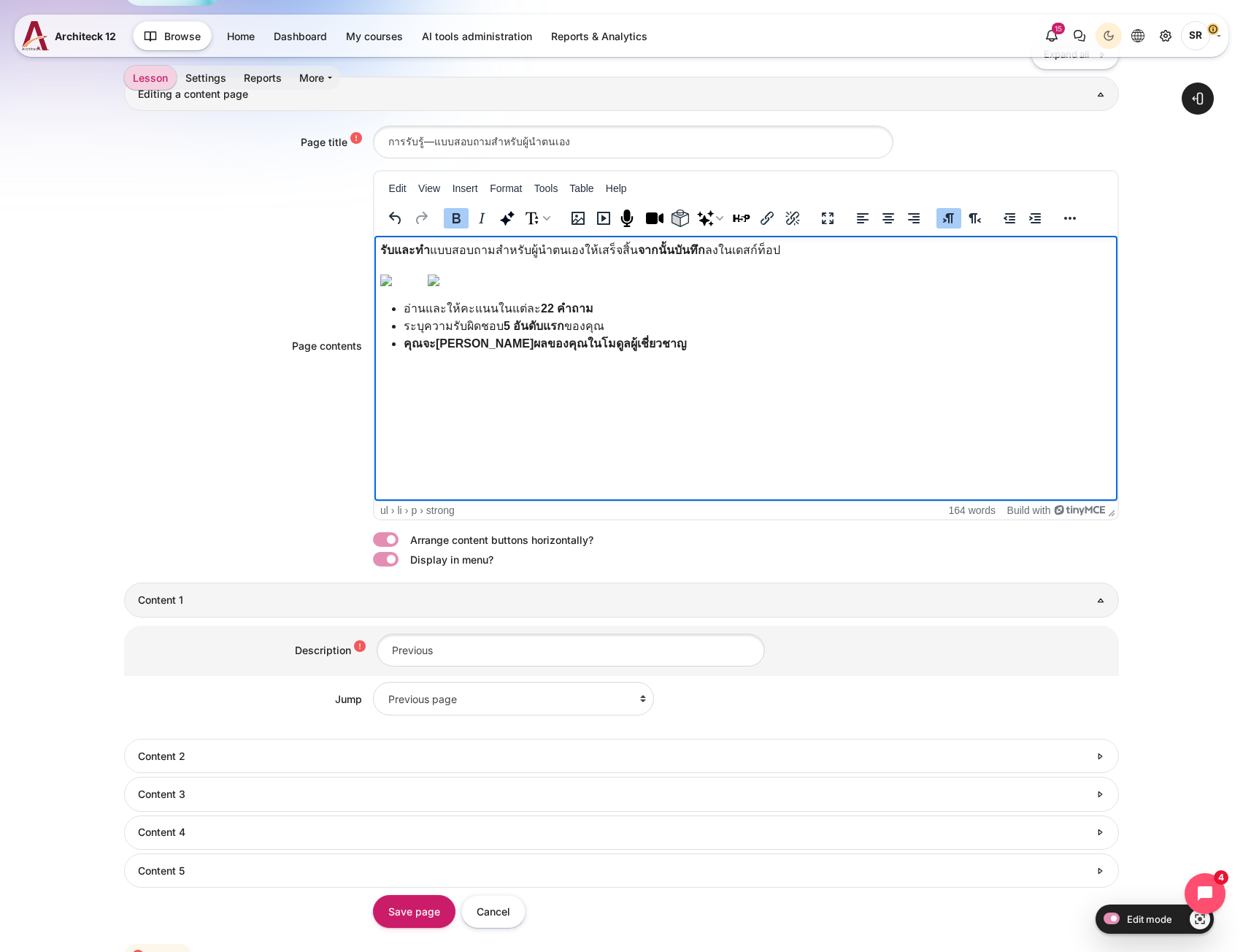
scroll to position [54, 0]
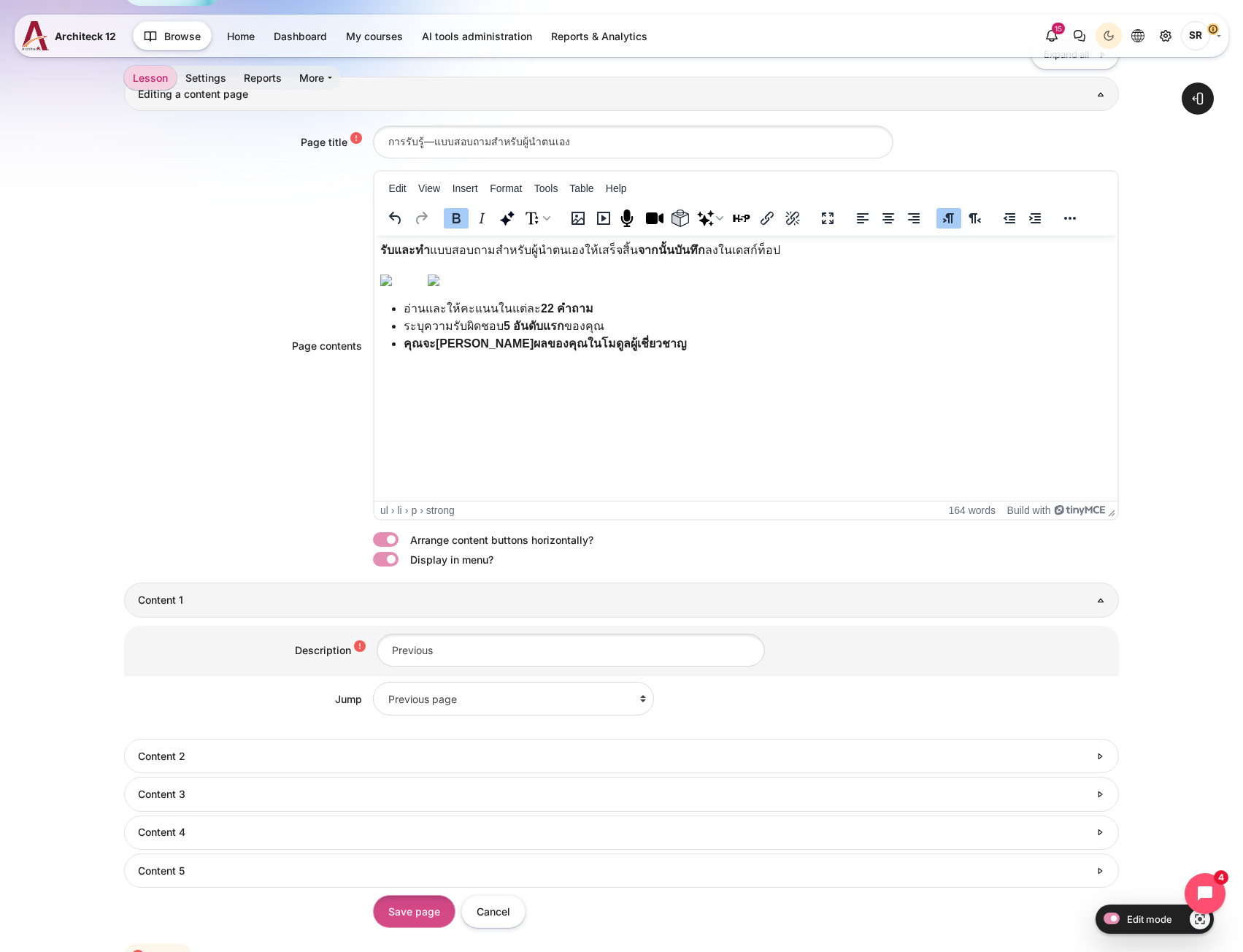
click at [432, 917] on input "Save page" at bounding box center [413, 911] width 82 height 33
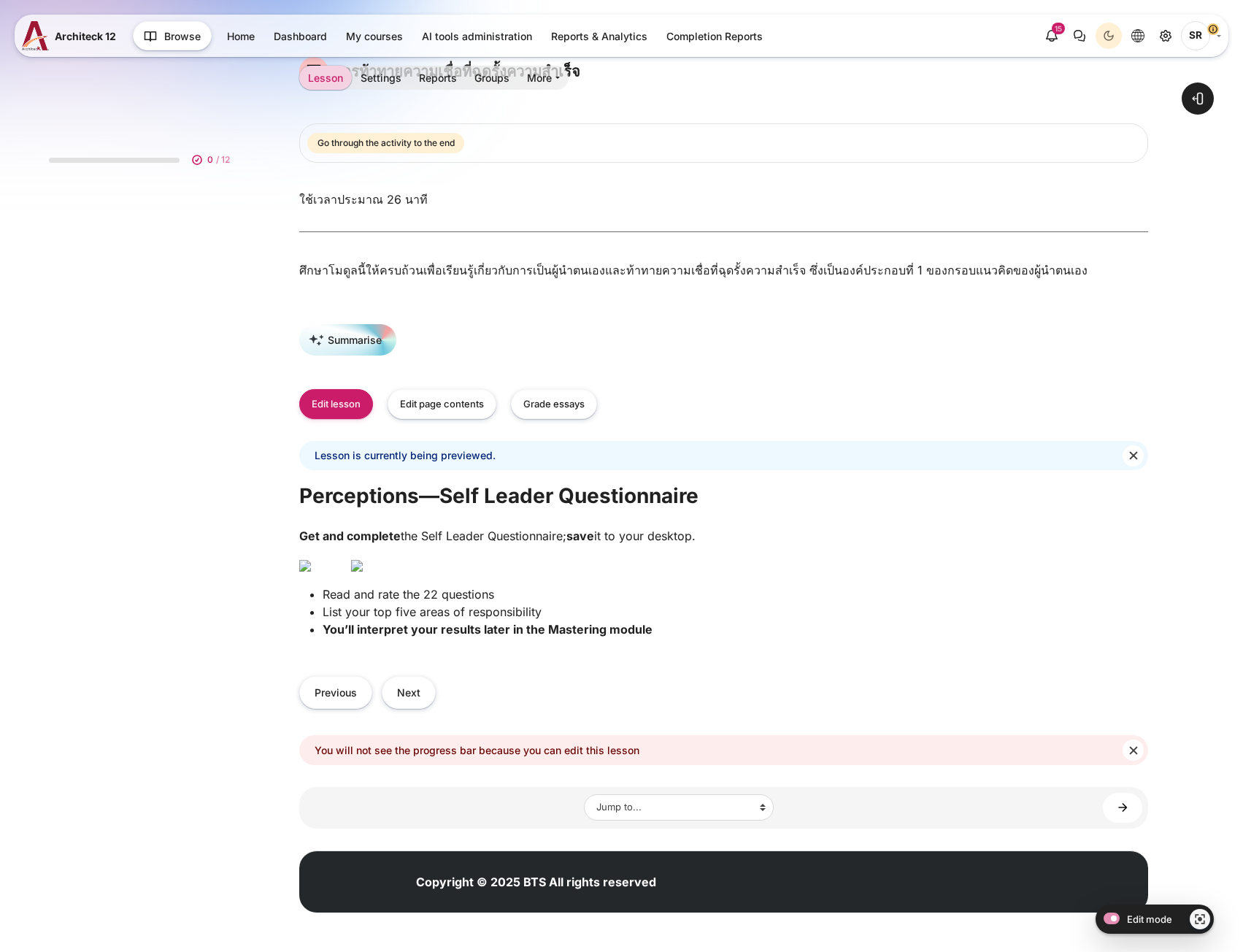
scroll to position [219, 0]
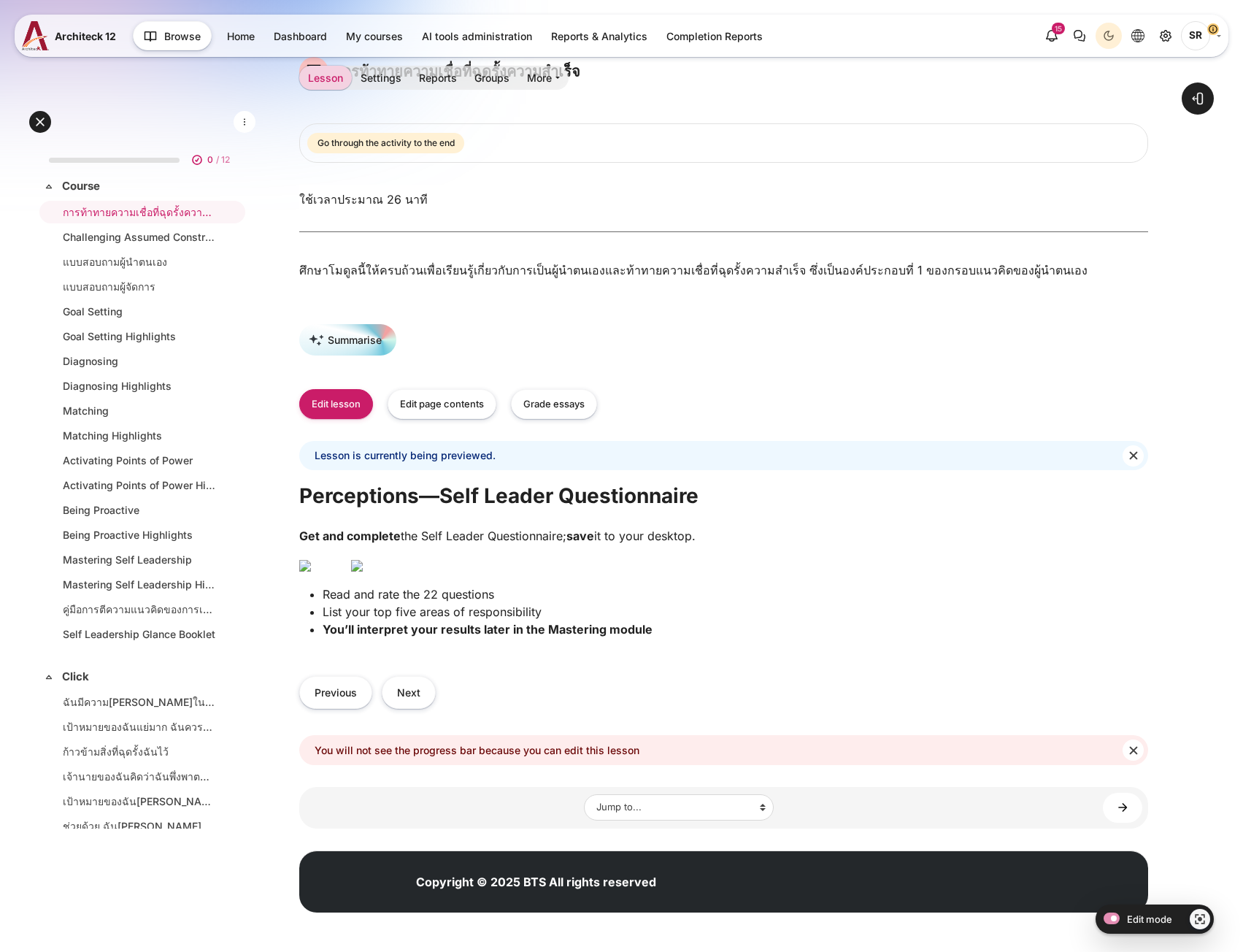
click at [363, 560] on img "Content" at bounding box center [357, 566] width 12 height 12
